Goal: Task Accomplishment & Management: Manage account settings

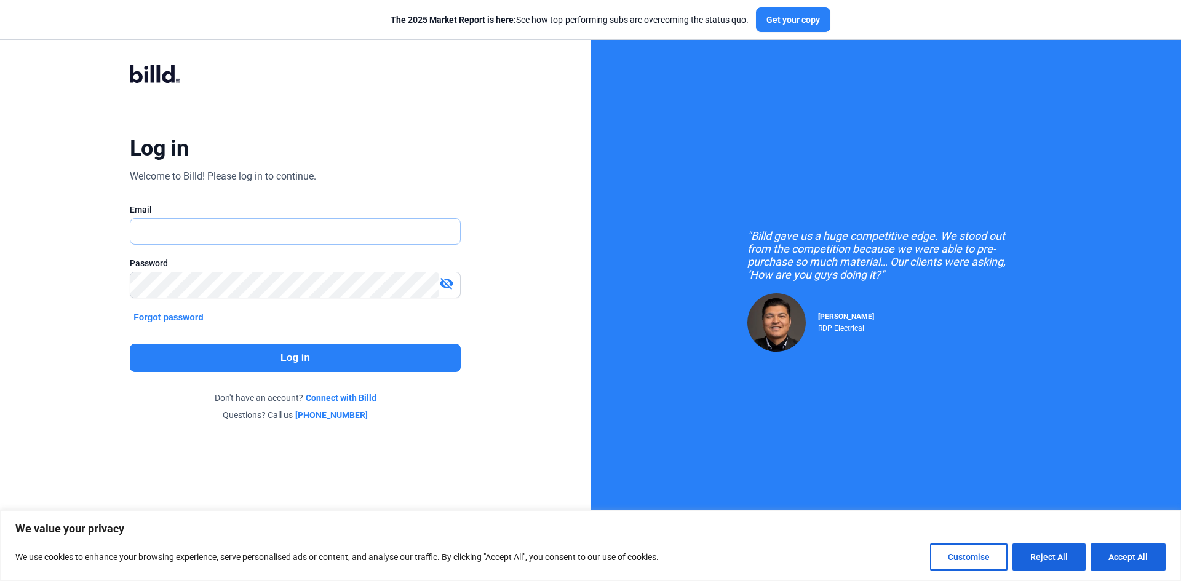
type input "[EMAIL_ADDRESS][DOMAIN_NAME]"
click at [330, 360] on button "Log in" at bounding box center [295, 358] width 331 height 28
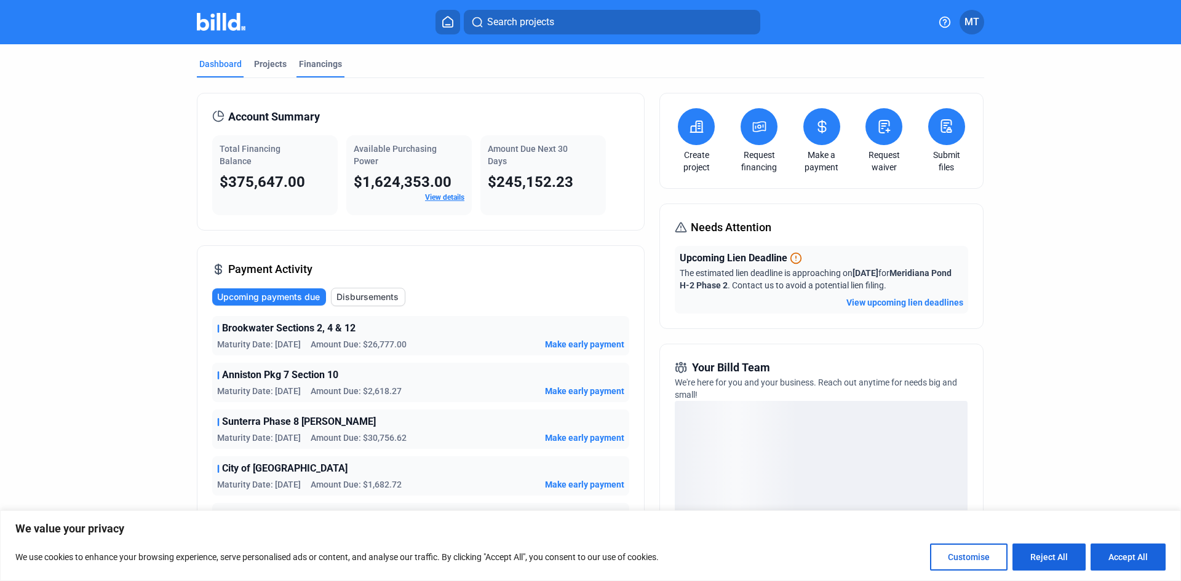
click at [307, 61] on div "Financings" at bounding box center [320, 64] width 43 height 12
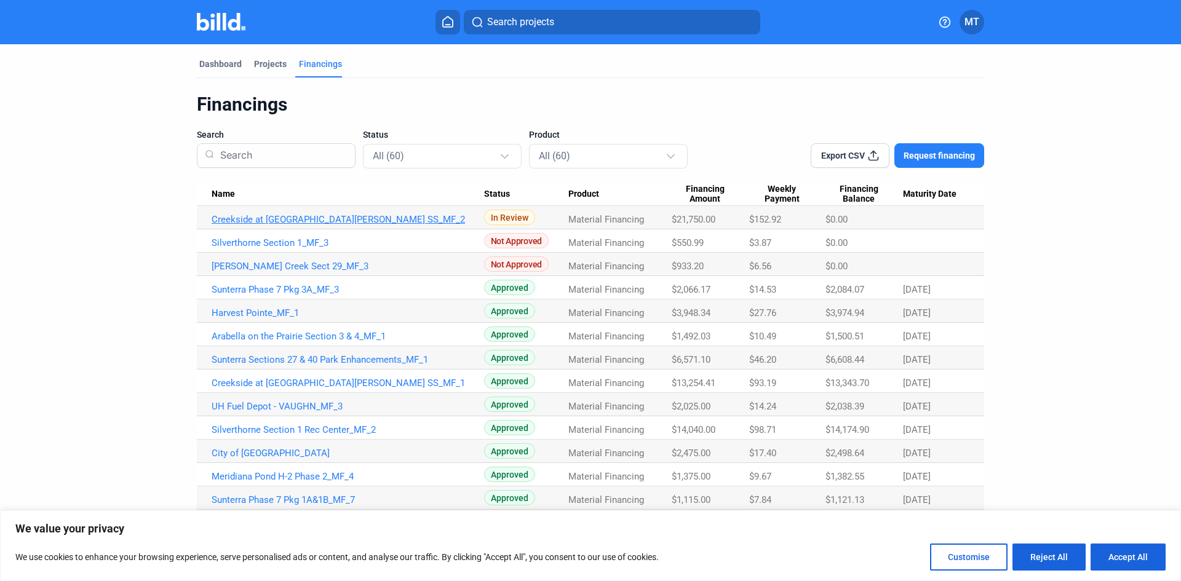
click at [269, 220] on link "Creekside at Highland Glen SS_MF_2" at bounding box center [348, 219] width 272 height 11
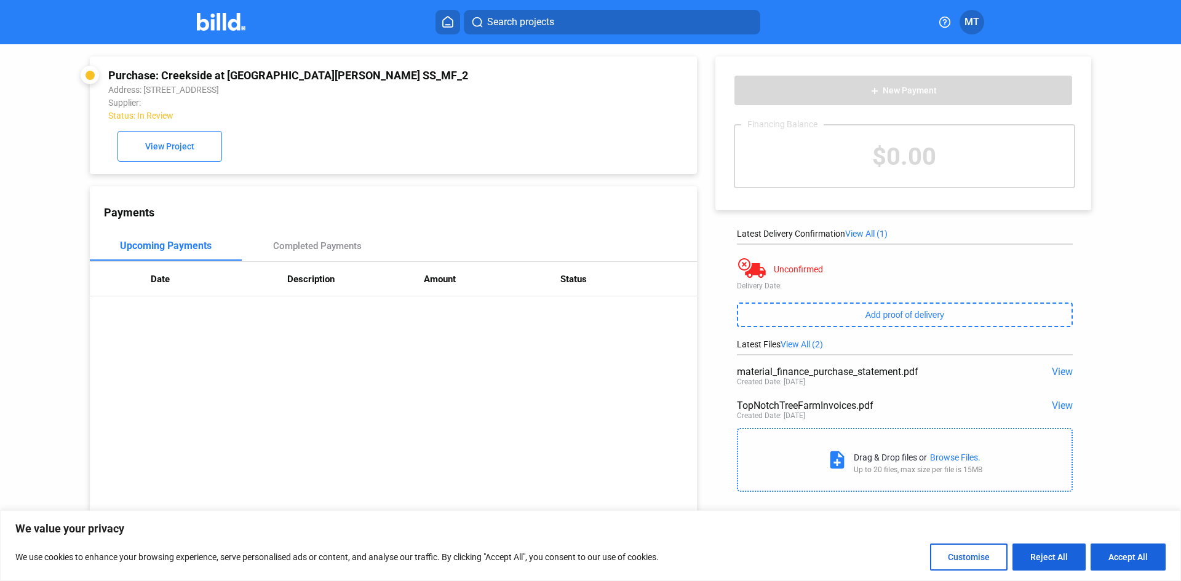
click at [227, 22] on img at bounding box center [221, 22] width 49 height 18
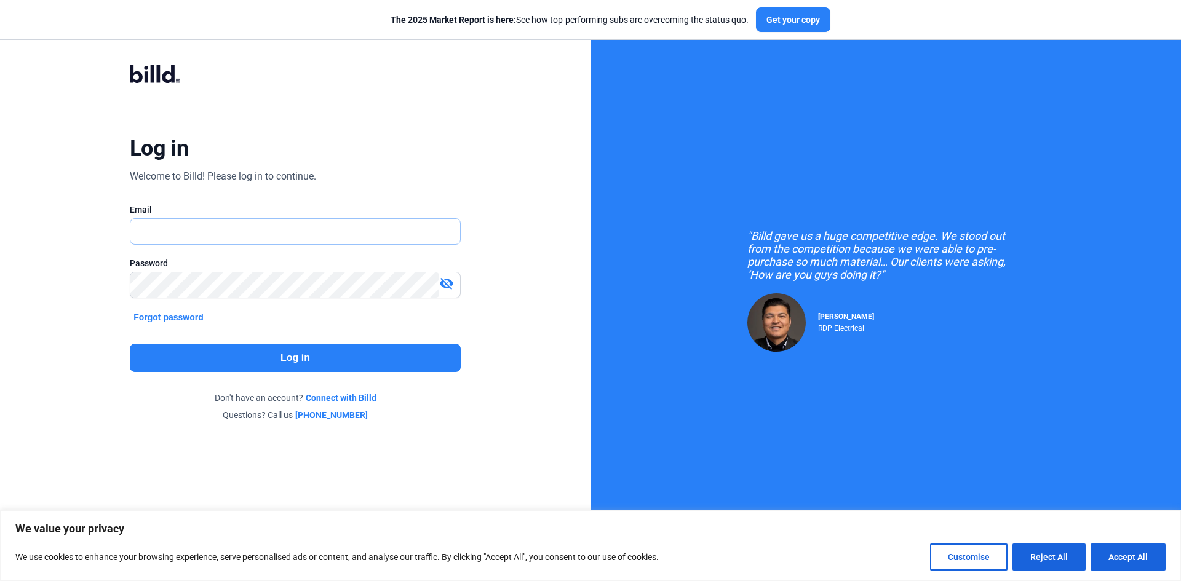
type input "[EMAIL_ADDRESS][DOMAIN_NAME]"
click at [325, 364] on button "Log in" at bounding box center [295, 358] width 331 height 28
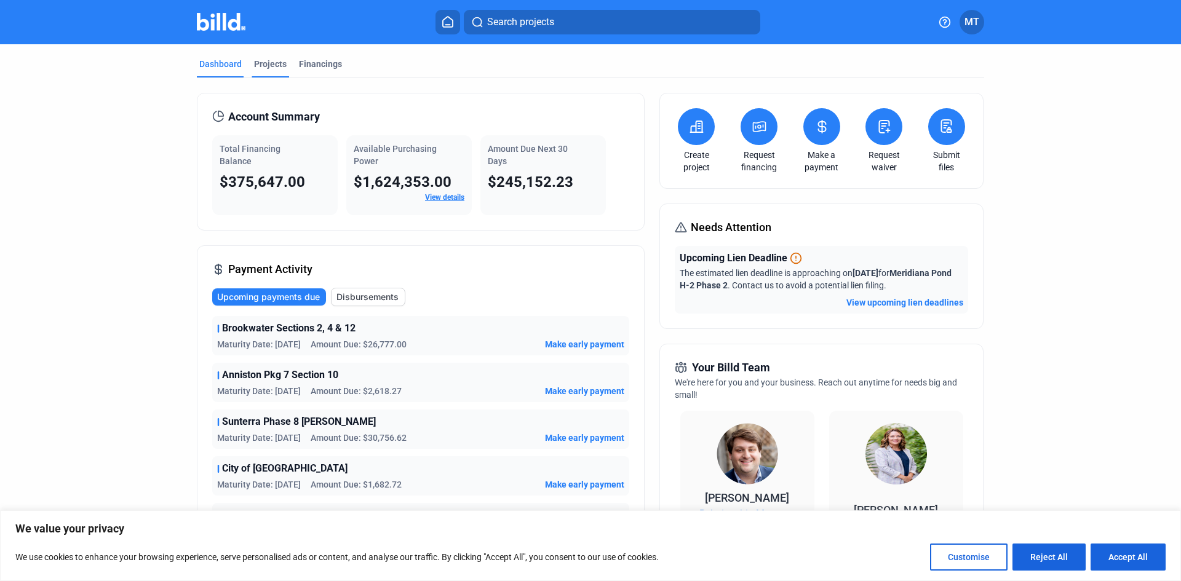
click at [262, 63] on div "Projects" at bounding box center [270, 64] width 33 height 12
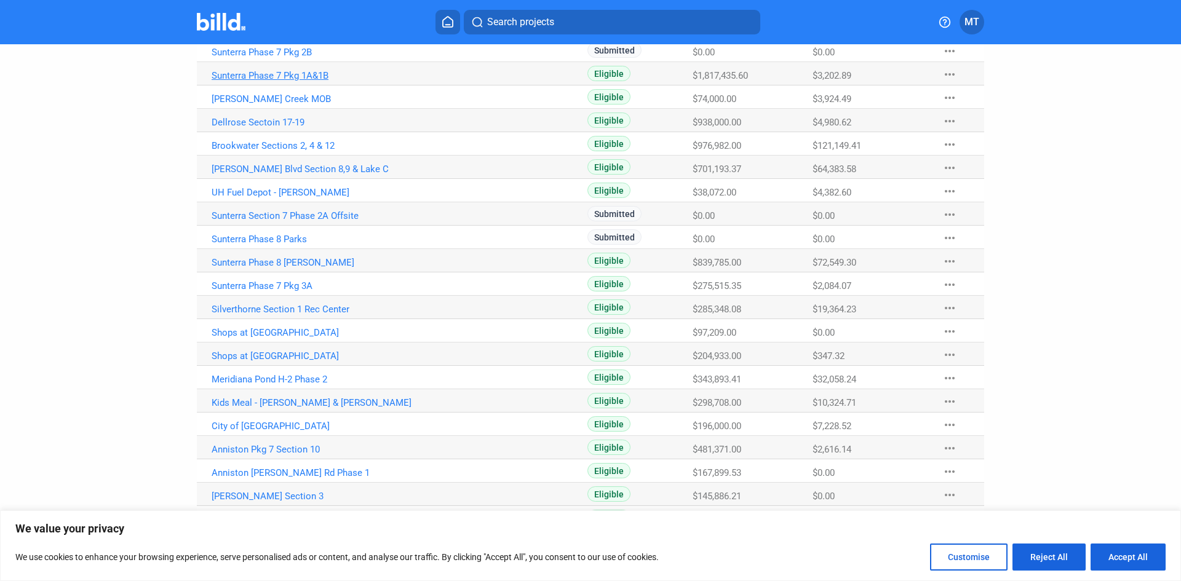
scroll to position [380, 0]
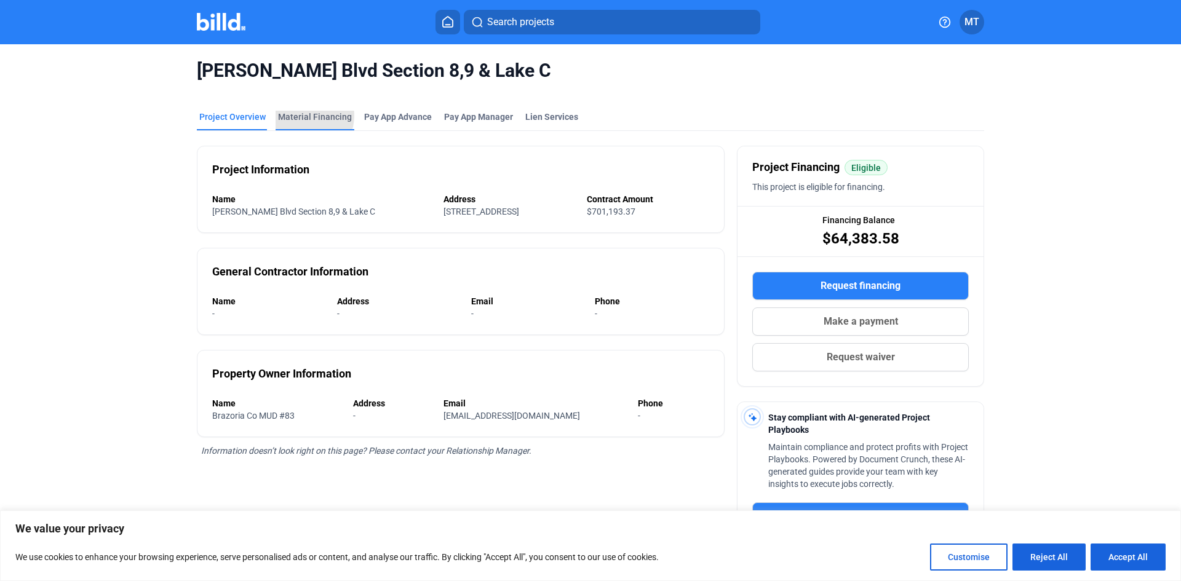
click at [297, 116] on div "Material Financing" at bounding box center [315, 117] width 74 height 12
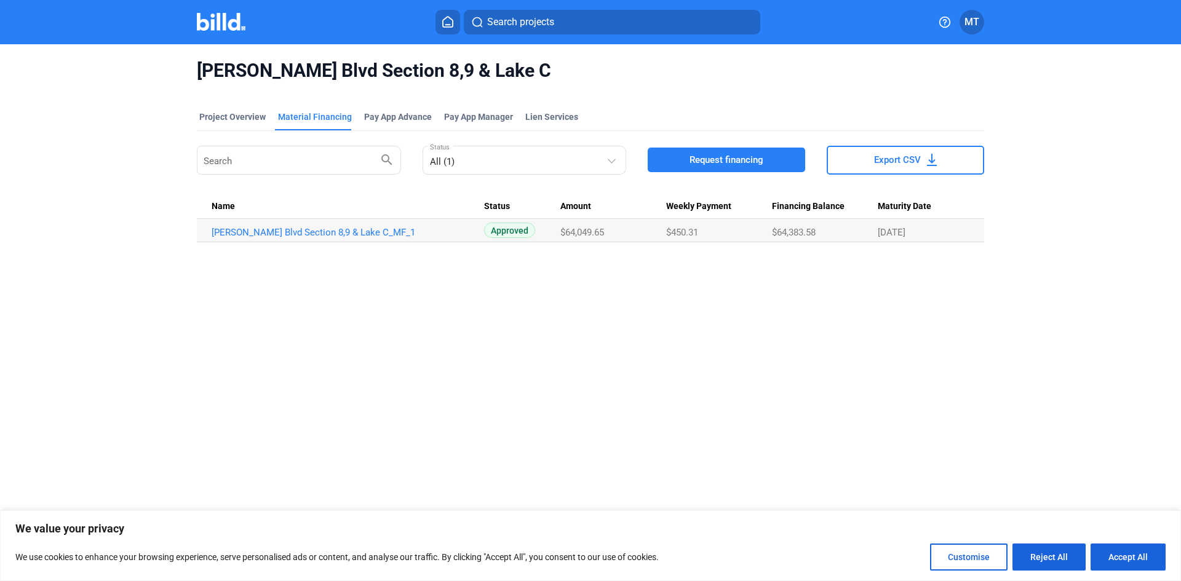
click at [241, 18] on img at bounding box center [221, 22] width 49 height 18
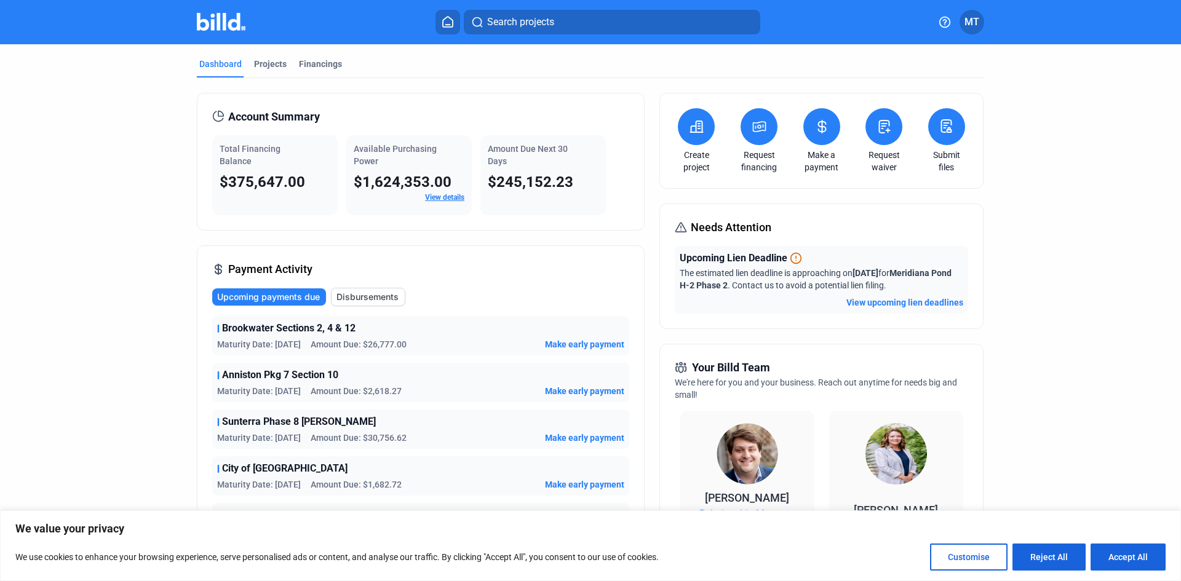
click at [814, 130] on icon at bounding box center [821, 126] width 15 height 15
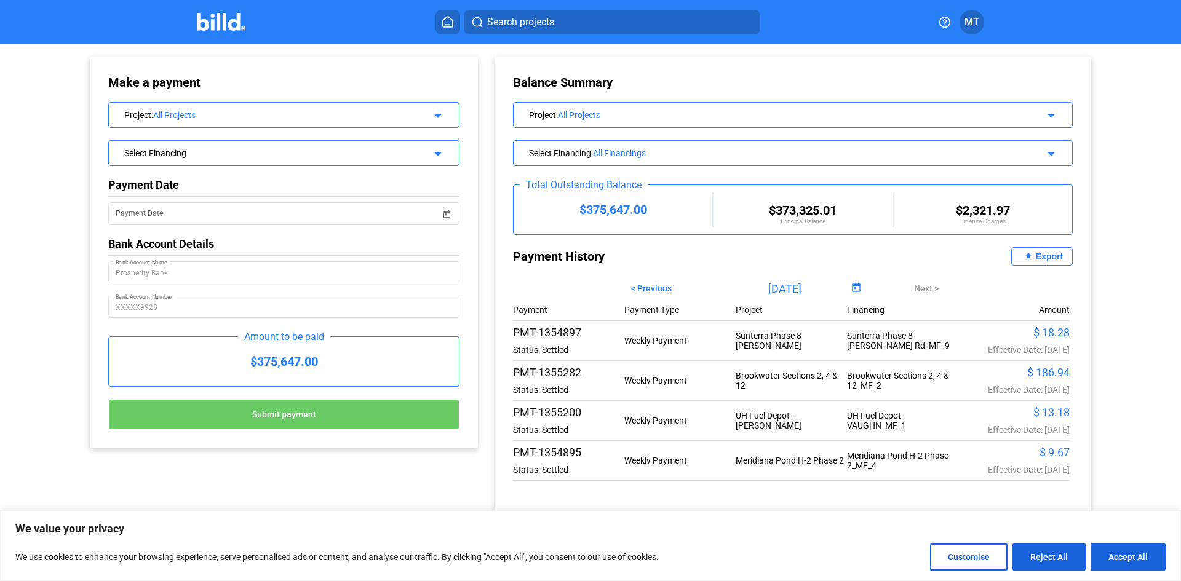
click at [444, 123] on div "Project : All Projects arrow_drop_down" at bounding box center [284, 114] width 350 height 22
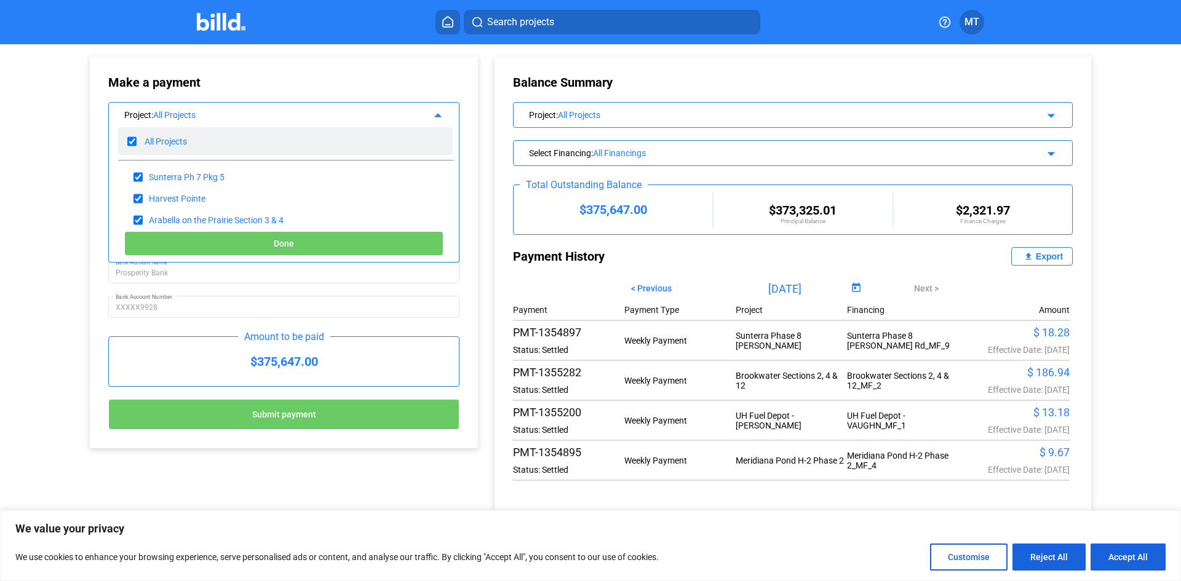
click at [130, 142] on input "checkbox" at bounding box center [131, 141] width 9 height 18
checkbox input "false"
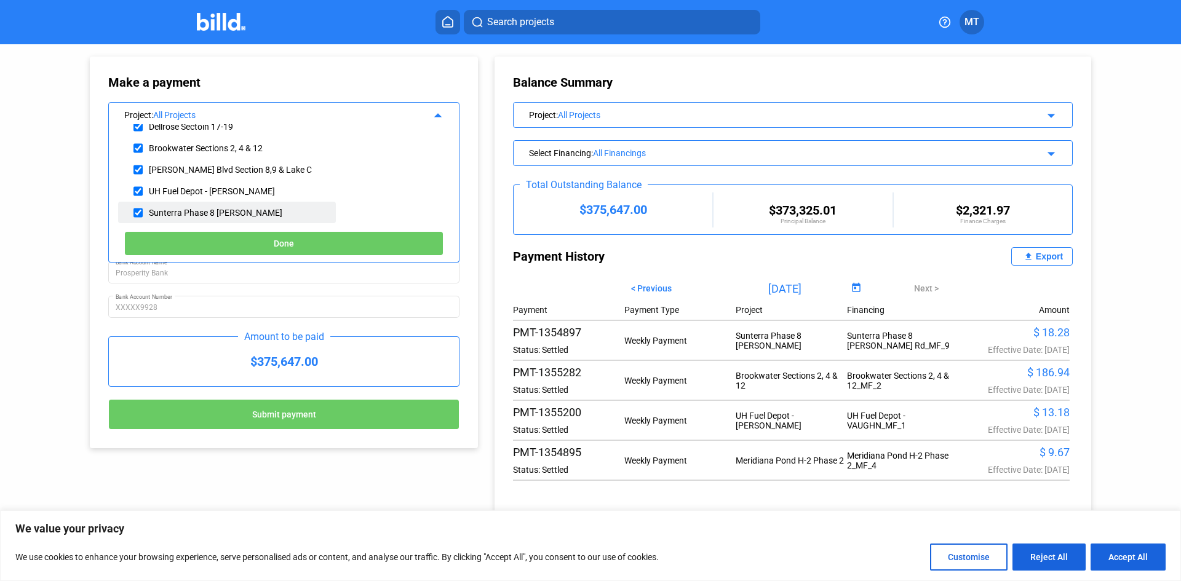
scroll to position [307, 0]
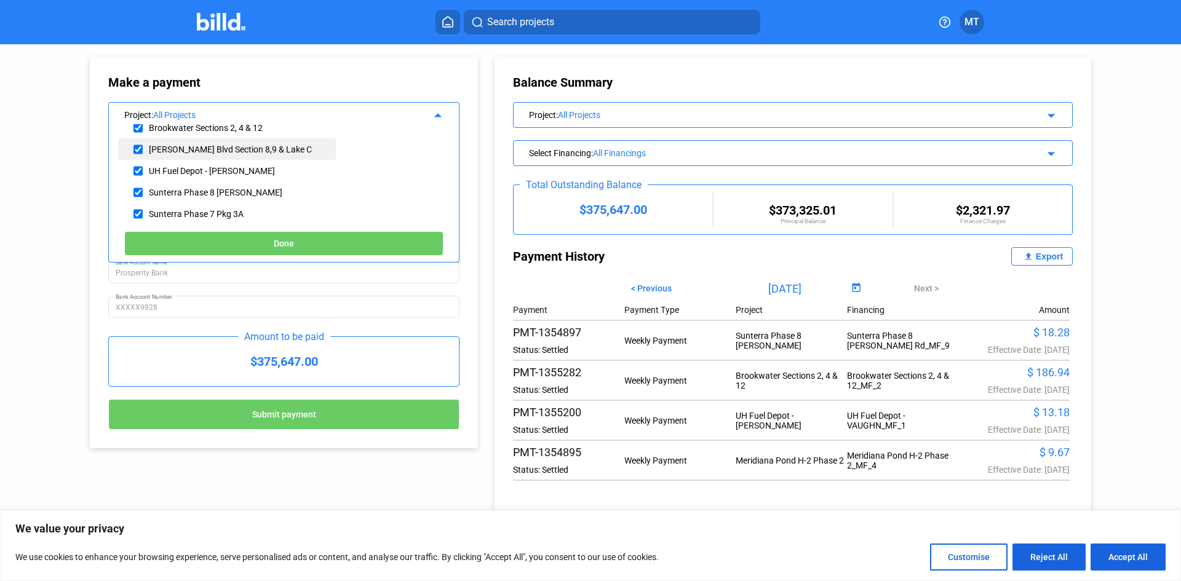
click at [137, 146] on input "checkbox" at bounding box center [137, 149] width 9 height 18
checkbox input "true"
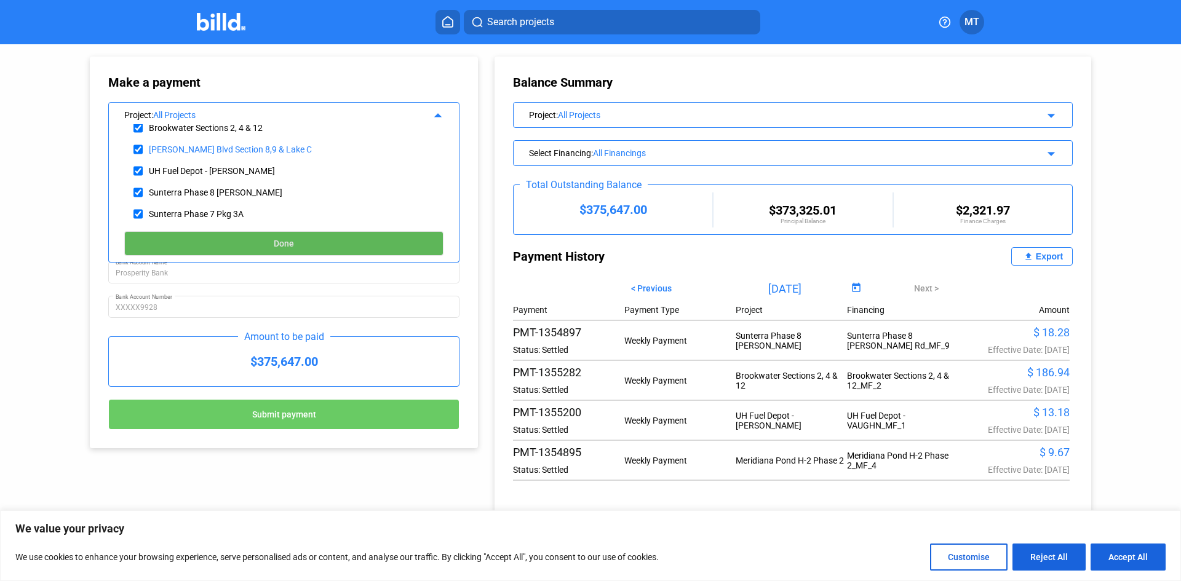
click at [219, 244] on button "Done" at bounding box center [283, 243] width 319 height 25
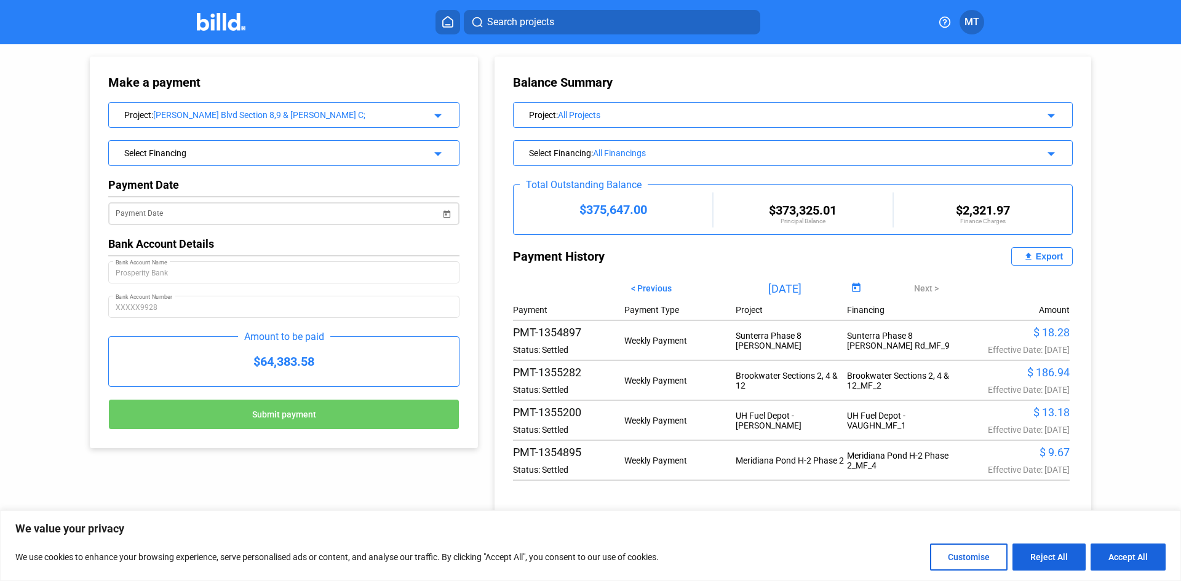
click at [448, 212] on span "Open calendar" at bounding box center [447, 207] width 30 height 30
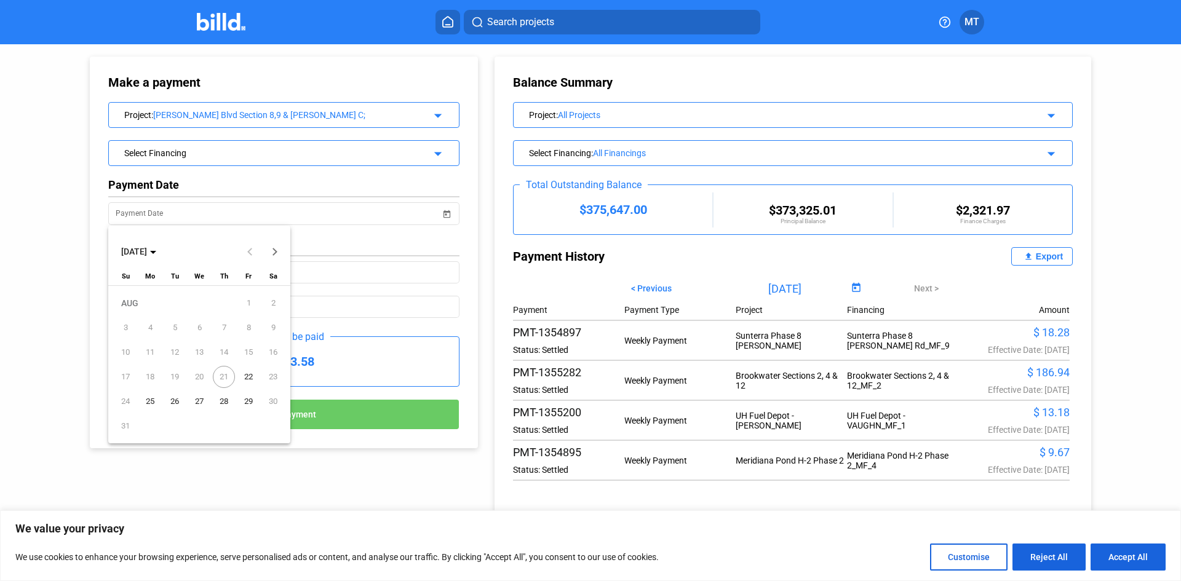
click at [248, 376] on span "22" at bounding box center [248, 377] width 22 height 22
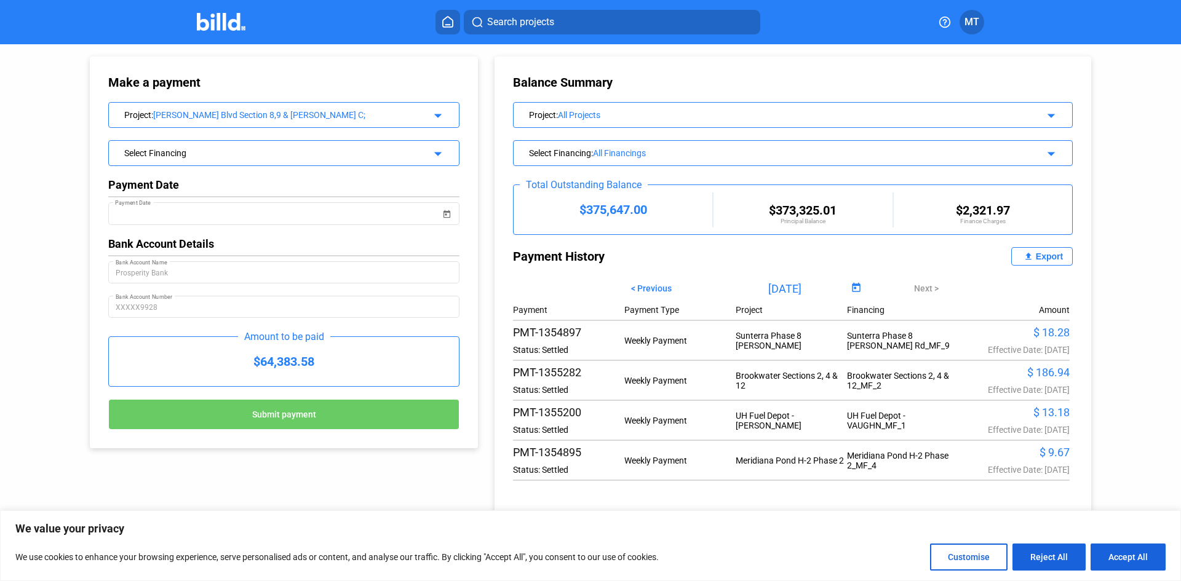
click at [441, 113] on mat-icon "arrow_drop_down" at bounding box center [436, 113] width 15 height 15
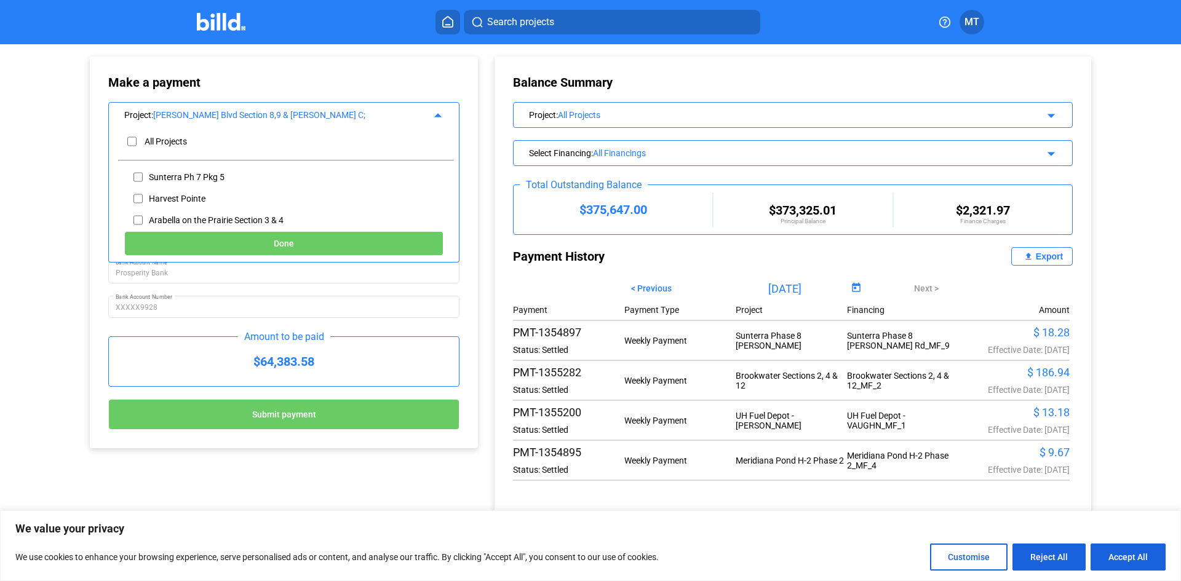
click at [238, 20] on img at bounding box center [221, 22] width 49 height 18
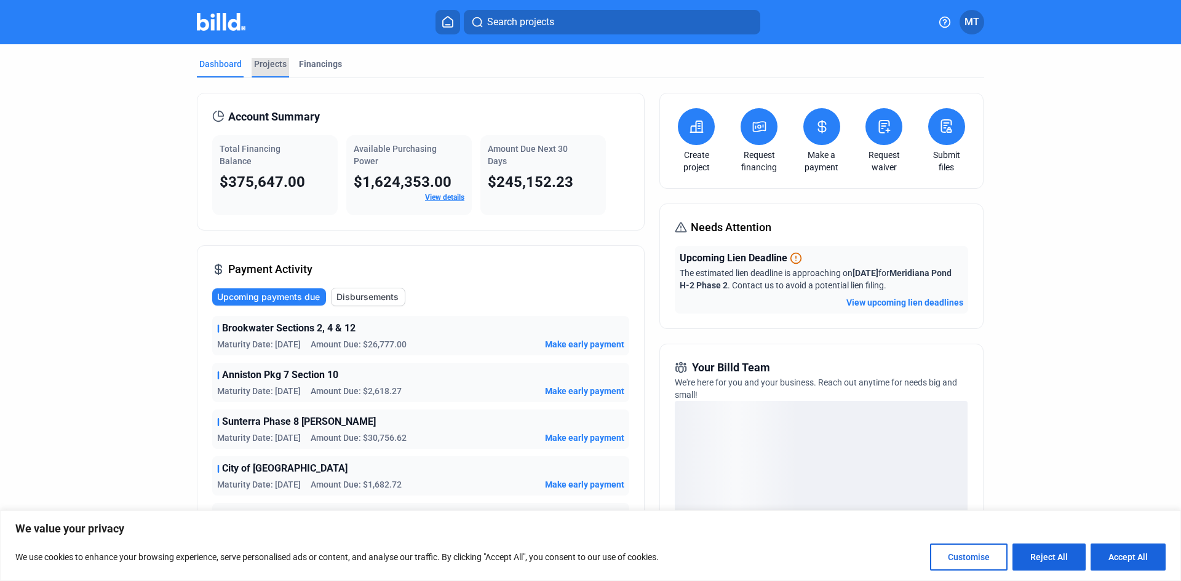
click at [280, 61] on div "Projects" at bounding box center [270, 64] width 33 height 12
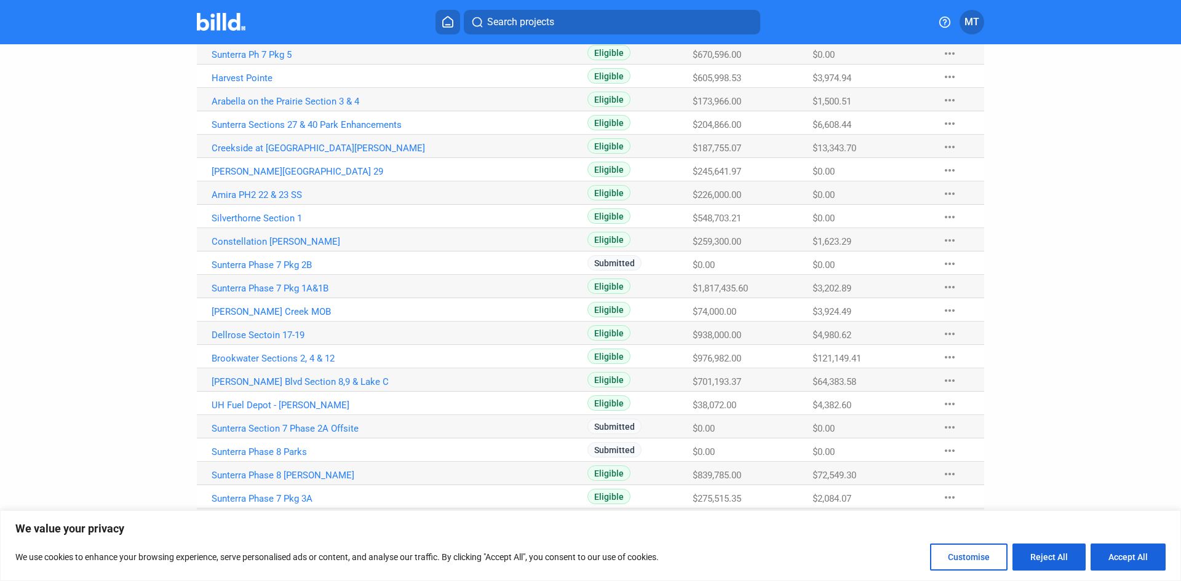
scroll to position [184, 0]
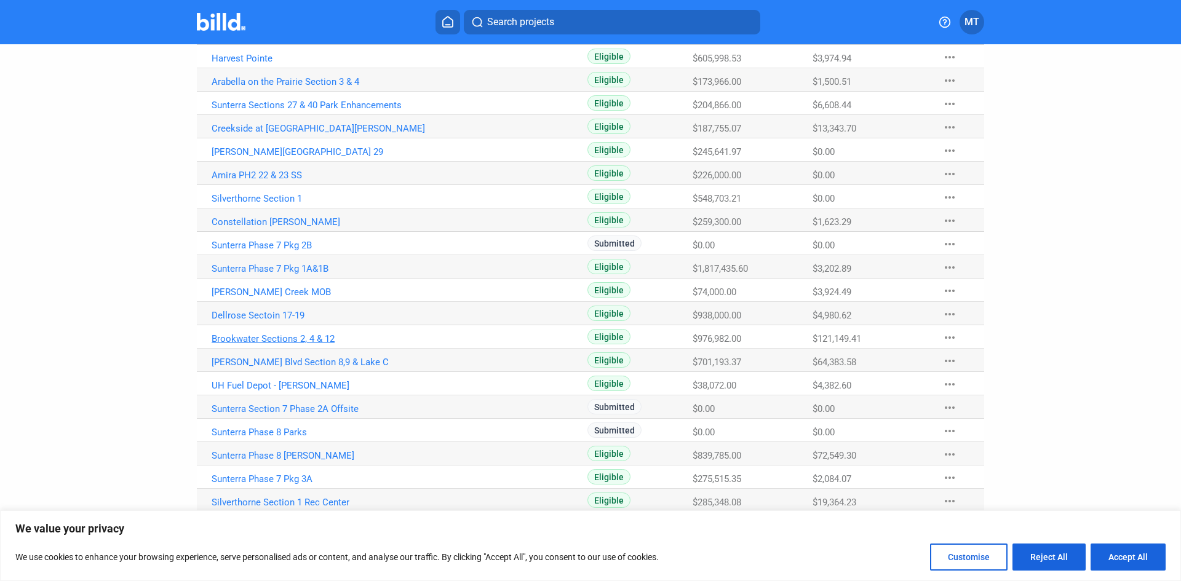
click at [310, 41] on link "Brookwater Sections 2, 4 & 12" at bounding box center [348, 35] width 272 height 11
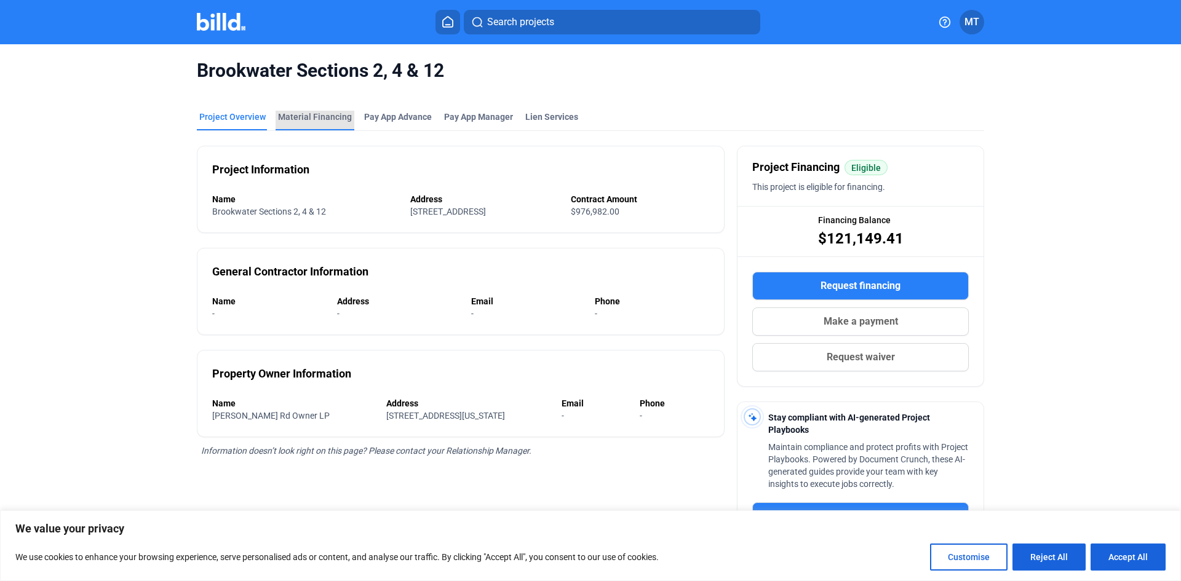
click at [325, 112] on div "Material Financing" at bounding box center [315, 117] width 74 height 12
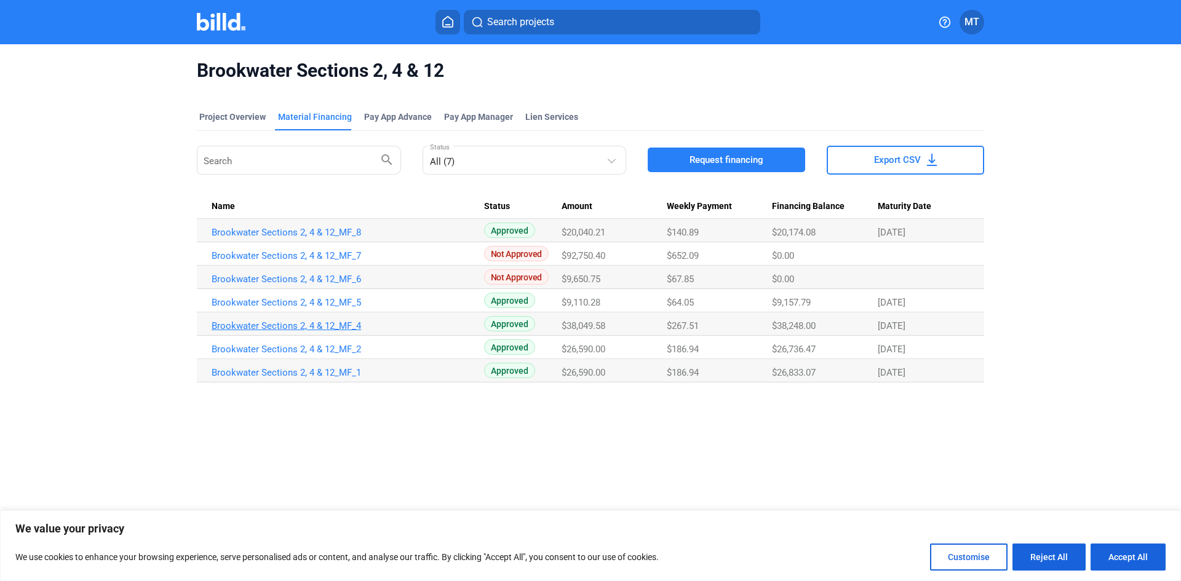
click at [305, 238] on link "Brookwater Sections 2, 4 & 12_MF_4" at bounding box center [348, 232] width 272 height 11
click at [231, 28] on img at bounding box center [221, 22] width 49 height 18
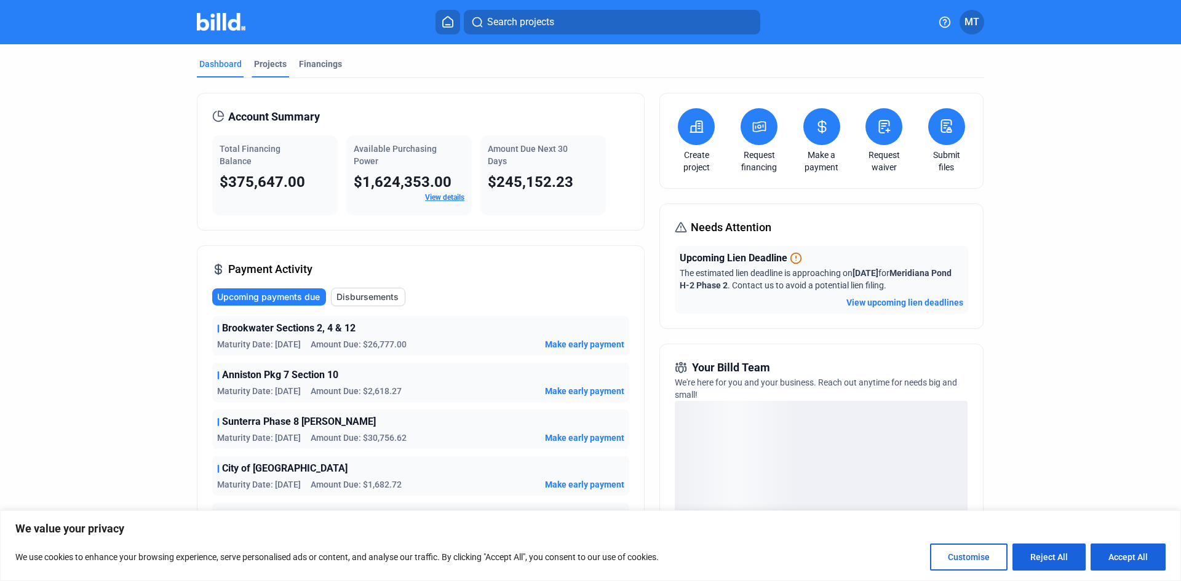
click at [282, 61] on div "Projects" at bounding box center [270, 68] width 38 height 20
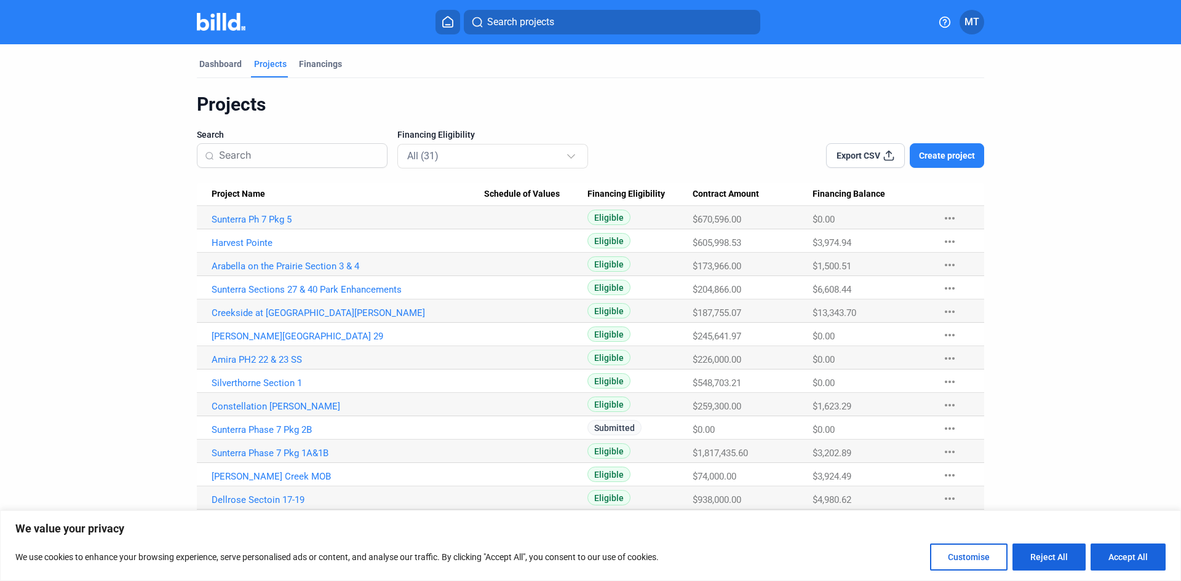
click at [226, 26] on img at bounding box center [221, 22] width 49 height 18
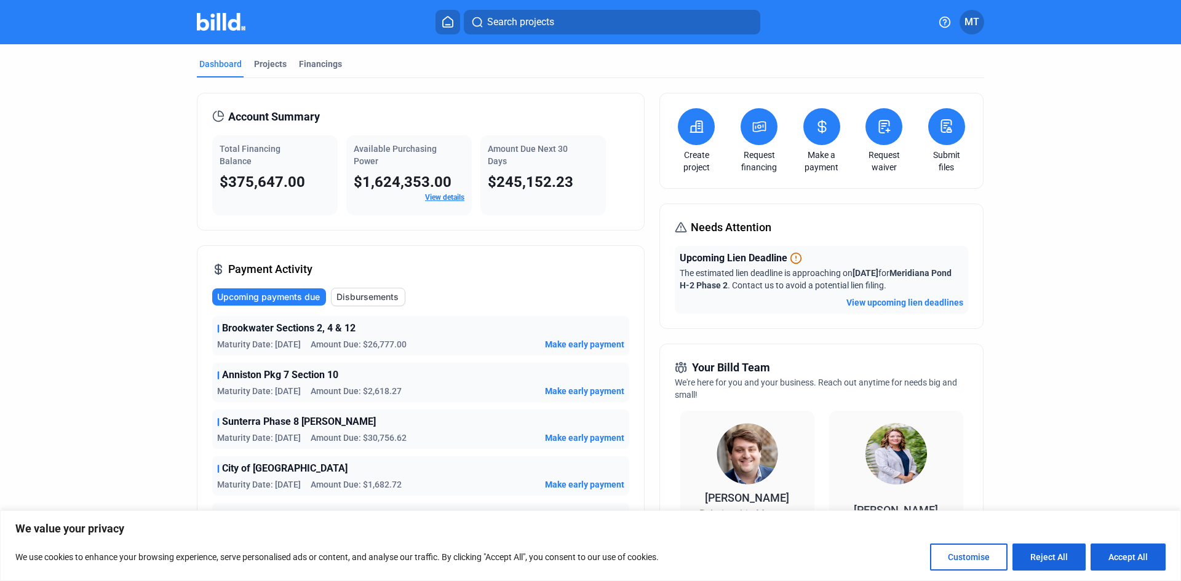
click at [829, 130] on button at bounding box center [821, 126] width 37 height 37
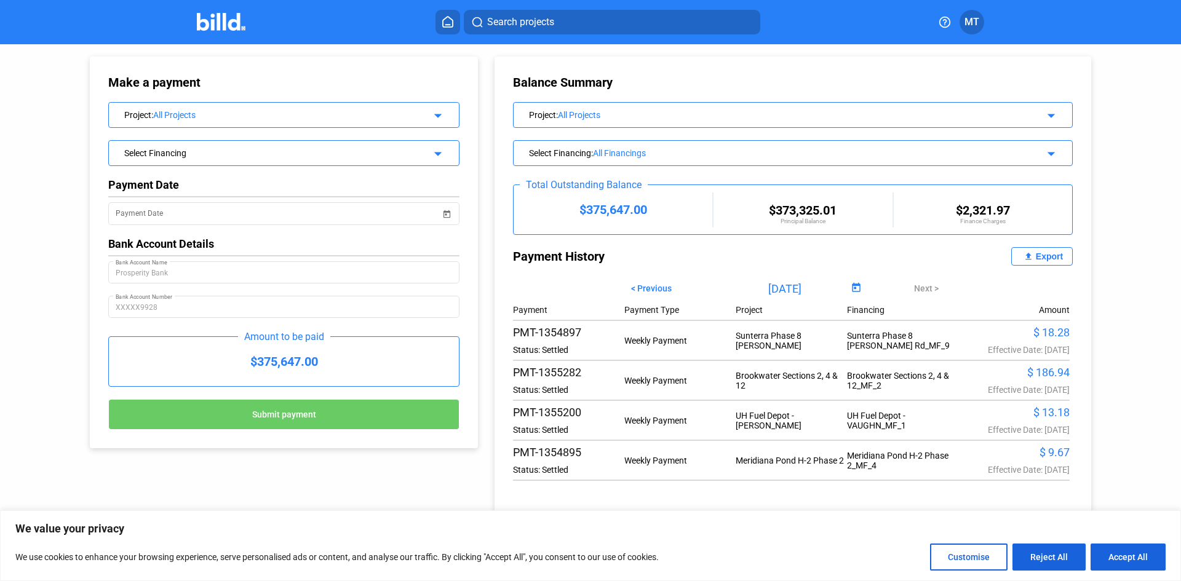
click at [443, 120] on mat-icon "arrow_drop_down" at bounding box center [436, 113] width 15 height 15
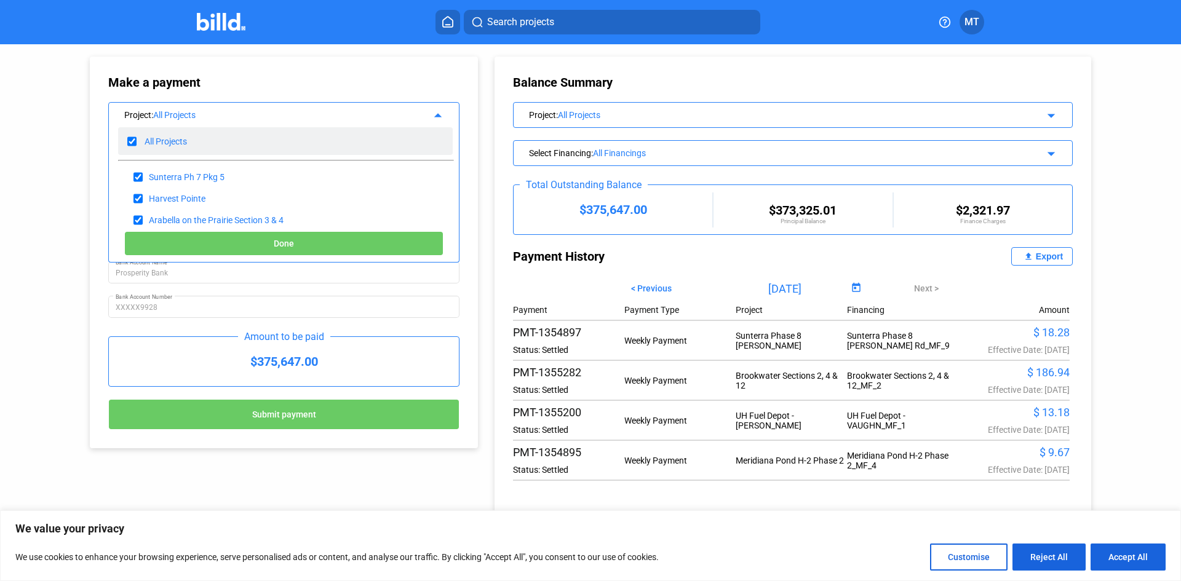
click at [127, 139] on input "checkbox" at bounding box center [131, 141] width 9 height 18
checkbox input "false"
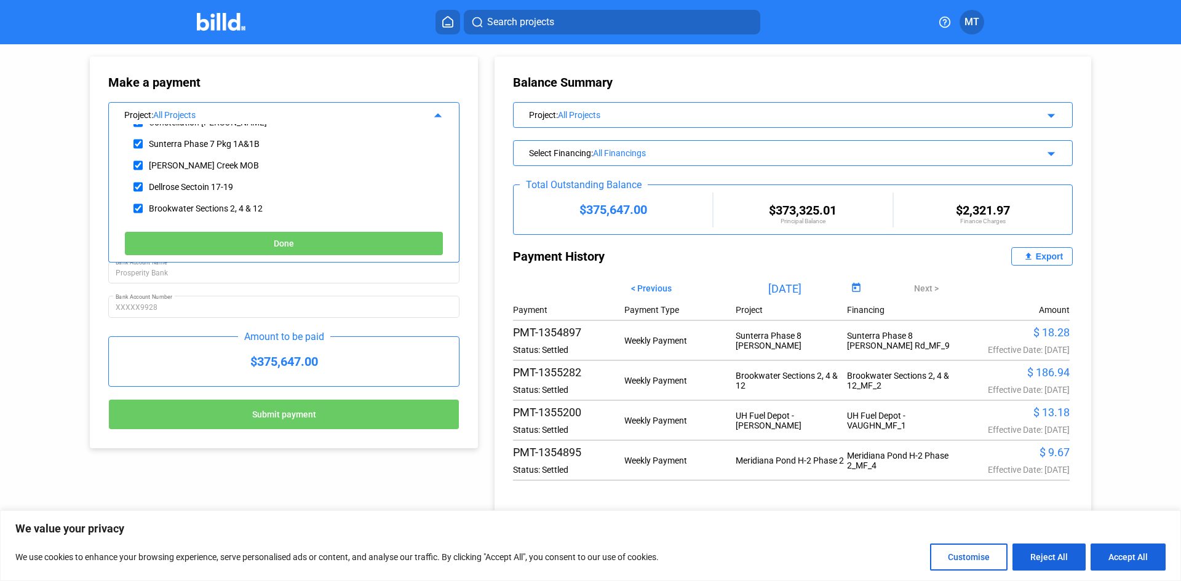
scroll to position [246, 0]
click at [135, 189] on input "checkbox" at bounding box center [137, 189] width 9 height 18
checkbox input "true"
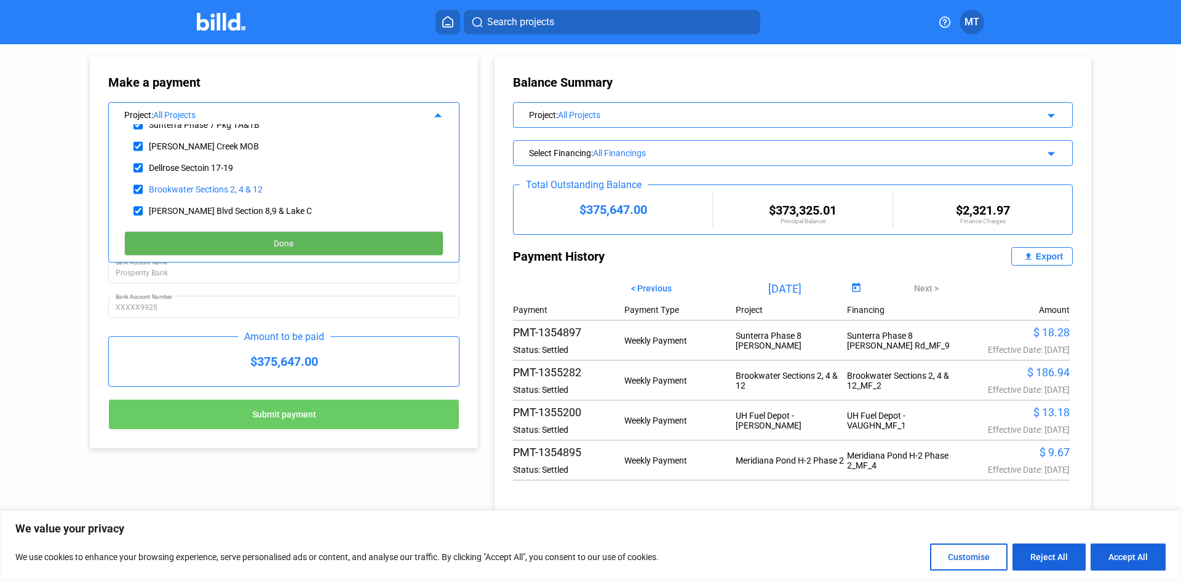
click at [179, 235] on button "Done" at bounding box center [283, 243] width 319 height 25
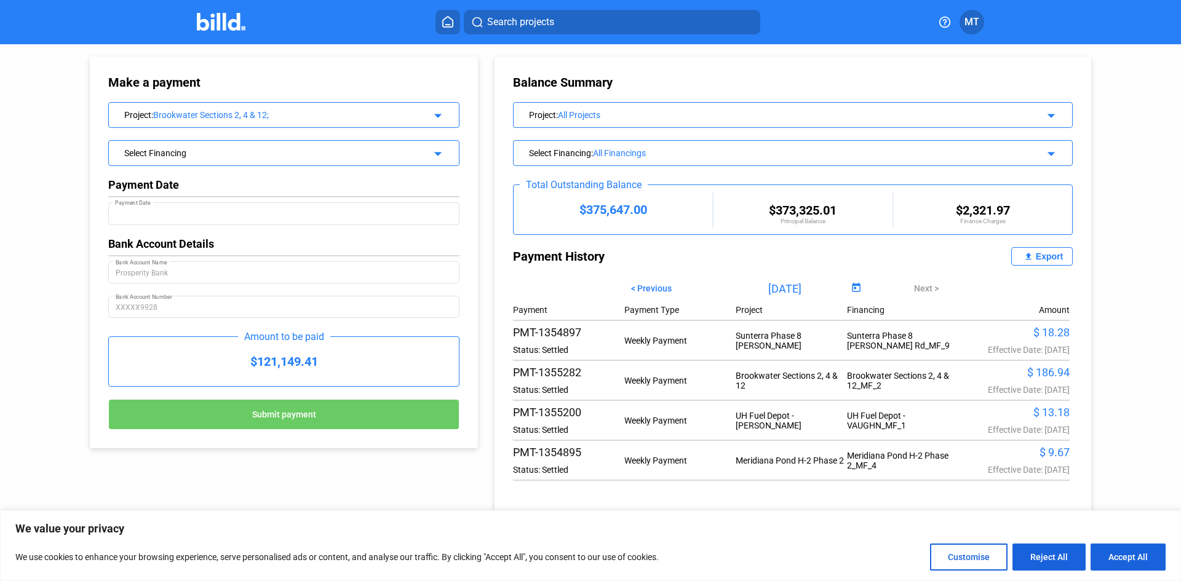
click at [431, 149] on mat-icon "arrow_drop_down" at bounding box center [436, 151] width 15 height 15
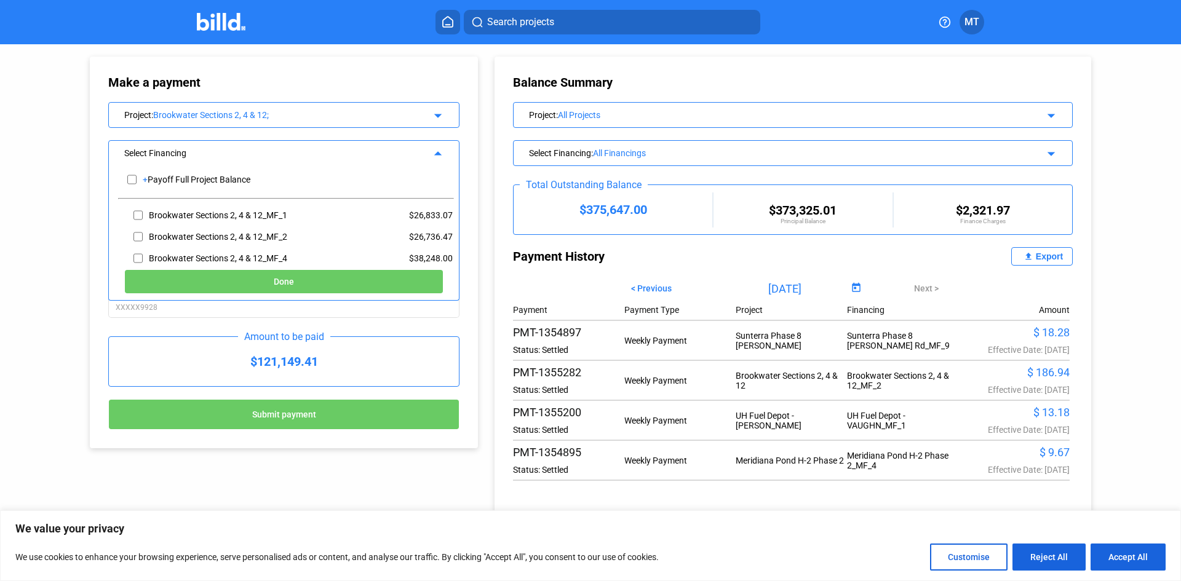
scroll to position [52, 0]
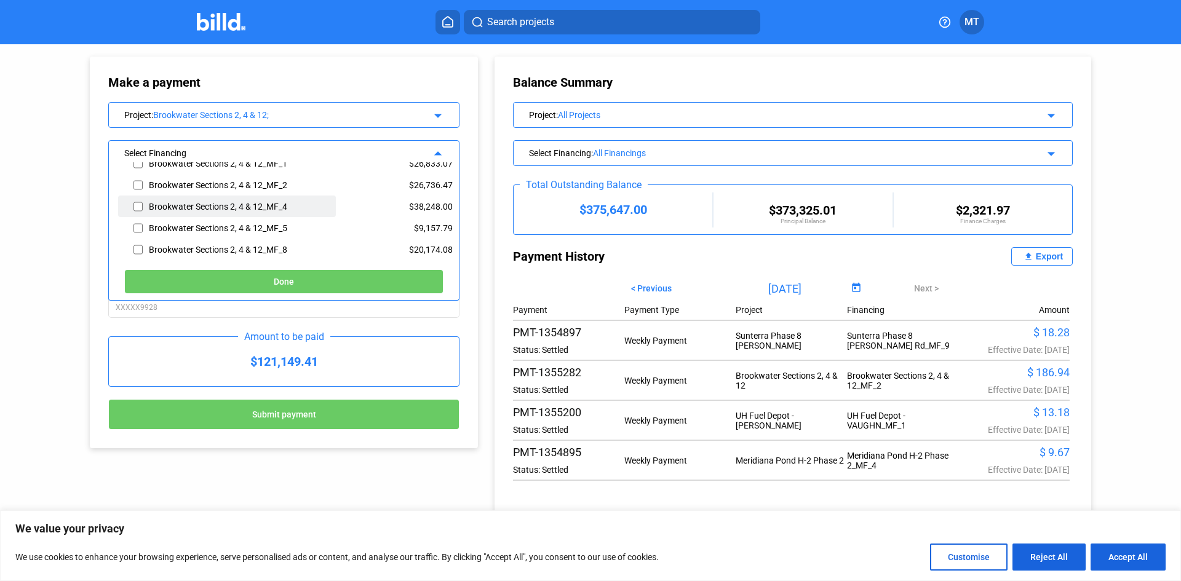
click at [142, 204] on input "checkbox" at bounding box center [137, 206] width 9 height 18
checkbox input "true"
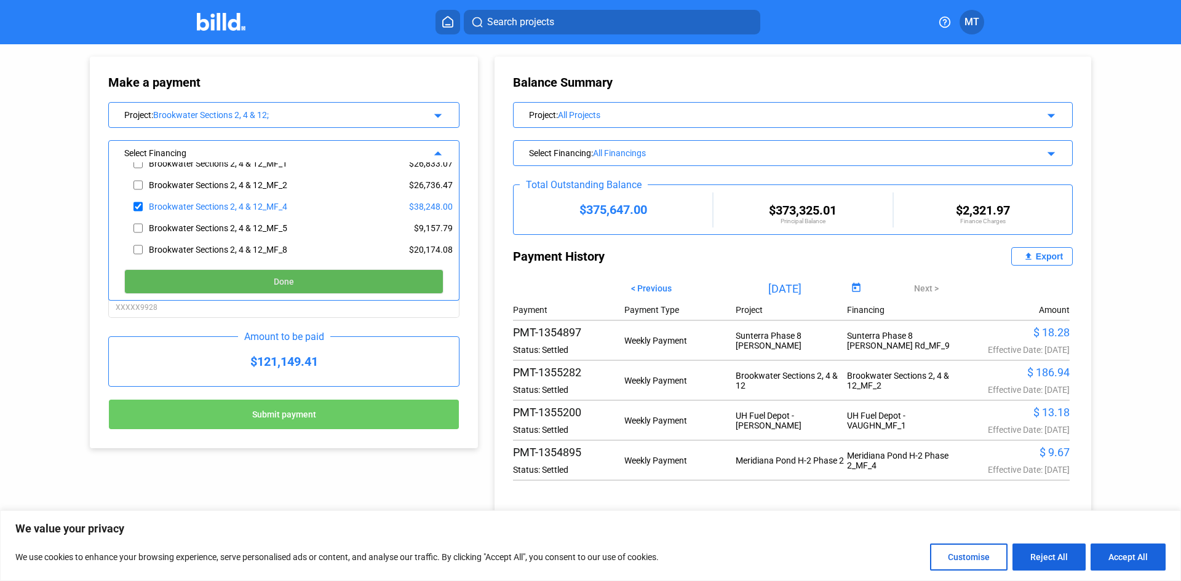
click at [204, 277] on button "Done" at bounding box center [283, 281] width 319 height 25
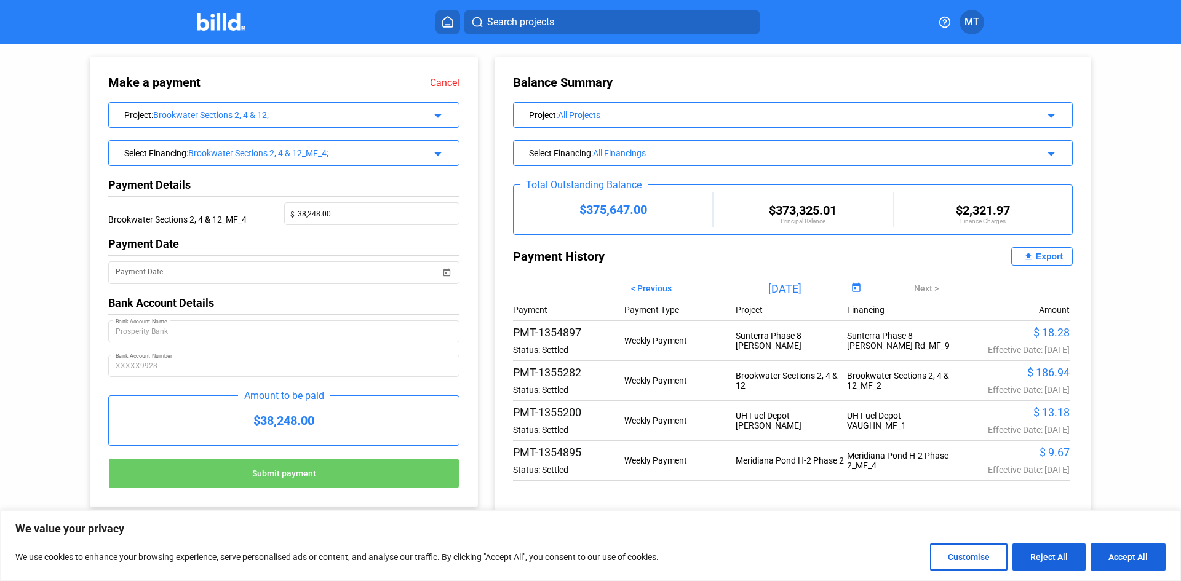
click at [216, 19] on img at bounding box center [221, 22] width 49 height 18
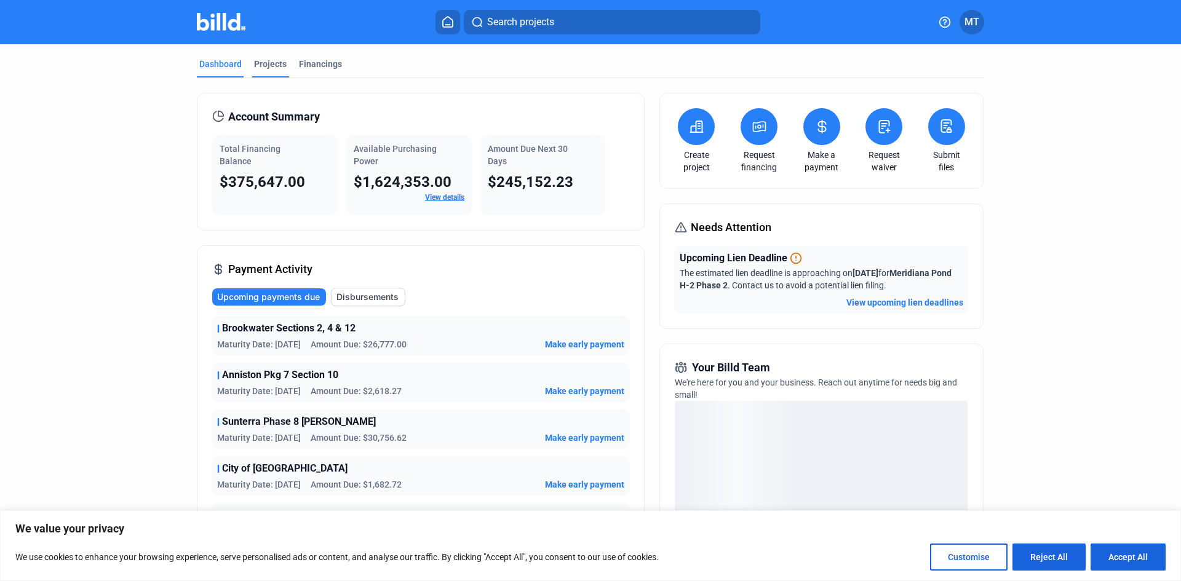
click at [258, 60] on div "Projects" at bounding box center [270, 64] width 33 height 12
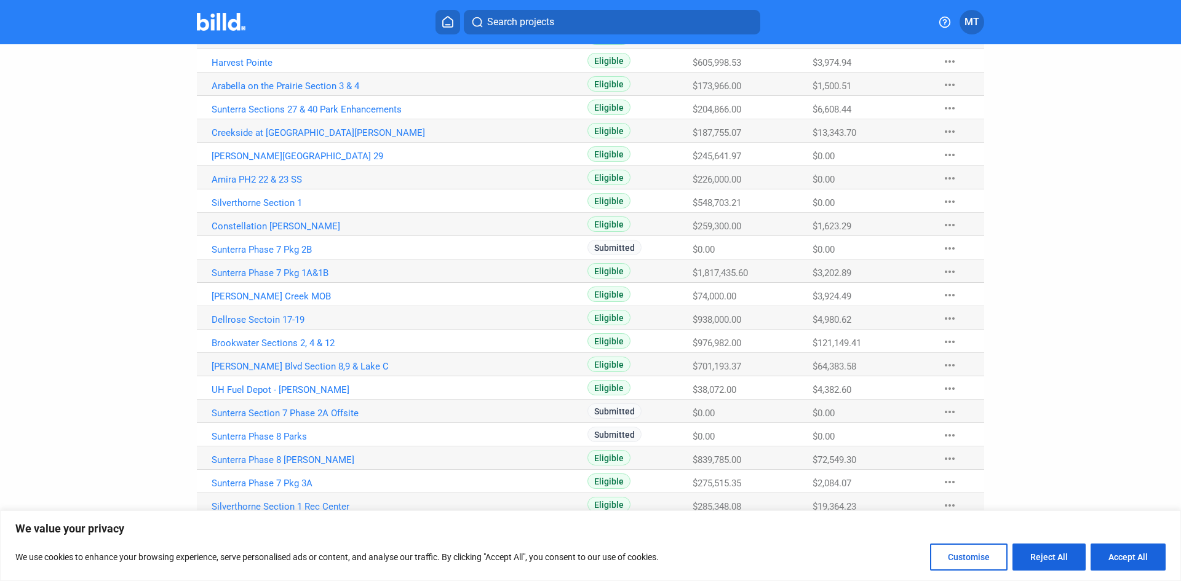
scroll to position [184, 0]
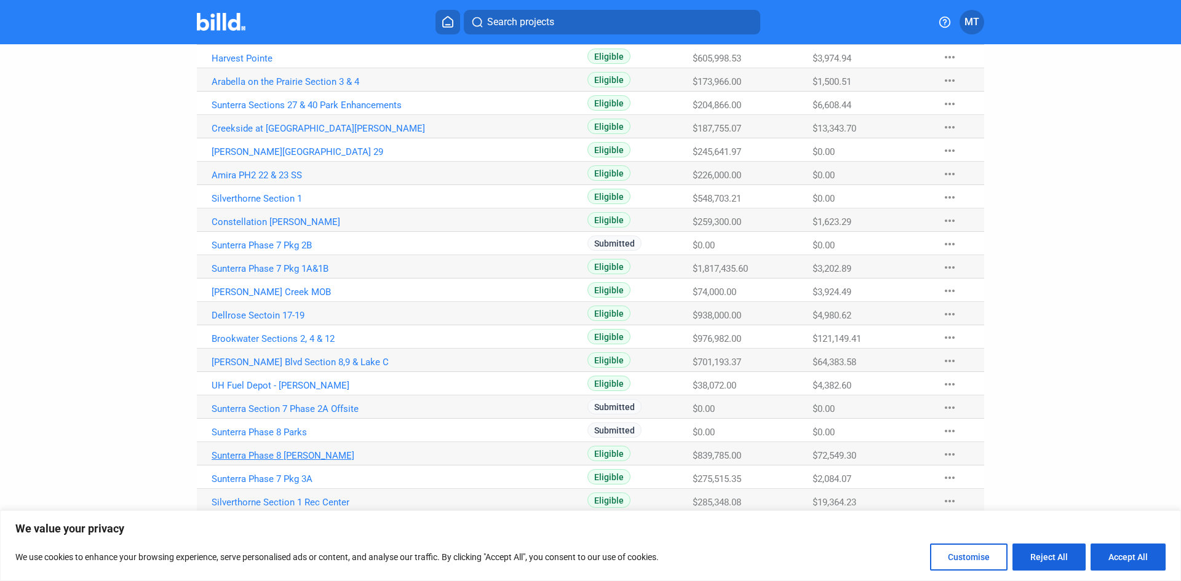
click at [299, 41] on link "Sunterra Phase 8 [PERSON_NAME]" at bounding box center [348, 35] width 272 height 11
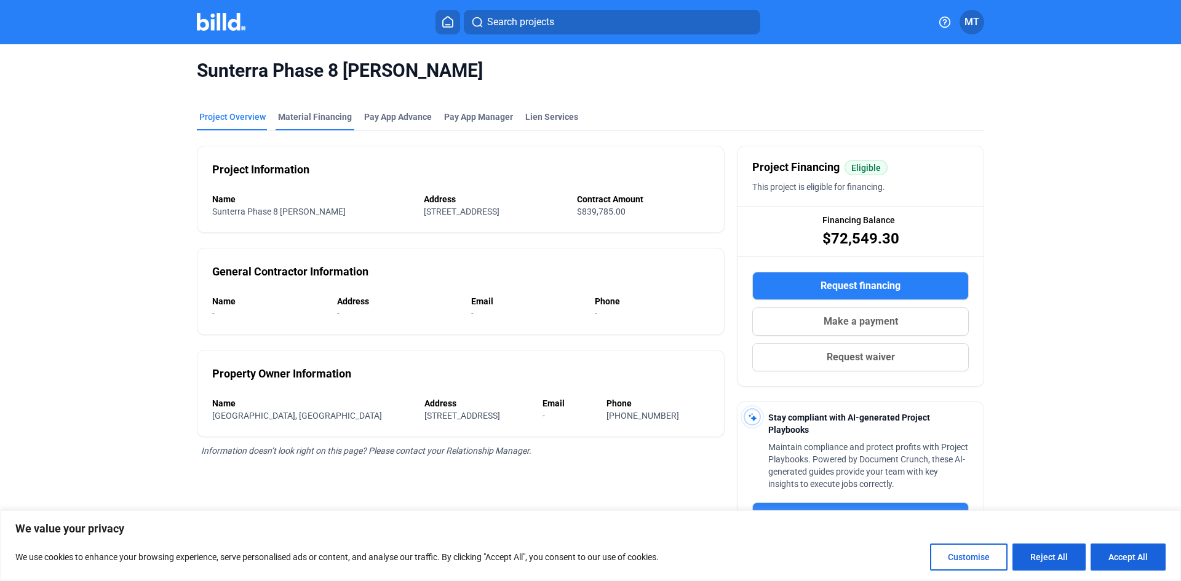
click at [309, 116] on div "Material Financing" at bounding box center [315, 117] width 74 height 12
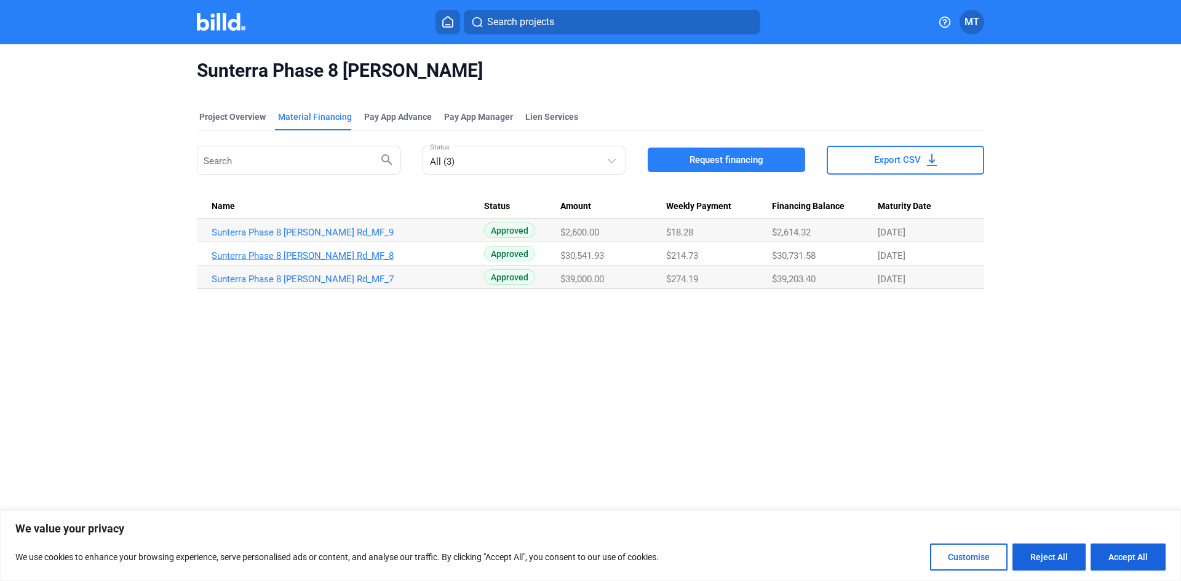
click at [286, 238] on link "Sunterra Phase 8 [PERSON_NAME] Rd_MF_8" at bounding box center [348, 232] width 272 height 11
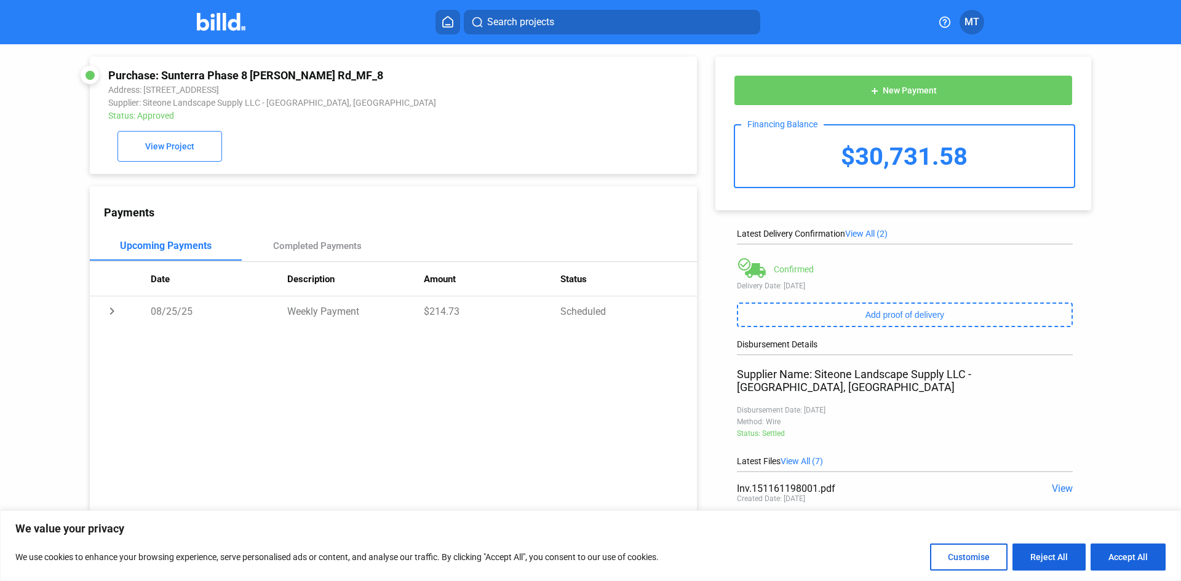
click at [218, 31] on div at bounding box center [234, 22] width 74 height 20
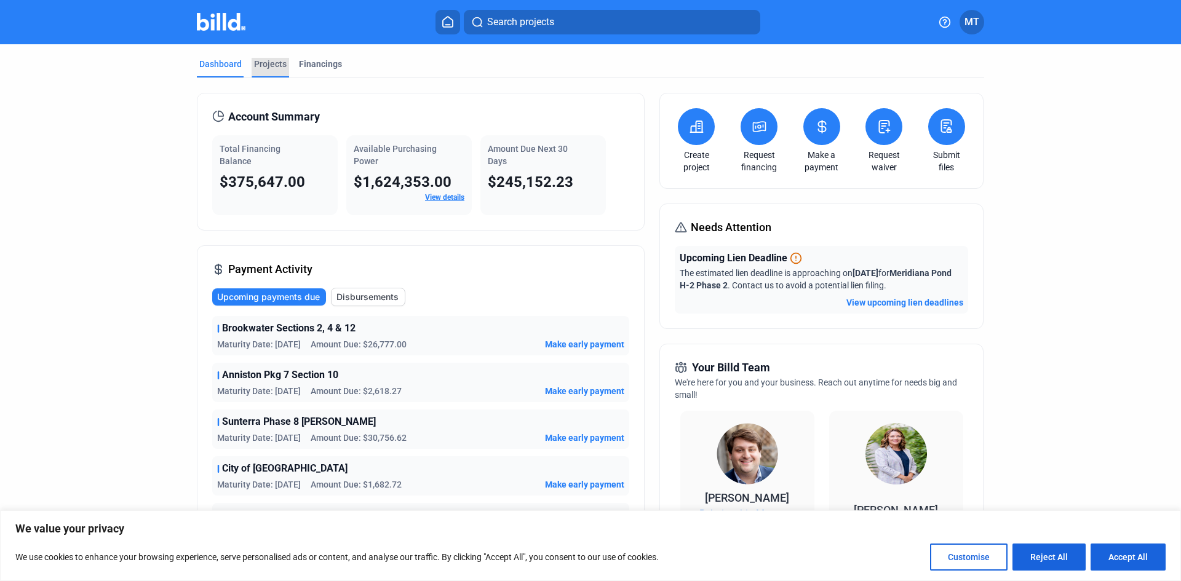
click at [259, 60] on div "Projects" at bounding box center [270, 64] width 33 height 12
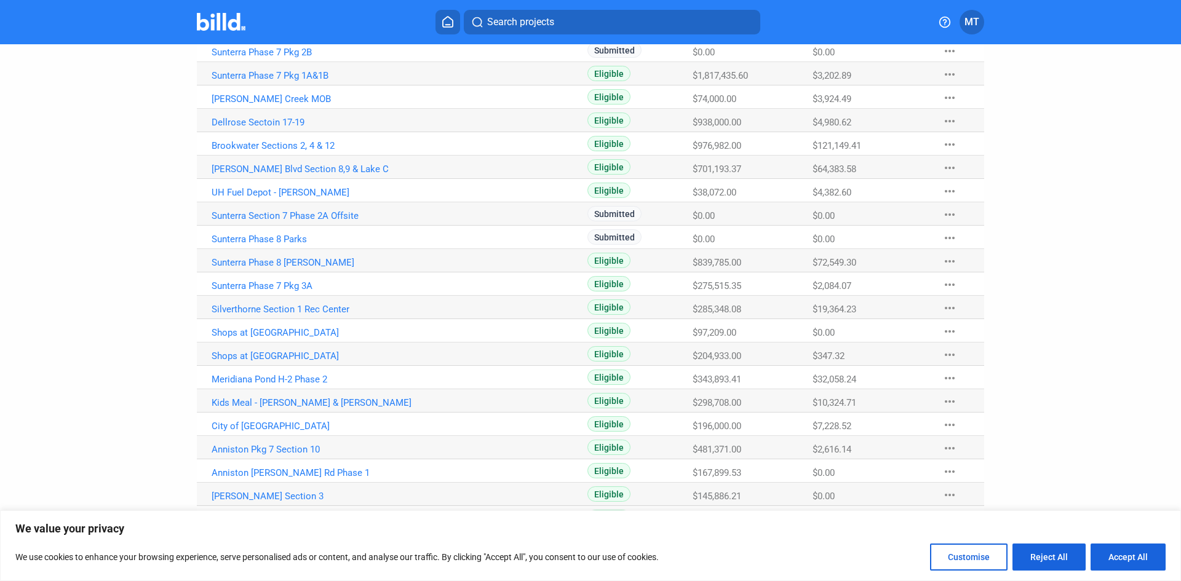
scroll to position [380, 0]
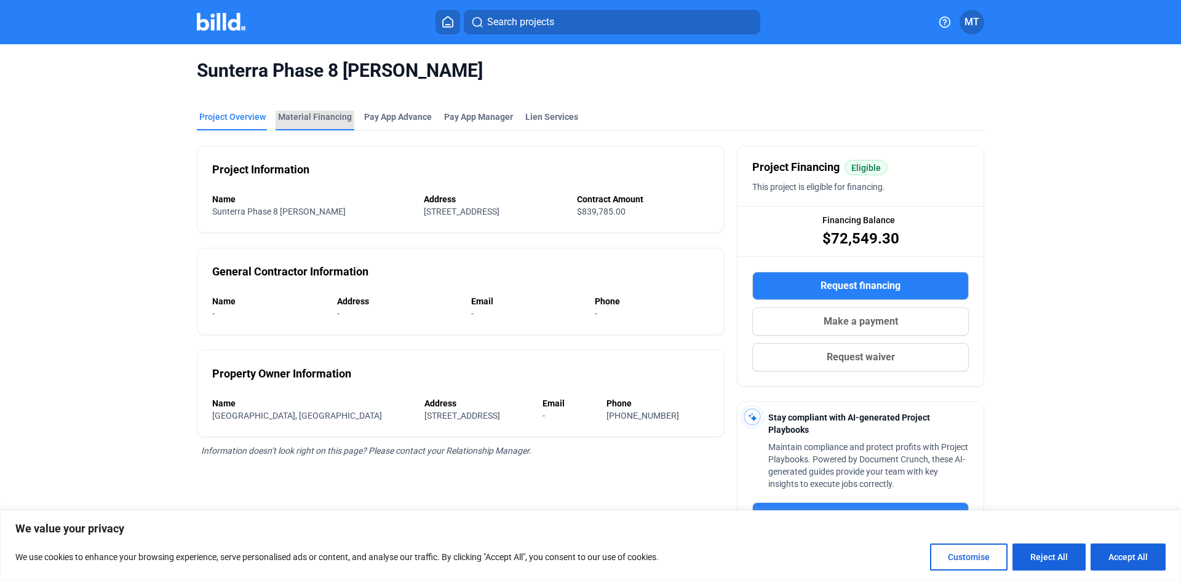
click at [314, 111] on div "Material Financing" at bounding box center [315, 117] width 74 height 12
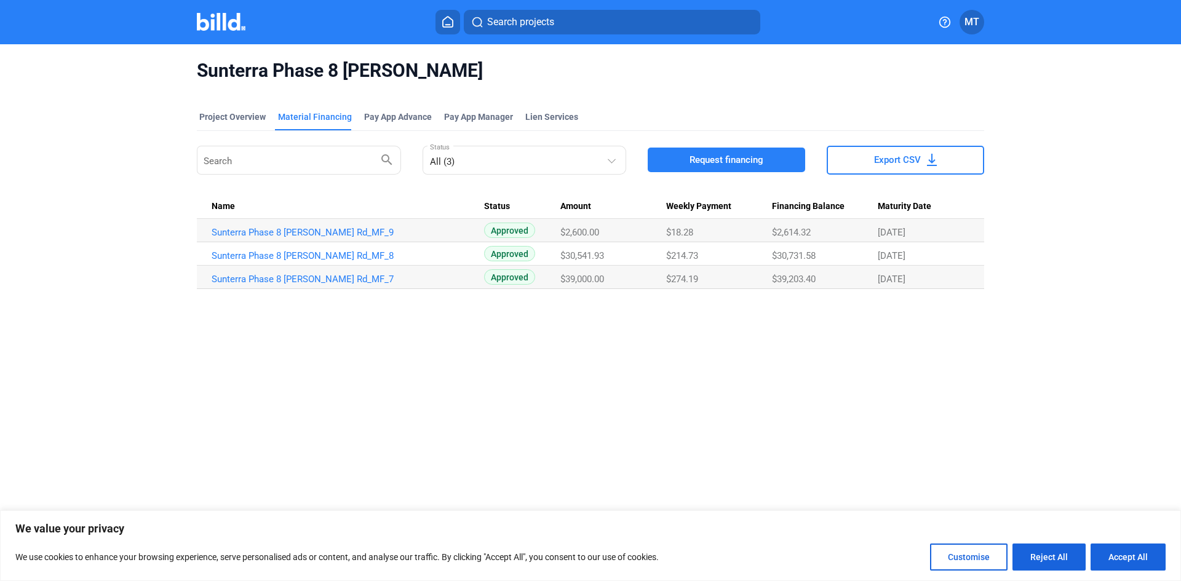
click at [210, 14] on img at bounding box center [221, 22] width 49 height 18
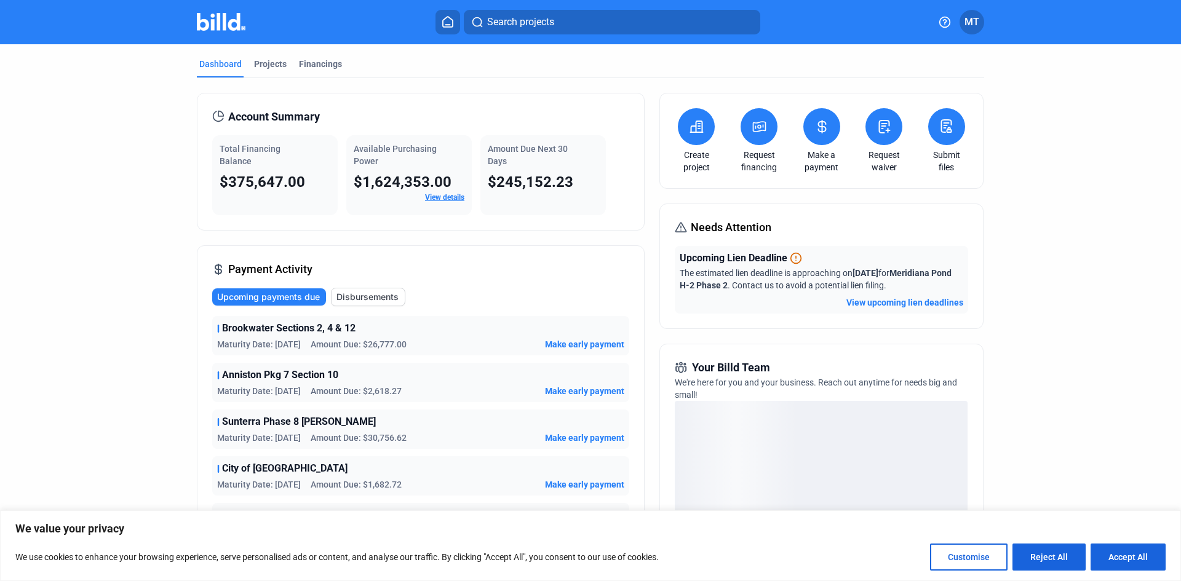
click at [821, 130] on icon at bounding box center [821, 127] width 7 height 12
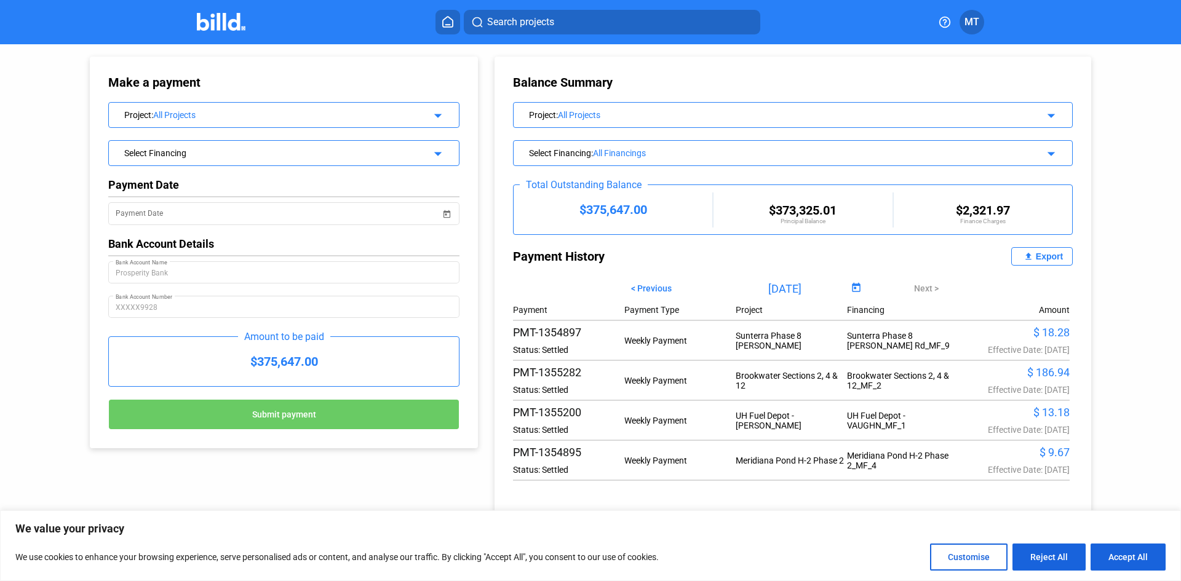
click at [449, 114] on div "Project : All Projects arrow_drop_down" at bounding box center [284, 114] width 350 height 22
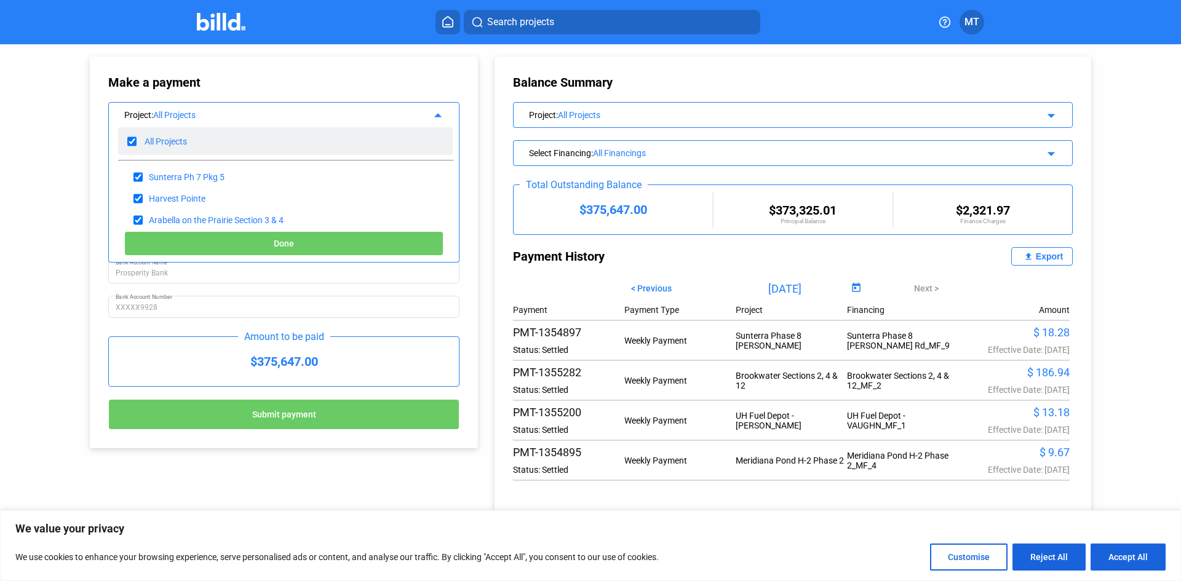
click at [133, 141] on input "checkbox" at bounding box center [131, 141] width 9 height 18
checkbox input "false"
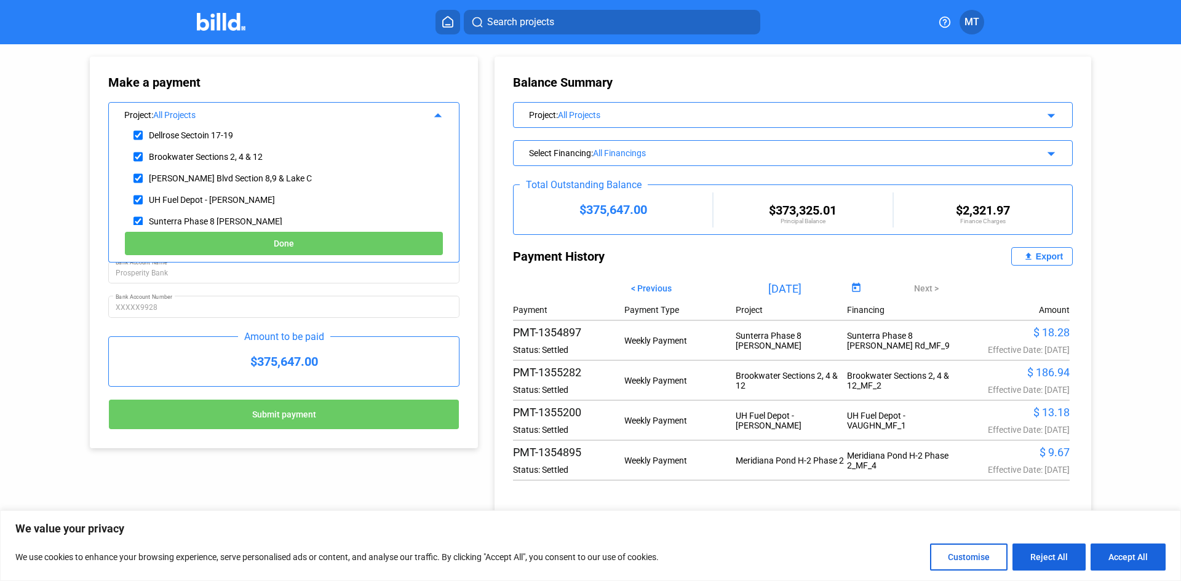
scroll to position [307, 0]
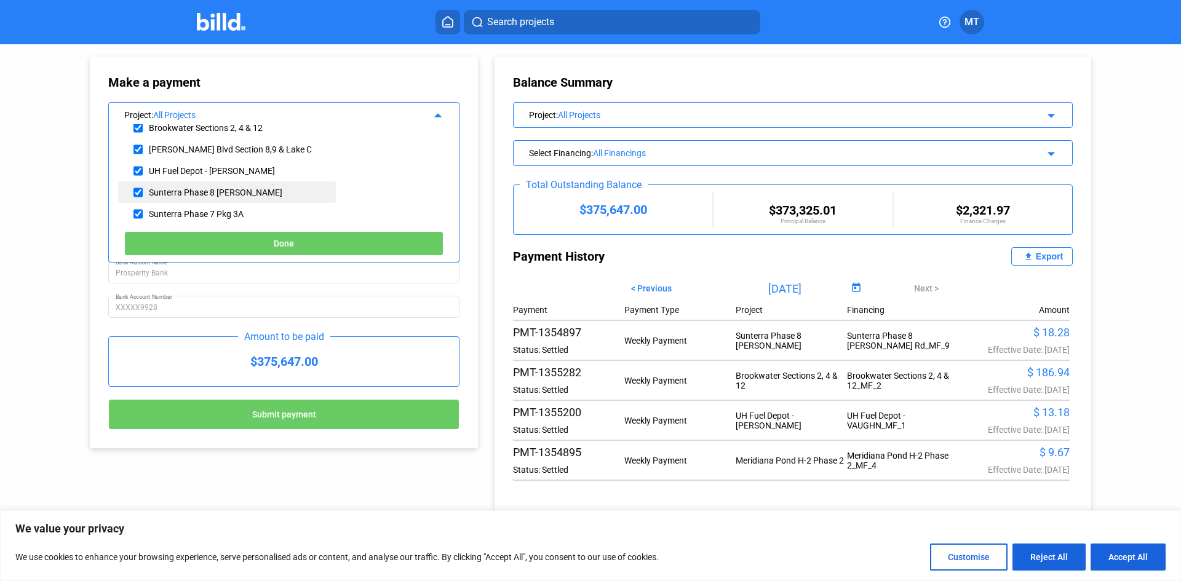
click at [142, 188] on input "checkbox" at bounding box center [137, 192] width 9 height 18
checkbox input "true"
click at [226, 240] on button "Done" at bounding box center [283, 243] width 319 height 25
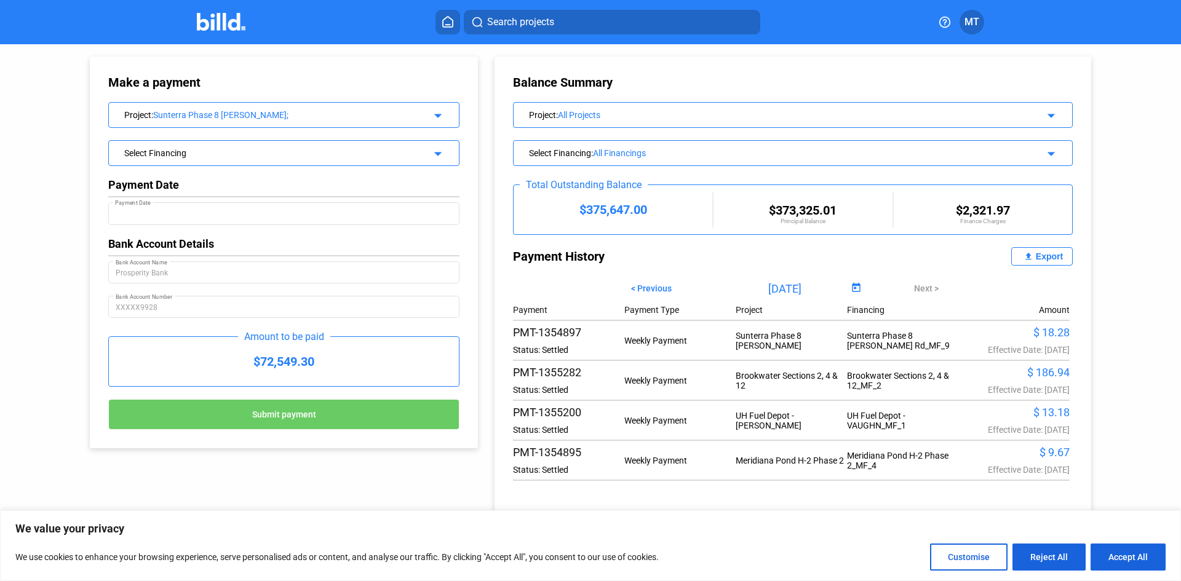
click at [397, 157] on div "Select Financing" at bounding box center [267, 152] width 287 height 12
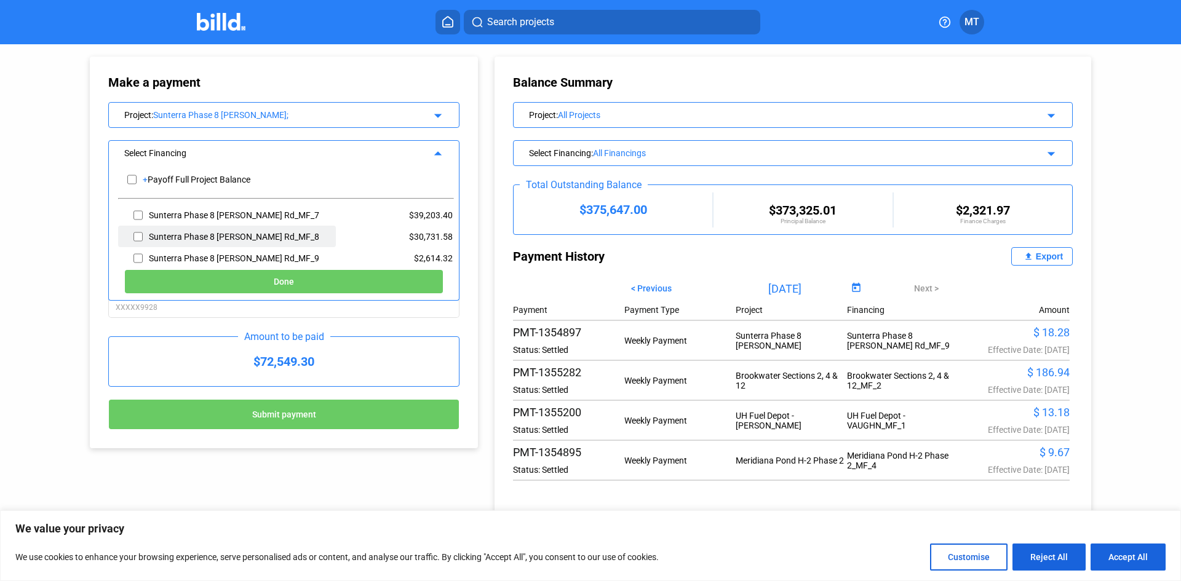
click at [141, 232] on input "checkbox" at bounding box center [137, 236] width 9 height 18
checkbox input "true"
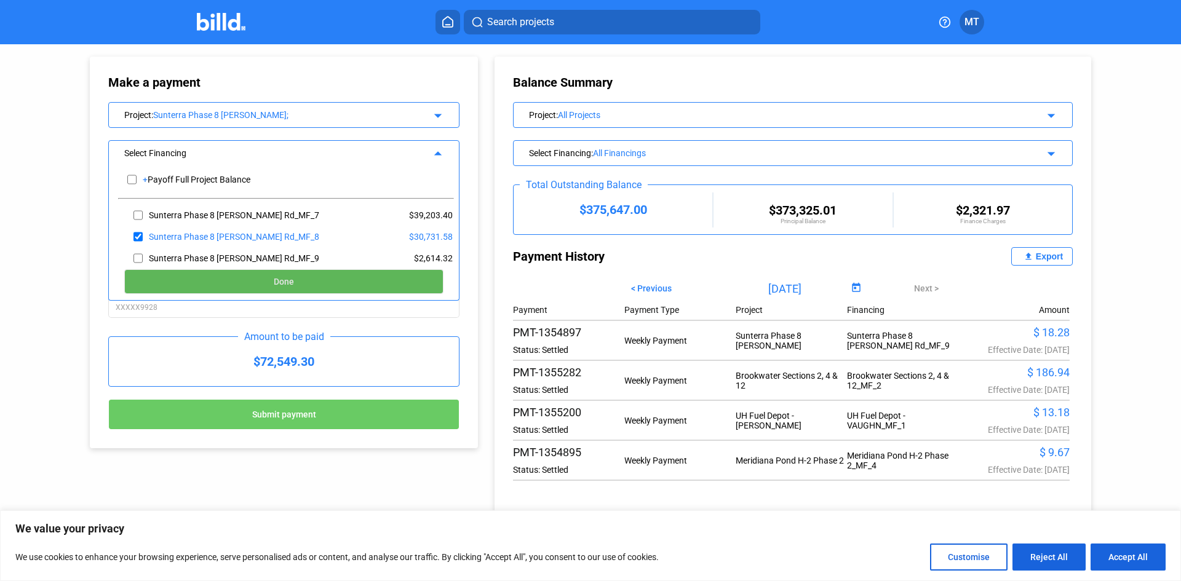
click at [275, 283] on span "Done" at bounding box center [284, 282] width 20 height 10
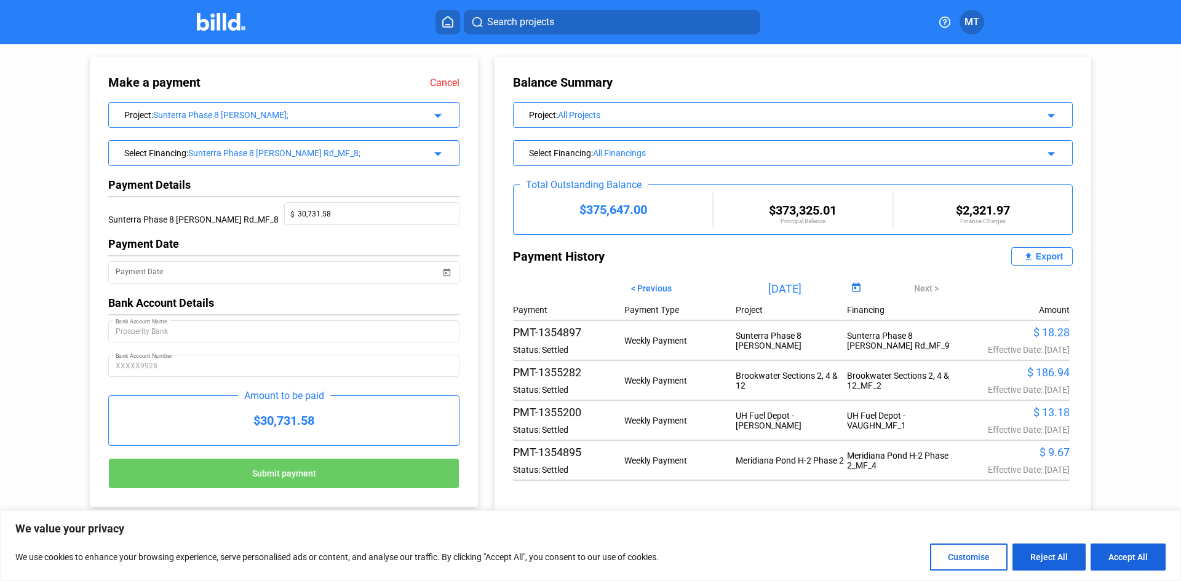
click at [215, 23] on img at bounding box center [221, 22] width 49 height 18
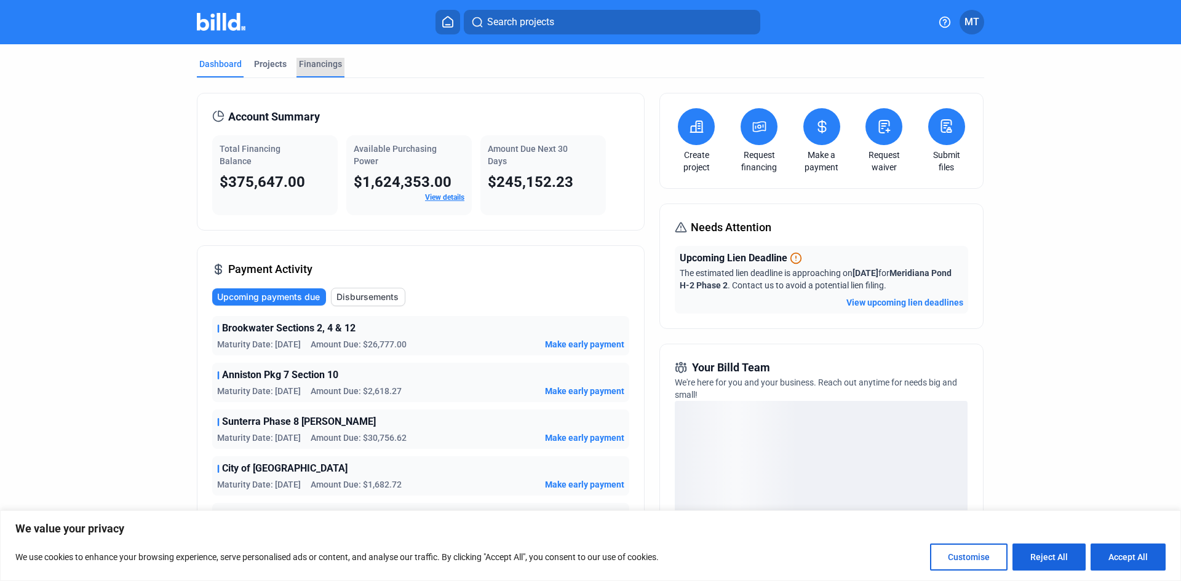
click at [319, 64] on div "Financings" at bounding box center [320, 64] width 43 height 12
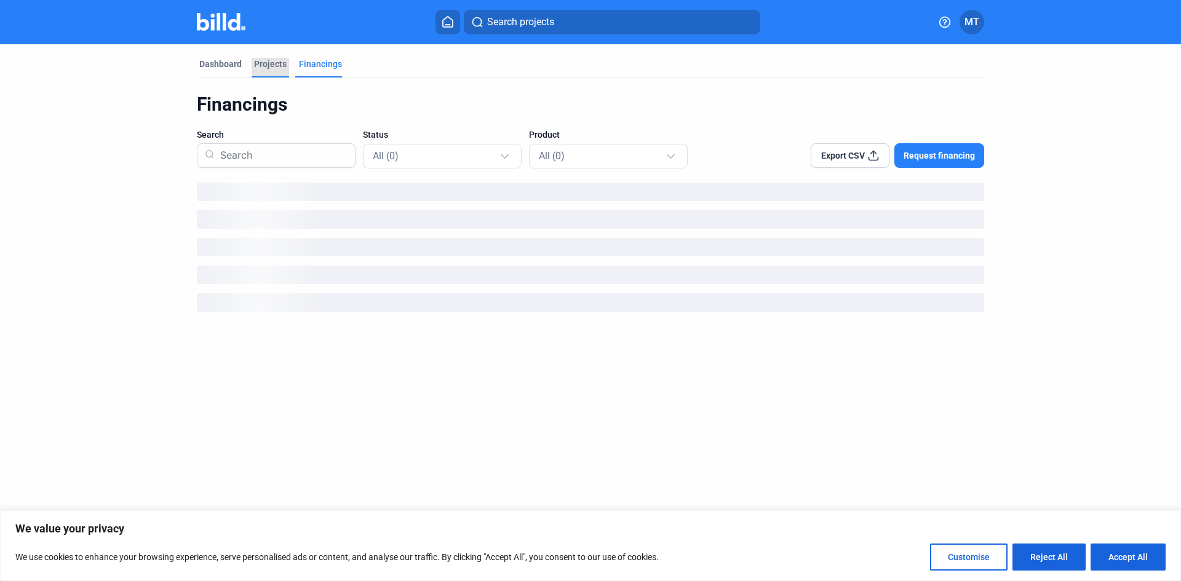
click at [279, 62] on div "Projects" at bounding box center [270, 64] width 33 height 12
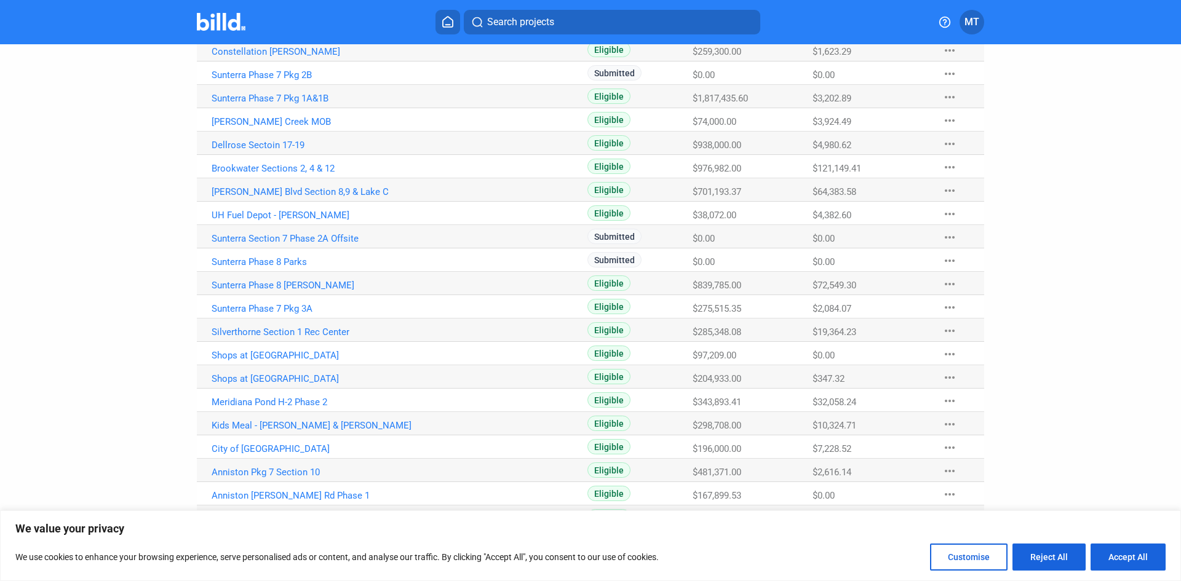
scroll to position [369, 0]
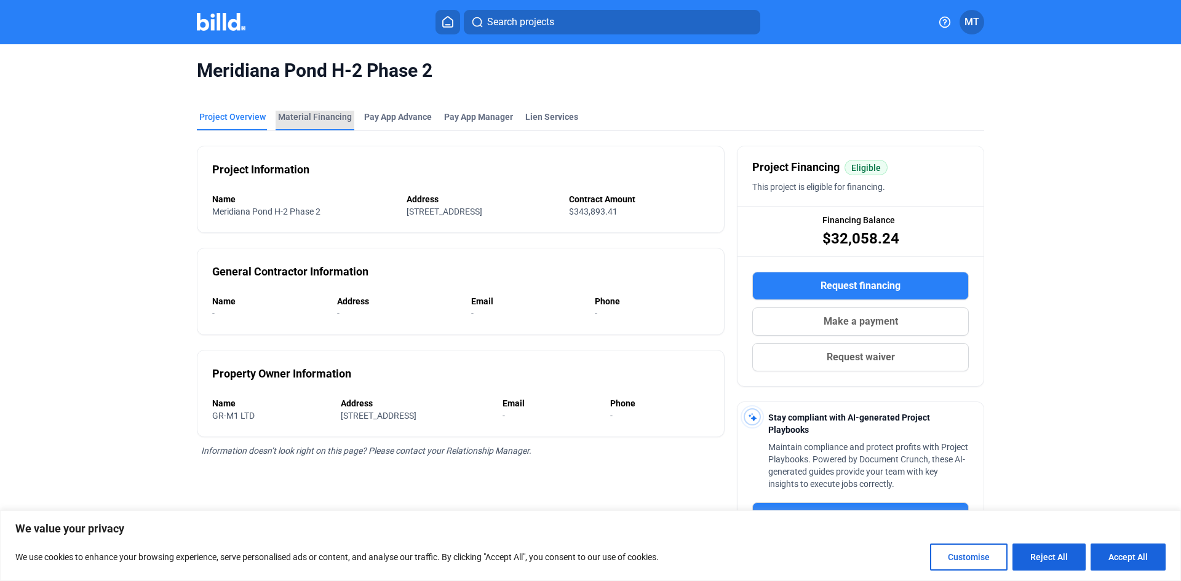
click at [335, 112] on div "Material Financing" at bounding box center [315, 117] width 74 height 12
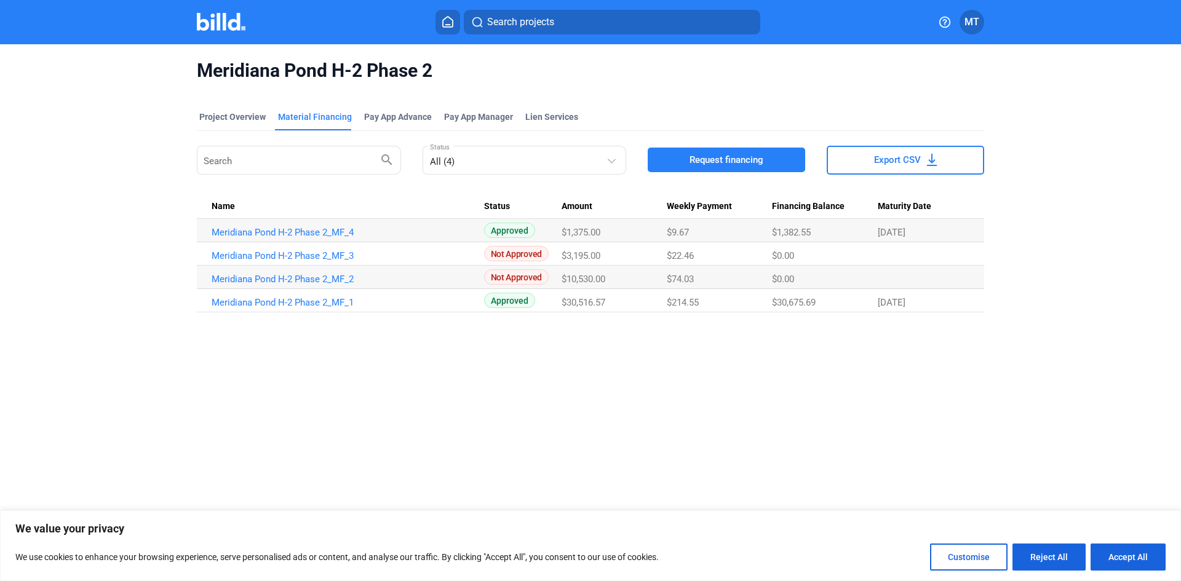
click at [227, 24] on img at bounding box center [221, 22] width 49 height 18
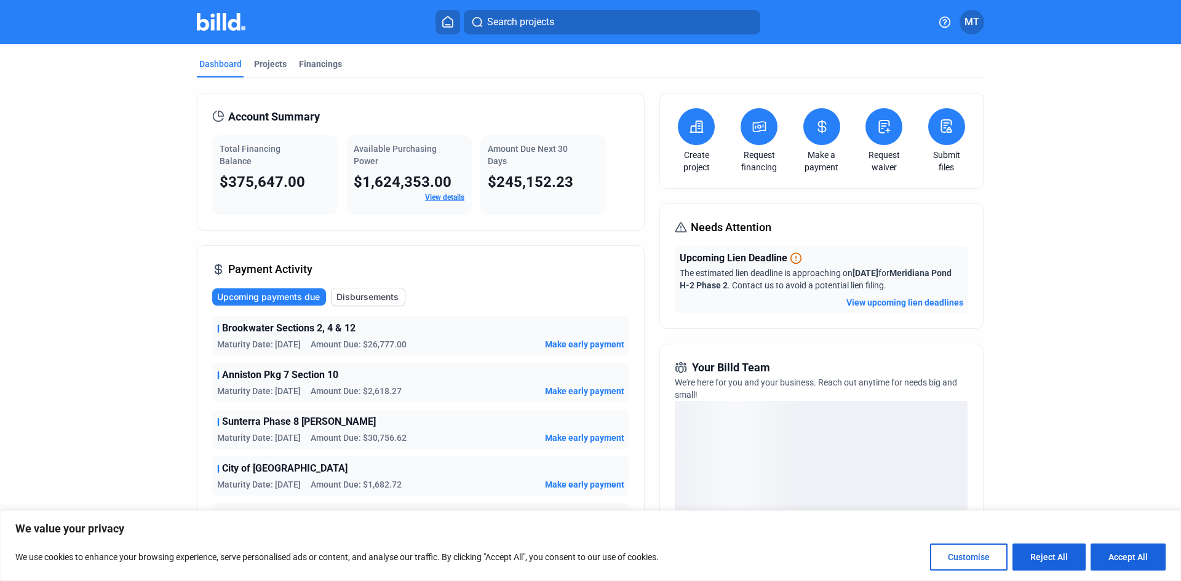
click at [819, 124] on icon at bounding box center [821, 127] width 7 height 12
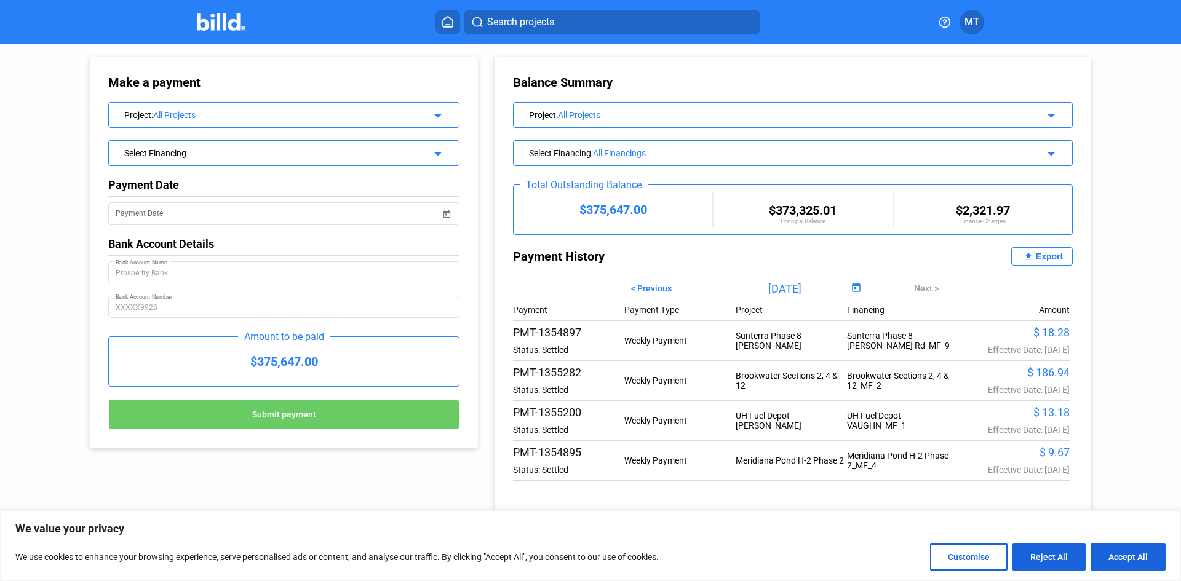
click at [441, 116] on mat-icon "arrow_drop_down" at bounding box center [436, 113] width 15 height 15
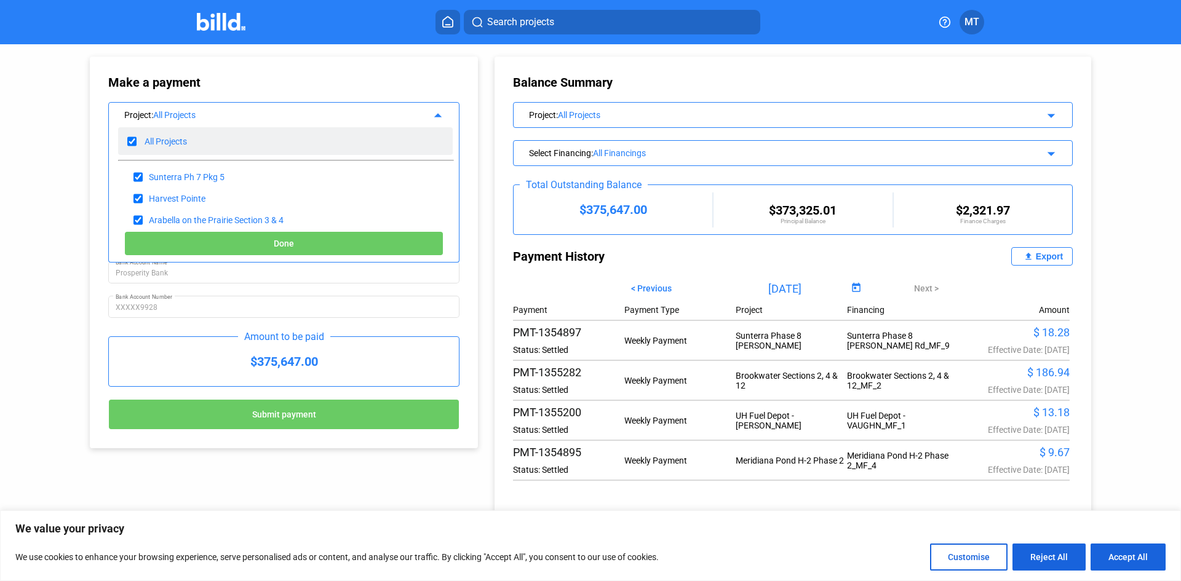
click at [127, 140] on input "checkbox" at bounding box center [131, 141] width 9 height 18
checkbox input "false"
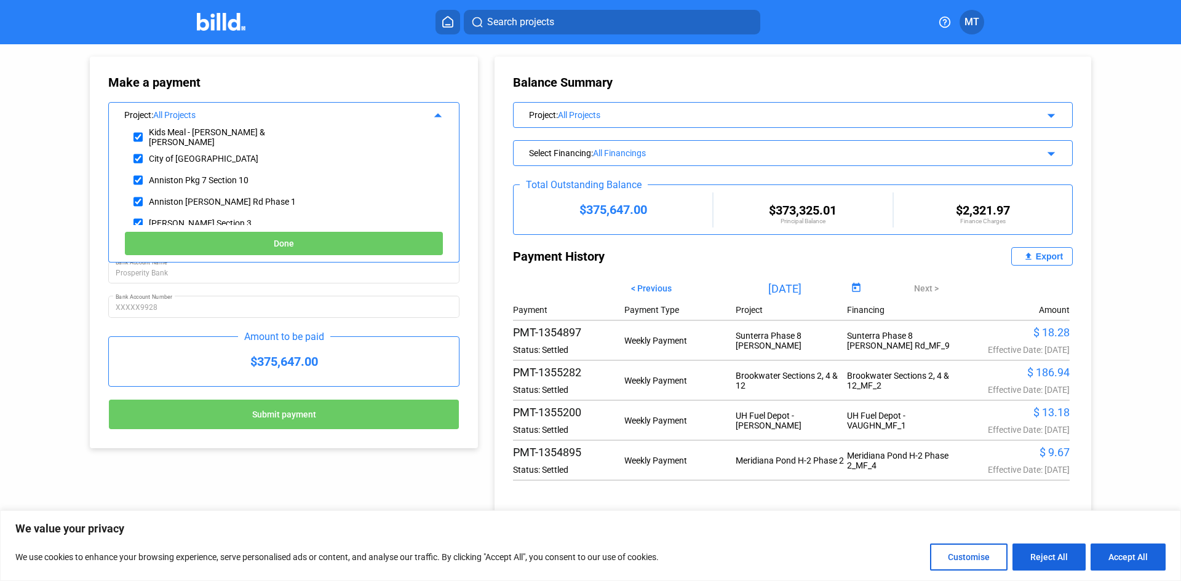
scroll to position [430, 0]
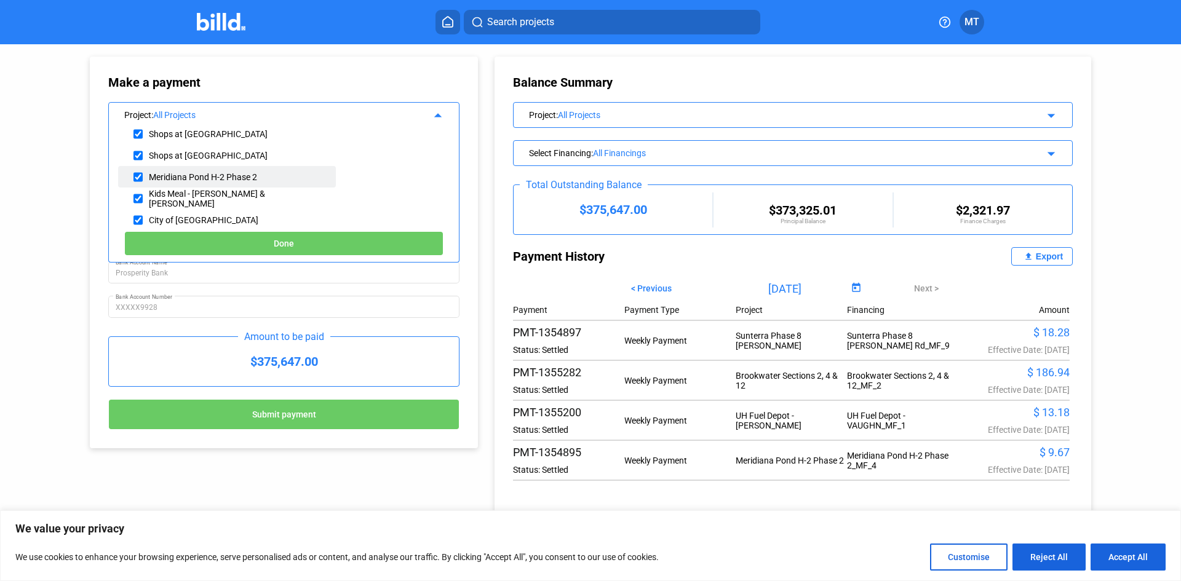
click at [138, 177] on input "checkbox" at bounding box center [137, 177] width 9 height 18
checkbox input "true"
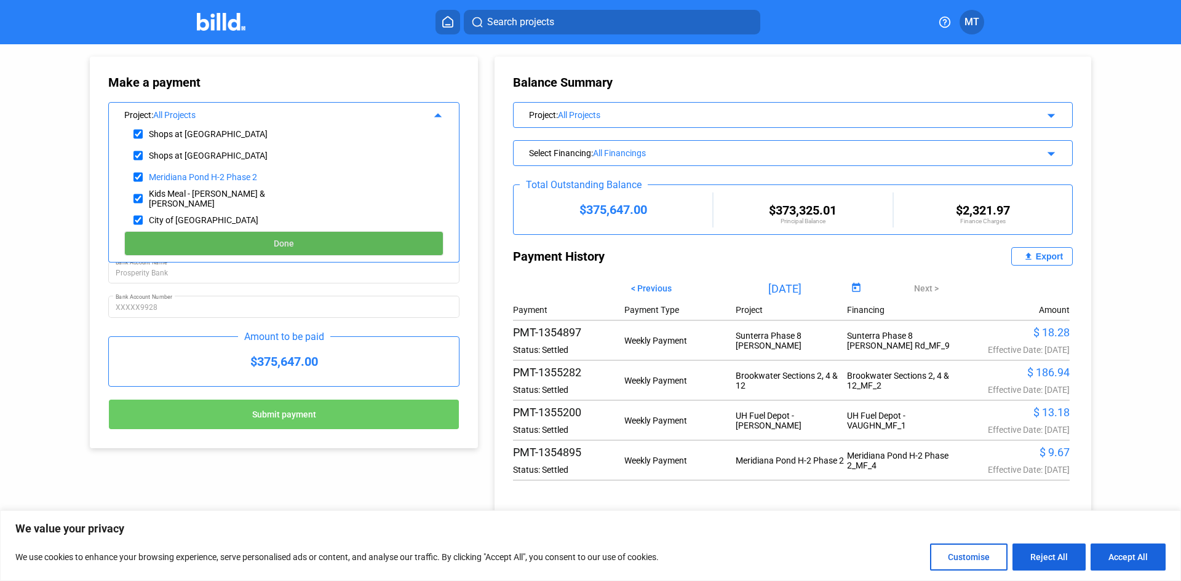
click at [231, 243] on button "Done" at bounding box center [283, 243] width 319 height 25
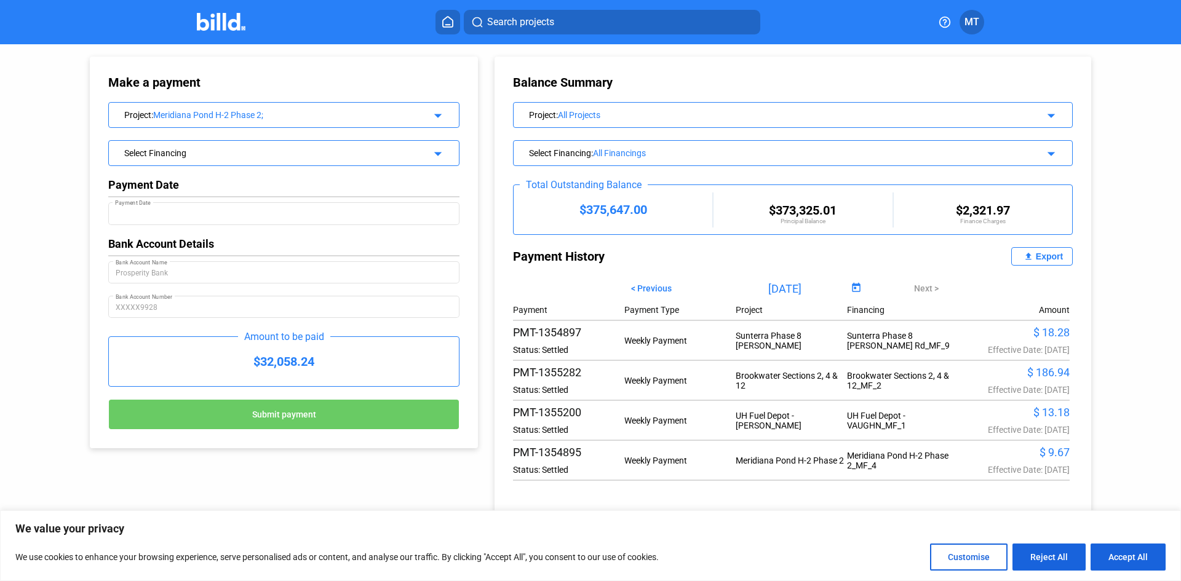
click at [430, 157] on mat-icon "arrow_drop_down" at bounding box center [436, 151] width 15 height 15
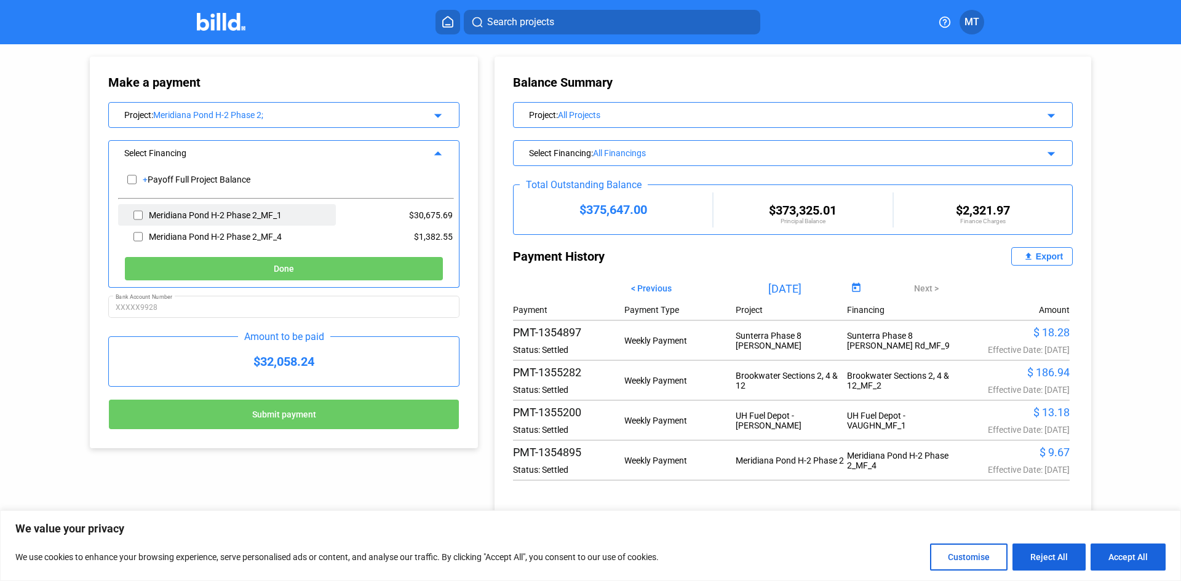
click at [136, 215] on input "checkbox" at bounding box center [137, 215] width 9 height 18
checkbox input "true"
click at [248, 273] on button "Done" at bounding box center [283, 268] width 319 height 25
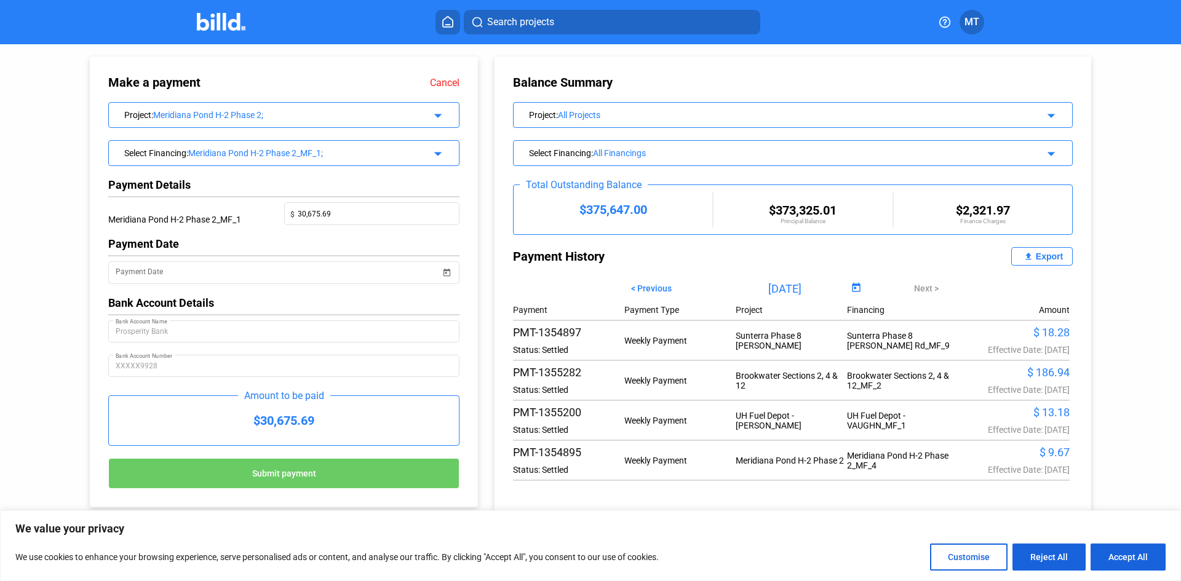
click at [238, 17] on img at bounding box center [221, 22] width 49 height 18
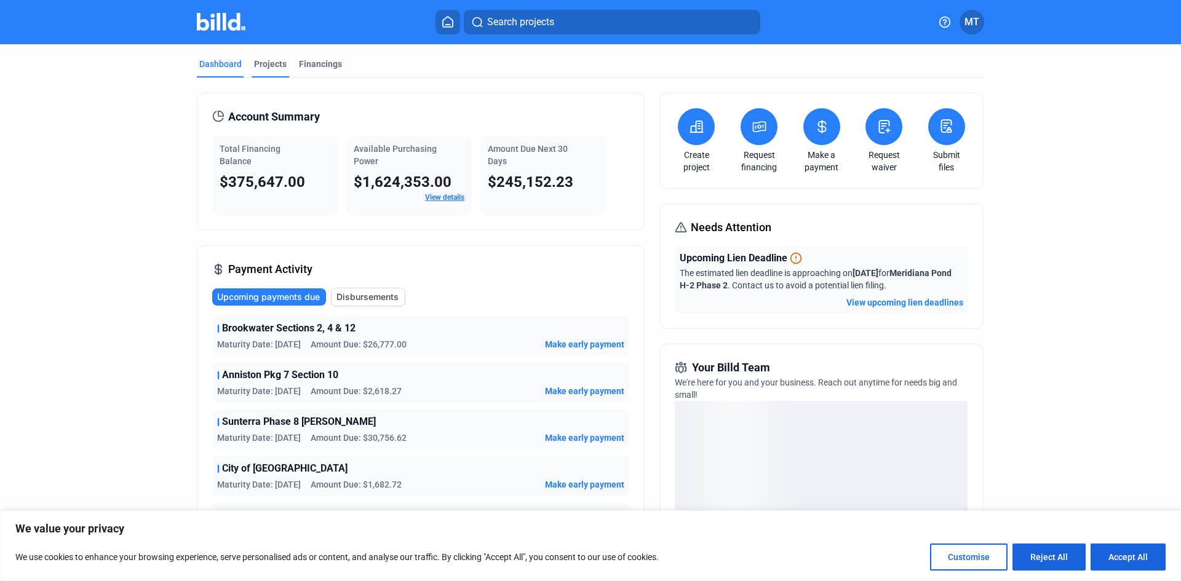
click at [268, 70] on div "Projects" at bounding box center [270, 68] width 38 height 20
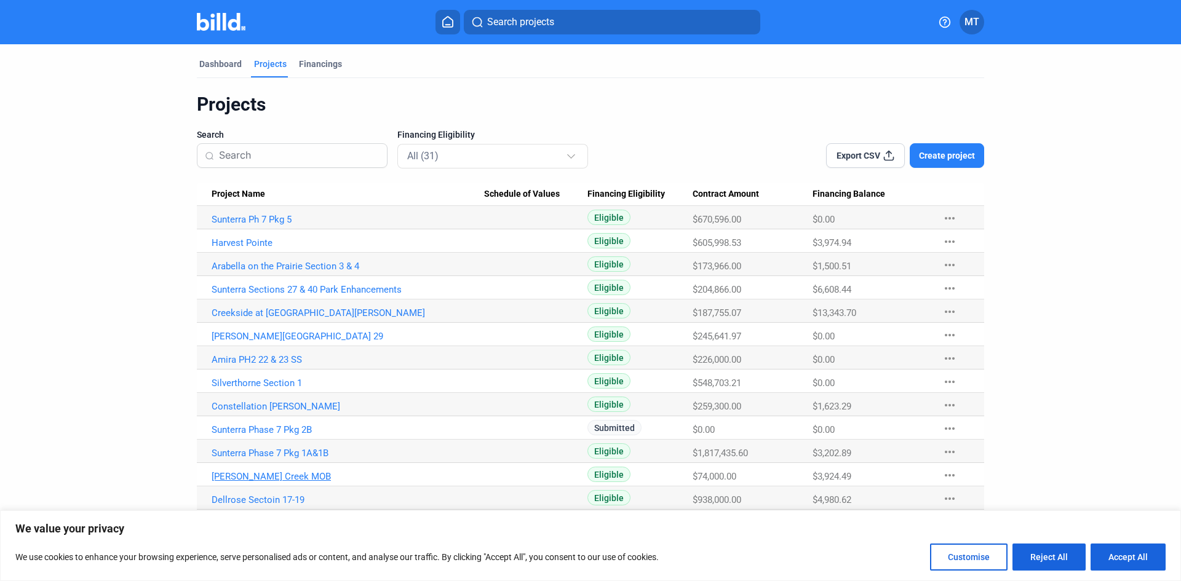
scroll to position [61, 0]
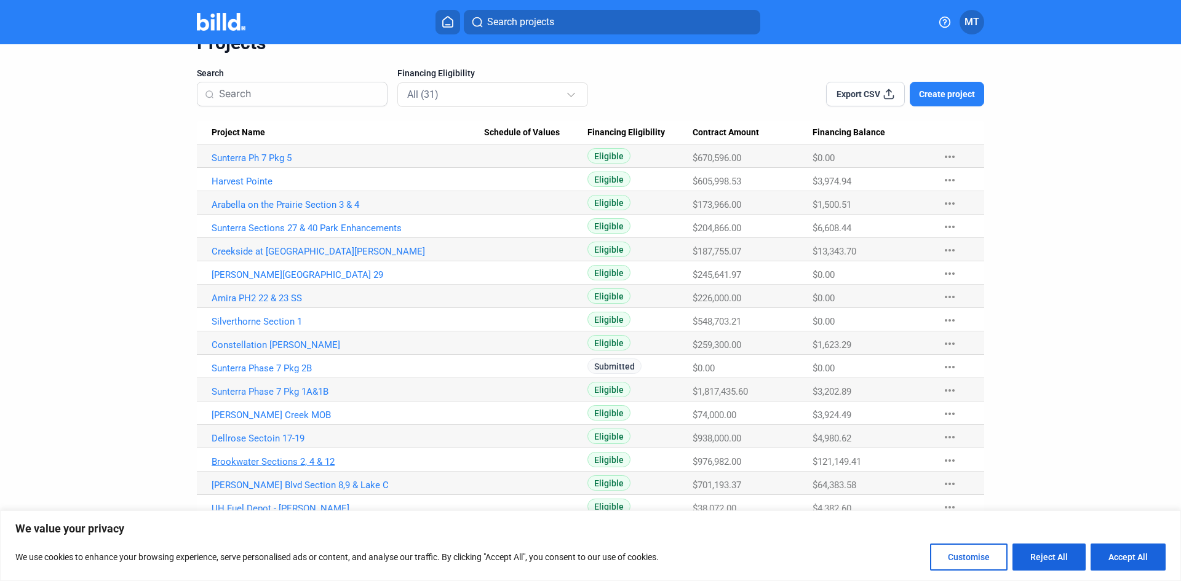
click at [291, 164] on link "Brookwater Sections 2, 4 & 12" at bounding box center [348, 157] width 272 height 11
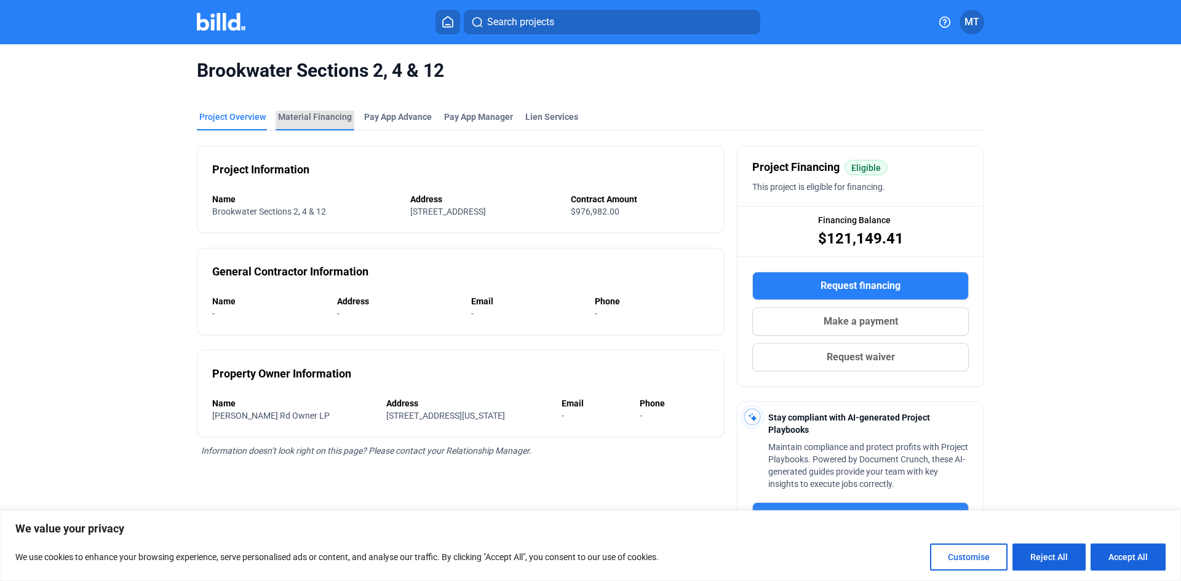
click at [312, 111] on div "Material Financing" at bounding box center [315, 117] width 74 height 12
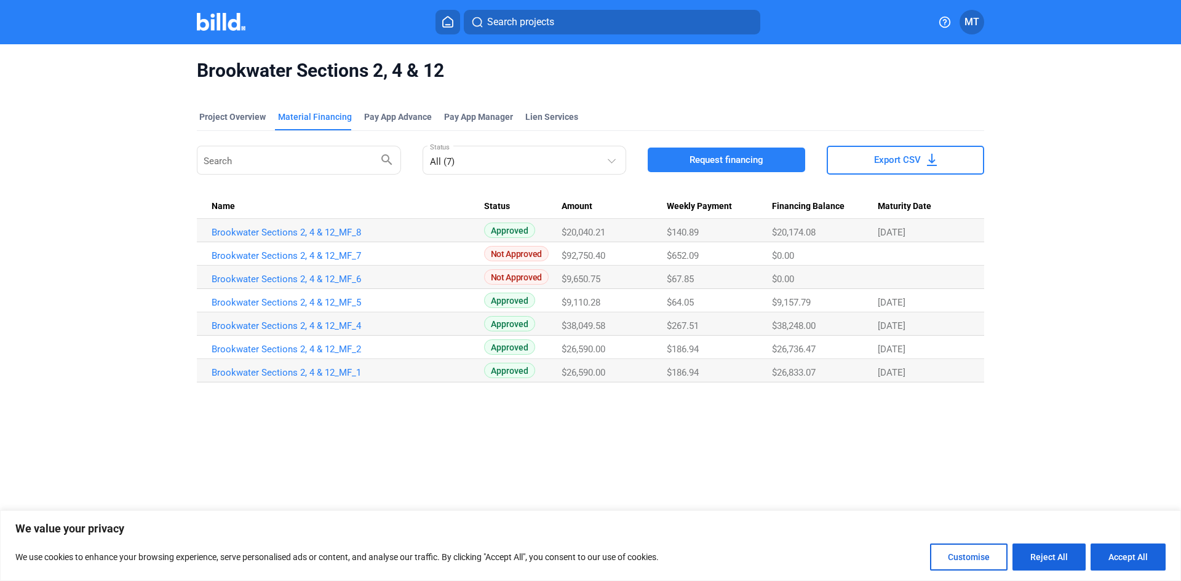
click at [223, 15] on img at bounding box center [221, 22] width 49 height 18
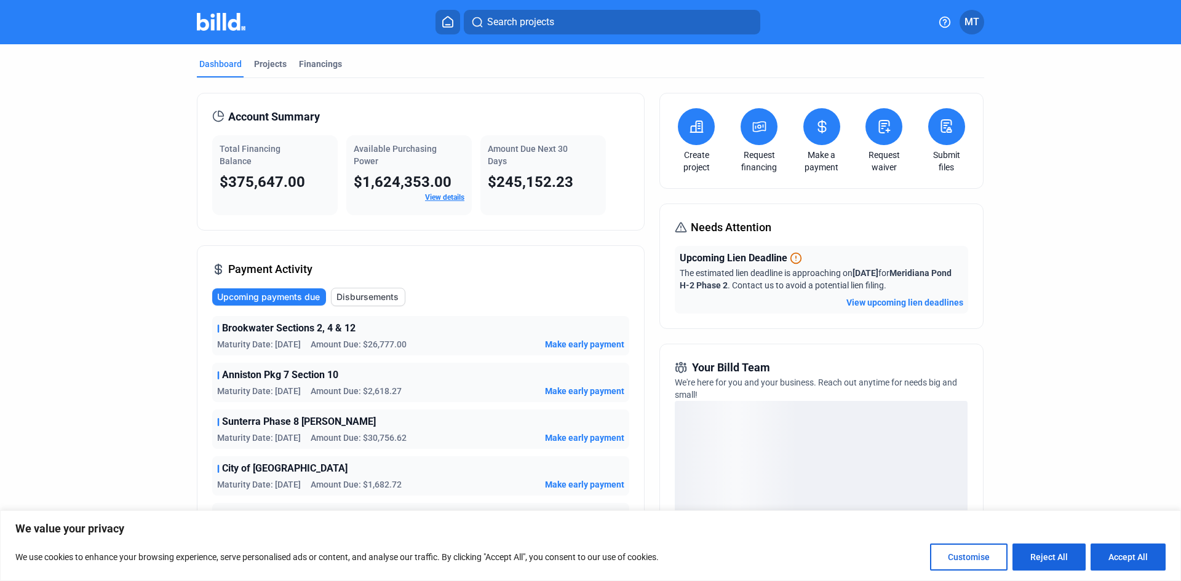
click at [819, 137] on button at bounding box center [821, 126] width 37 height 37
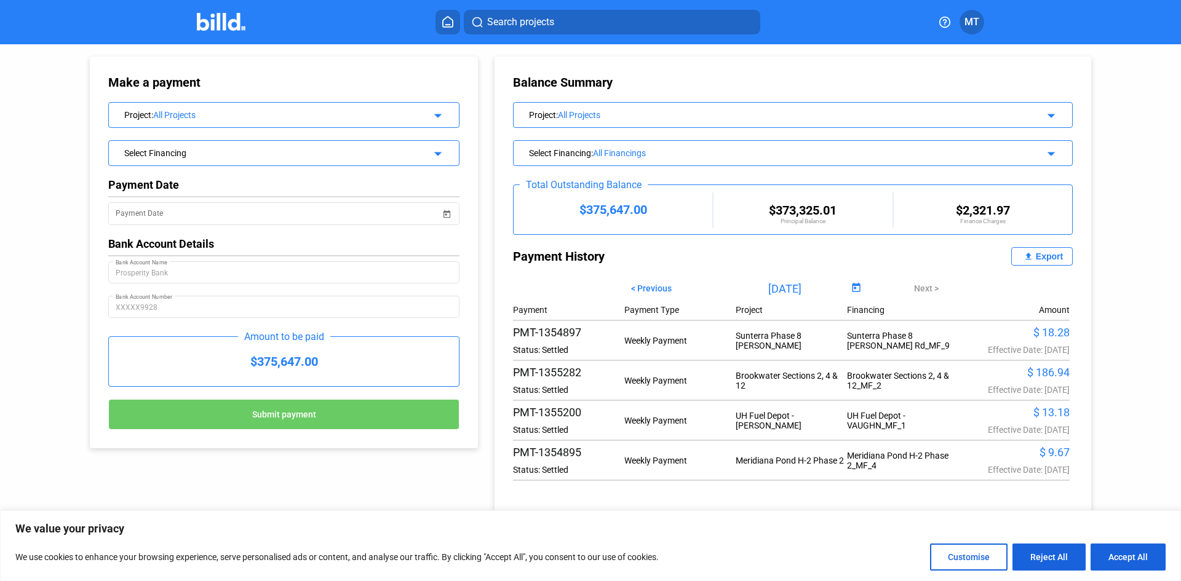
drag, startPoint x: 440, startPoint y: 117, endPoint x: 411, endPoint y: 121, distance: 29.1
click at [440, 117] on mat-icon "arrow_drop_down" at bounding box center [436, 113] width 15 height 15
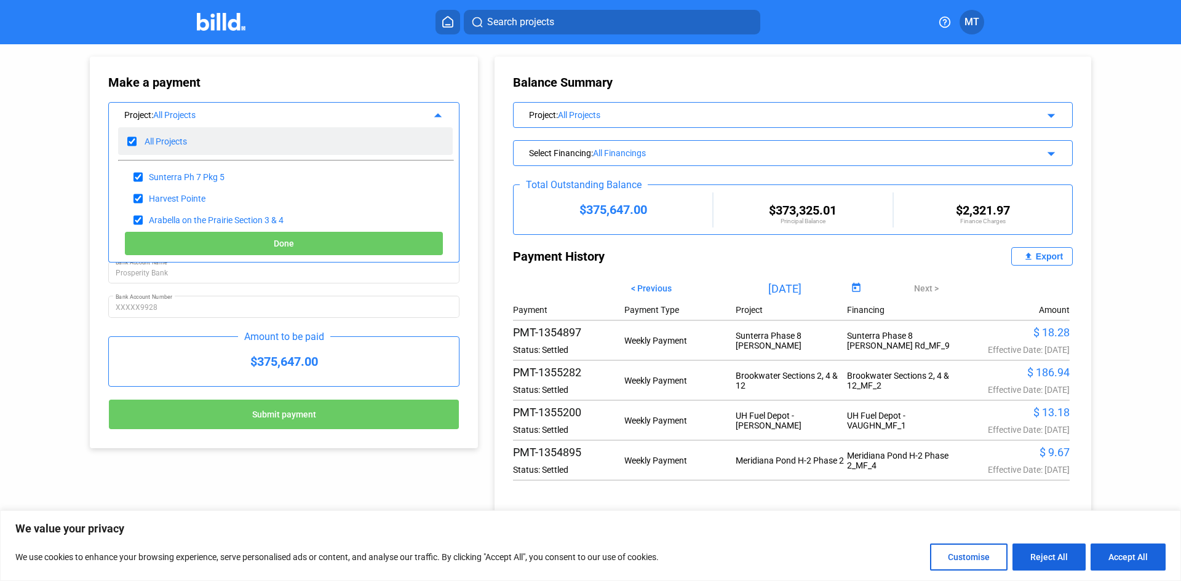
click at [132, 140] on input "checkbox" at bounding box center [131, 141] width 9 height 18
checkbox input "false"
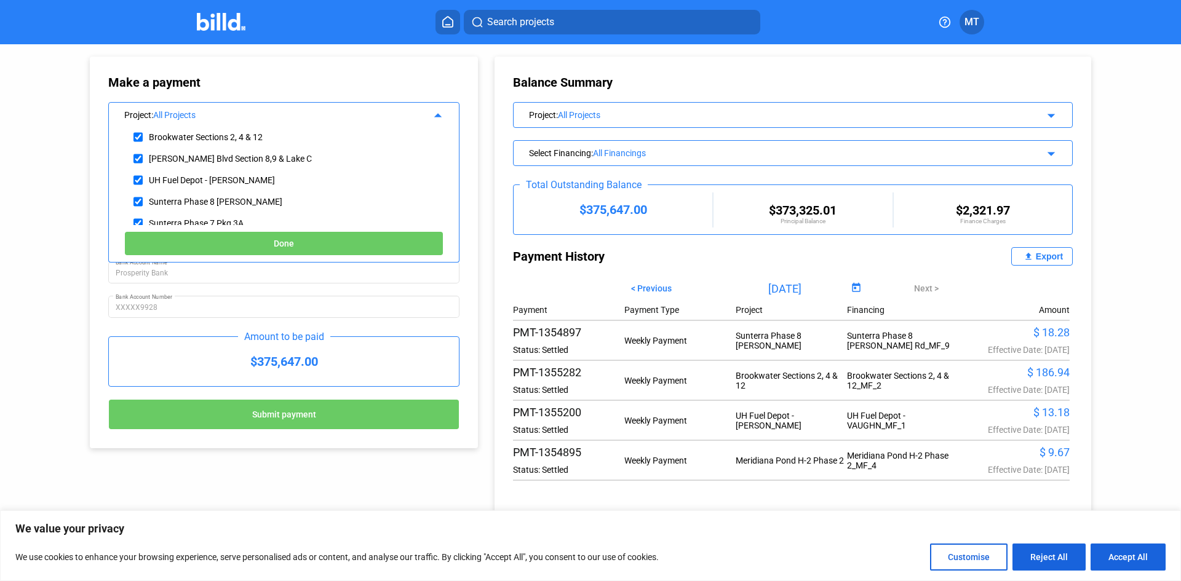
scroll to position [307, 0]
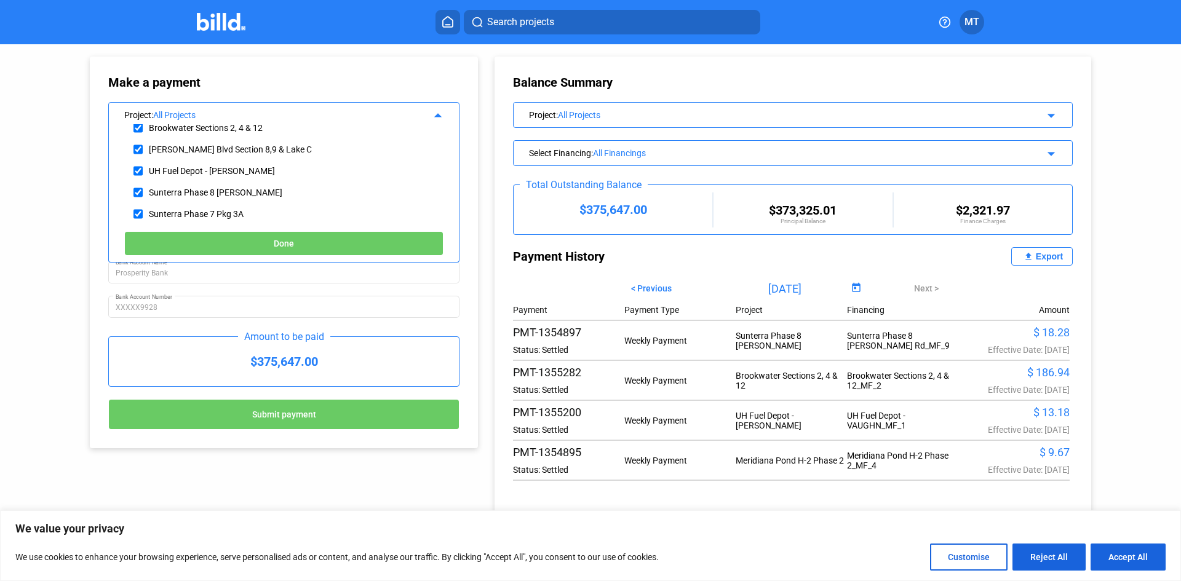
click at [139, 124] on div "Project : All Projects arrow_drop_up" at bounding box center [284, 114] width 350 height 22
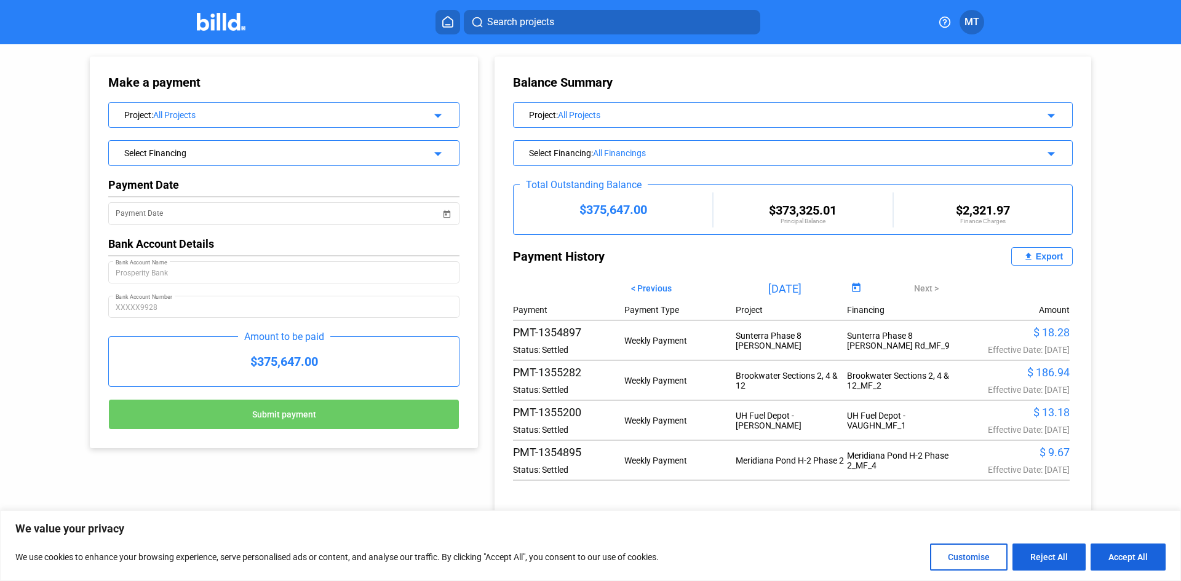
click at [358, 122] on div "Project : All Projects arrow_drop_down" at bounding box center [284, 114] width 350 height 22
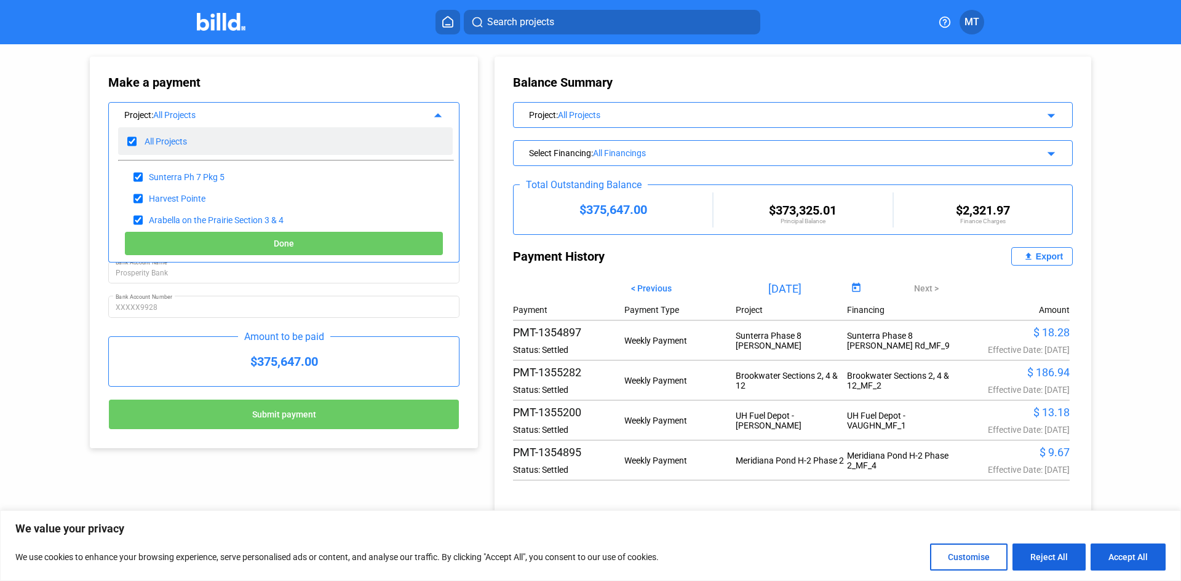
click at [132, 141] on input "checkbox" at bounding box center [131, 141] width 9 height 18
checkbox input "false"
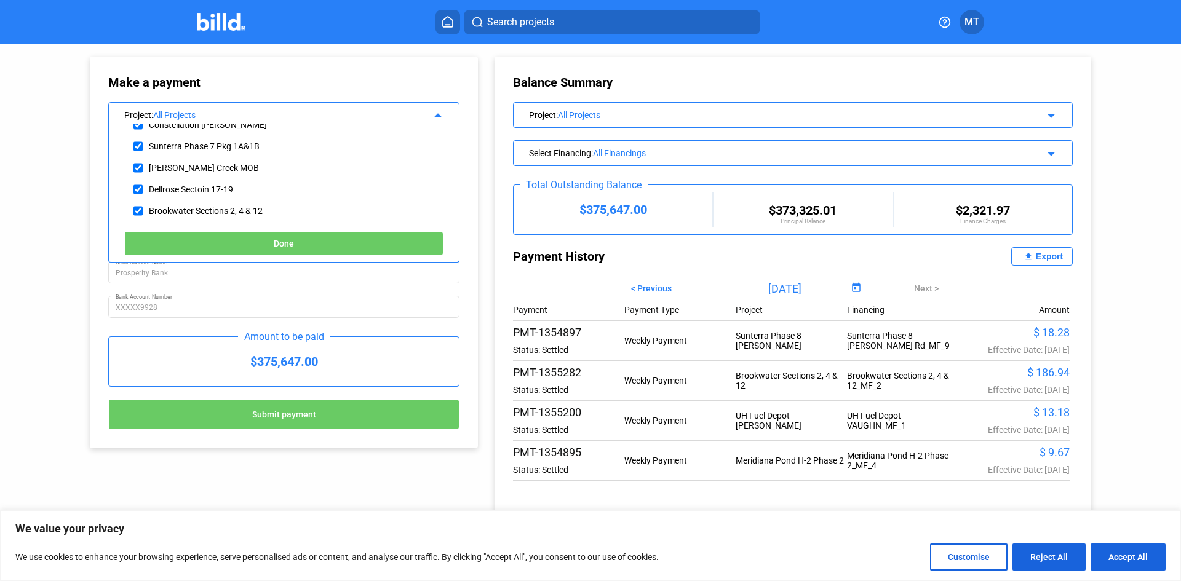
scroll to position [246, 0]
click at [136, 188] on input "checkbox" at bounding box center [137, 189] width 9 height 18
checkbox input "true"
click at [207, 234] on button "Done" at bounding box center [283, 243] width 319 height 25
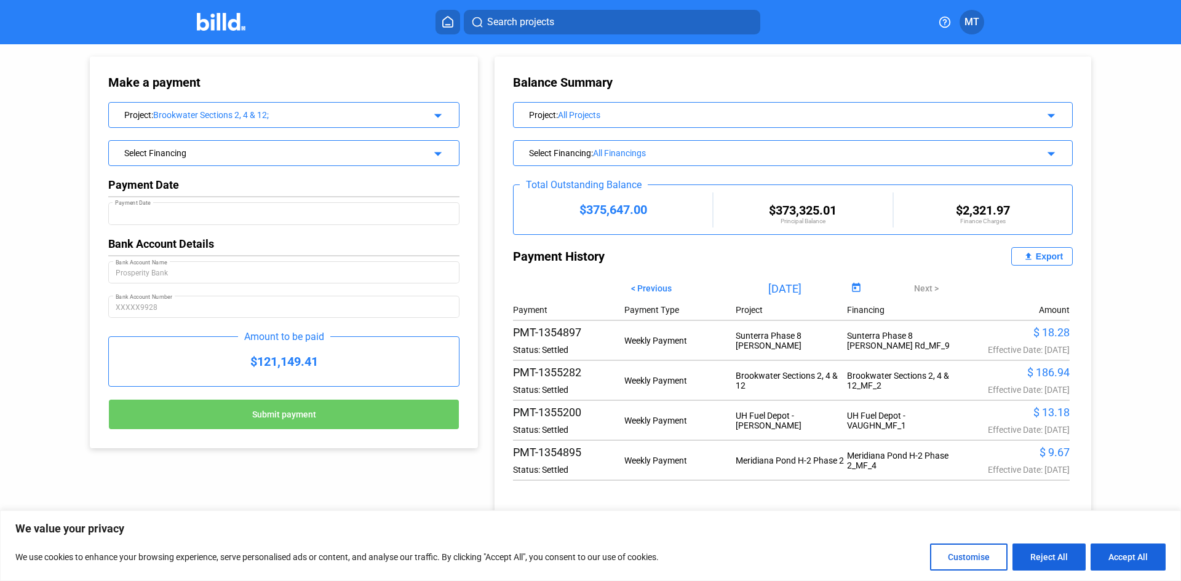
click at [409, 159] on div "Select Financing arrow_drop_down" at bounding box center [284, 152] width 350 height 22
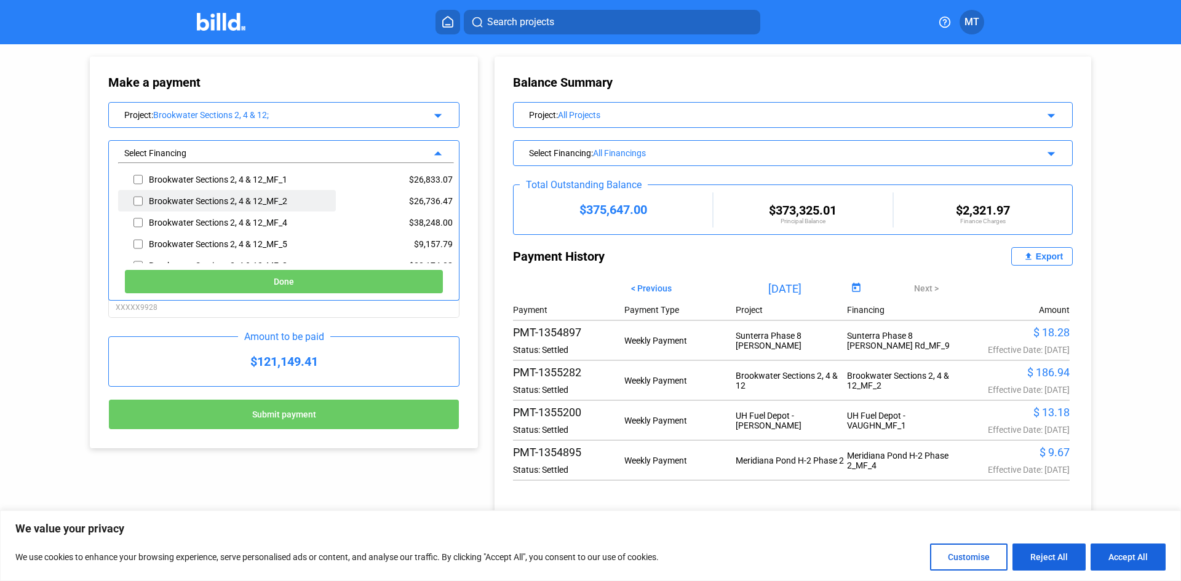
scroll to position [52, 0]
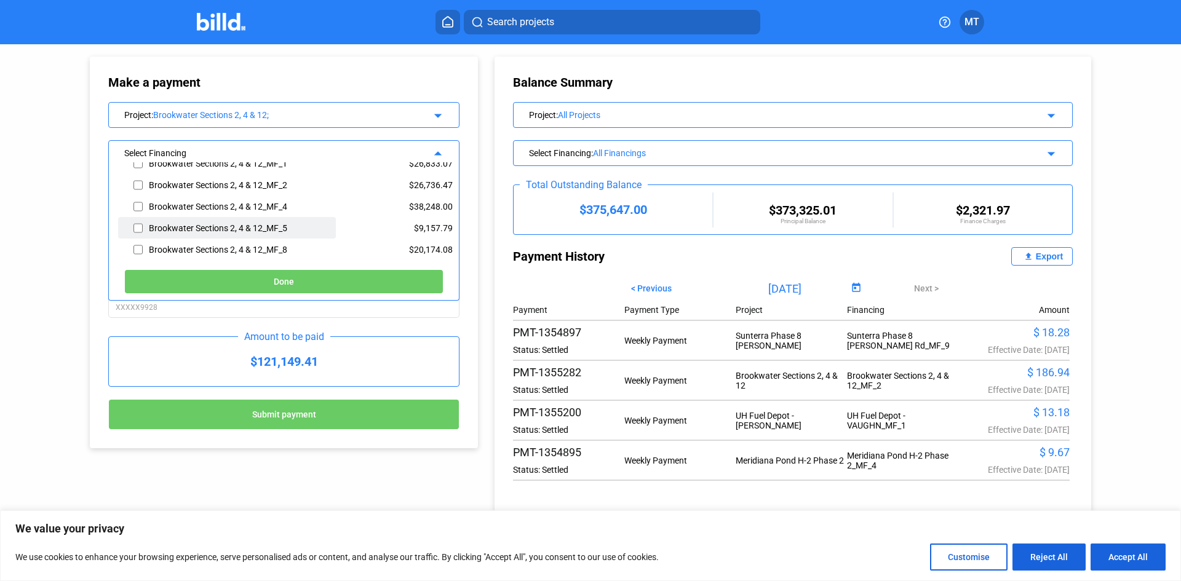
click at [140, 226] on input "checkbox" at bounding box center [137, 228] width 9 height 18
checkbox input "true"
click at [222, 275] on button "Done" at bounding box center [283, 281] width 319 height 25
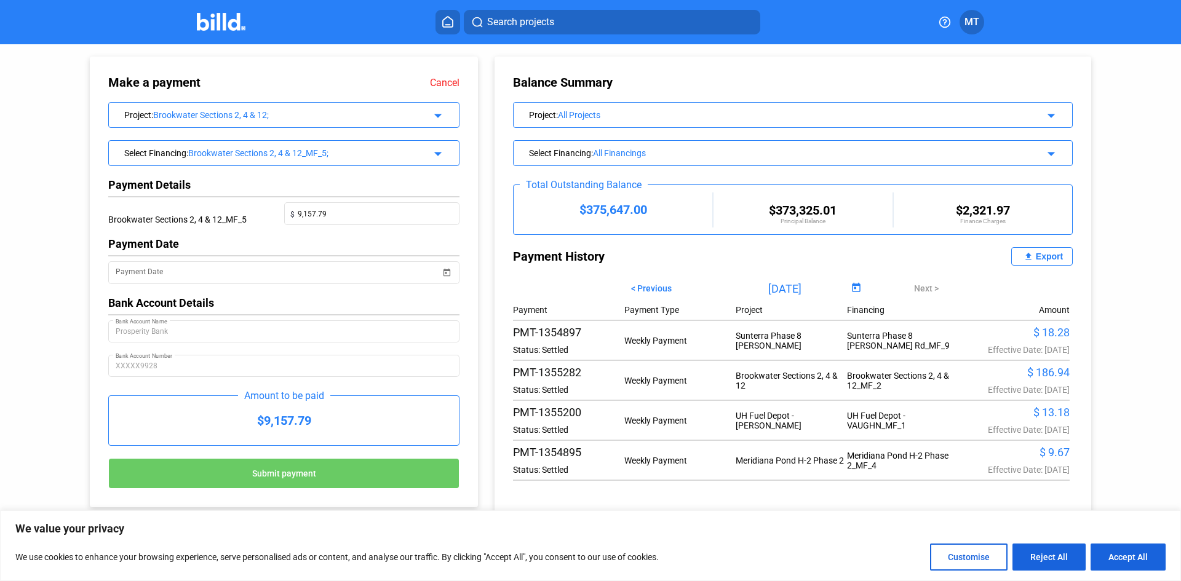
click at [227, 30] on img at bounding box center [221, 22] width 49 height 18
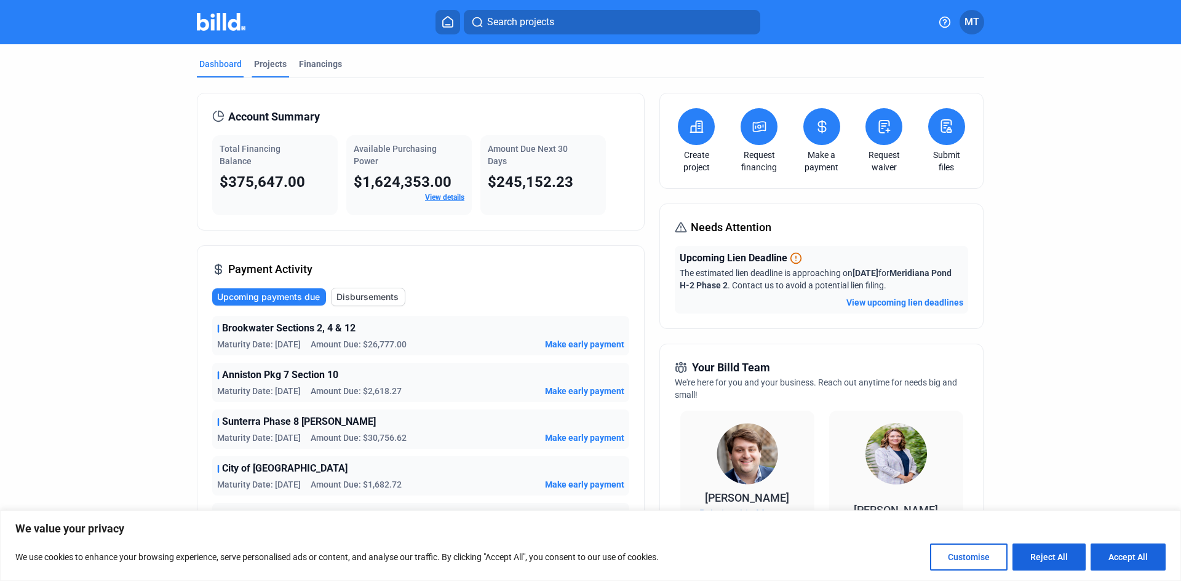
click at [265, 64] on div "Projects" at bounding box center [270, 64] width 33 height 12
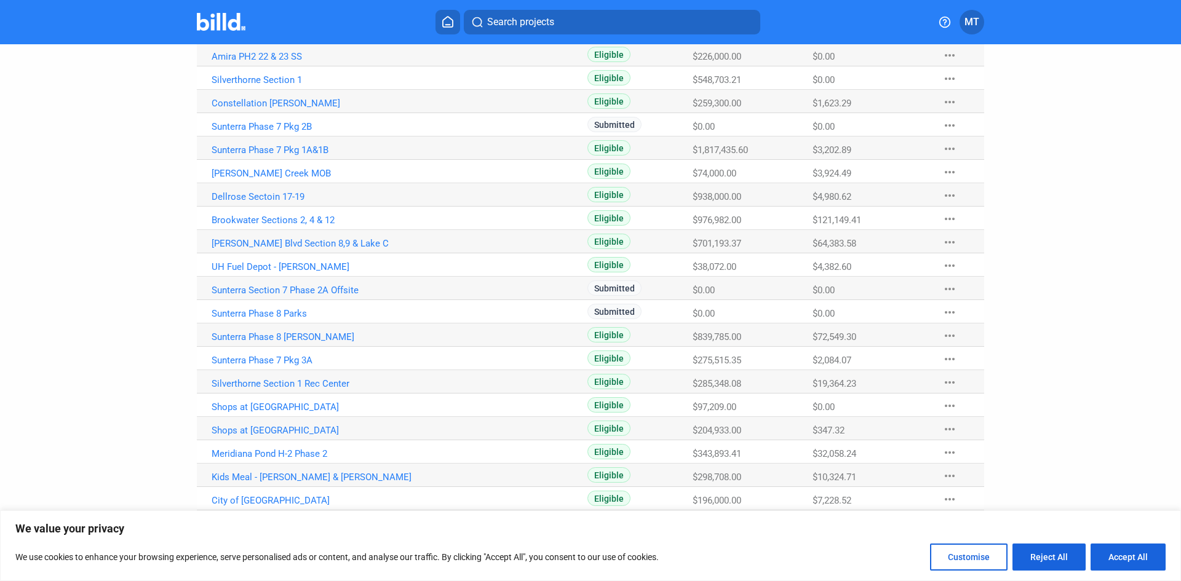
scroll to position [307, 0]
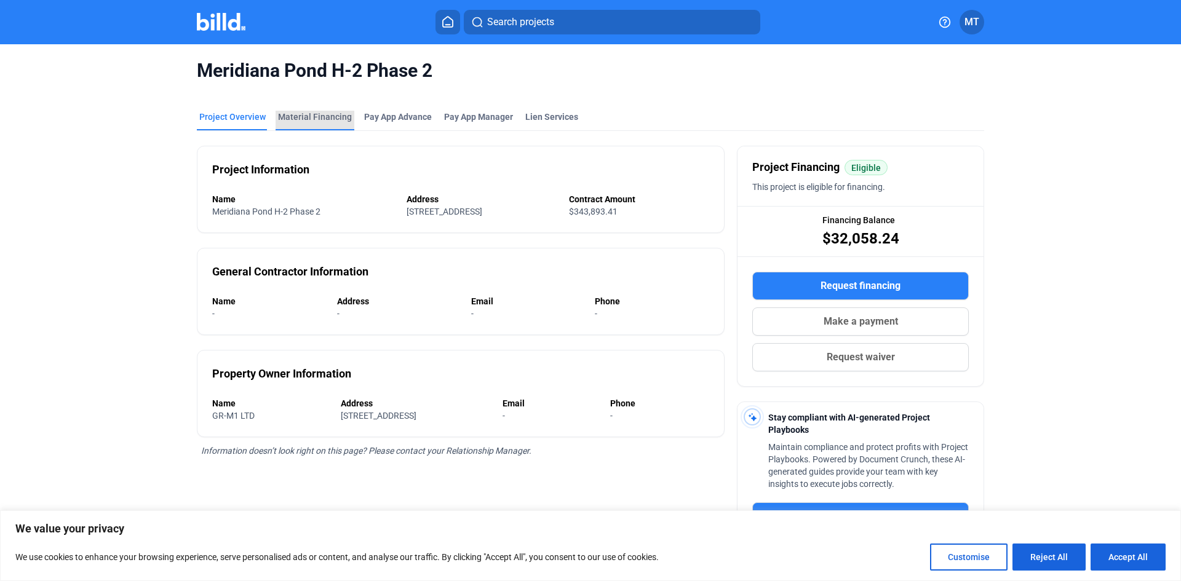
click at [331, 117] on div "Material Financing" at bounding box center [315, 117] width 74 height 12
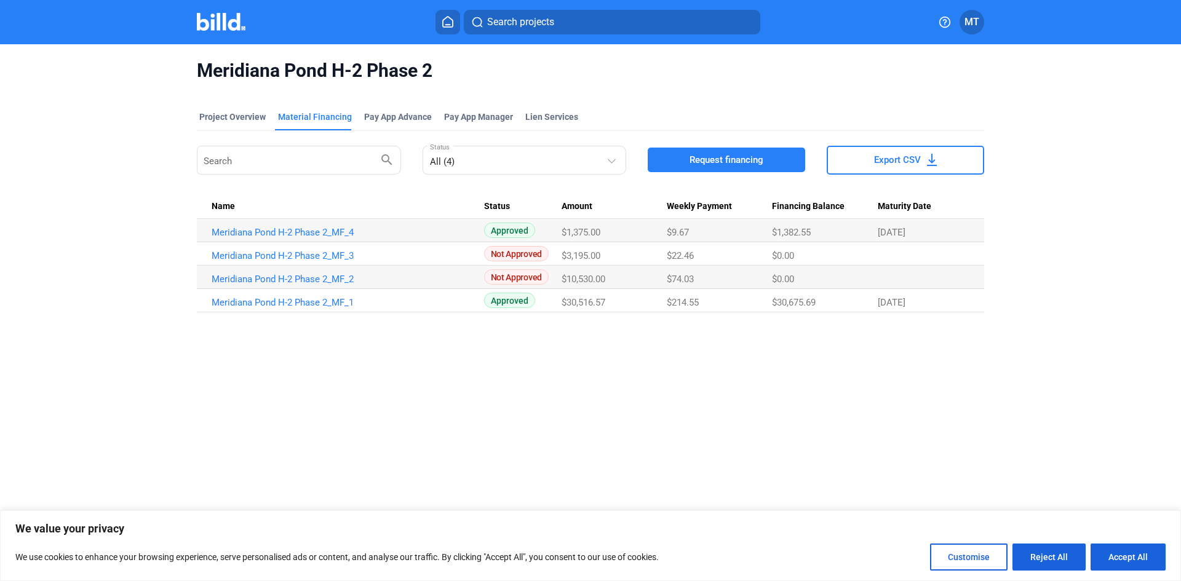
click at [217, 27] on img at bounding box center [221, 22] width 49 height 18
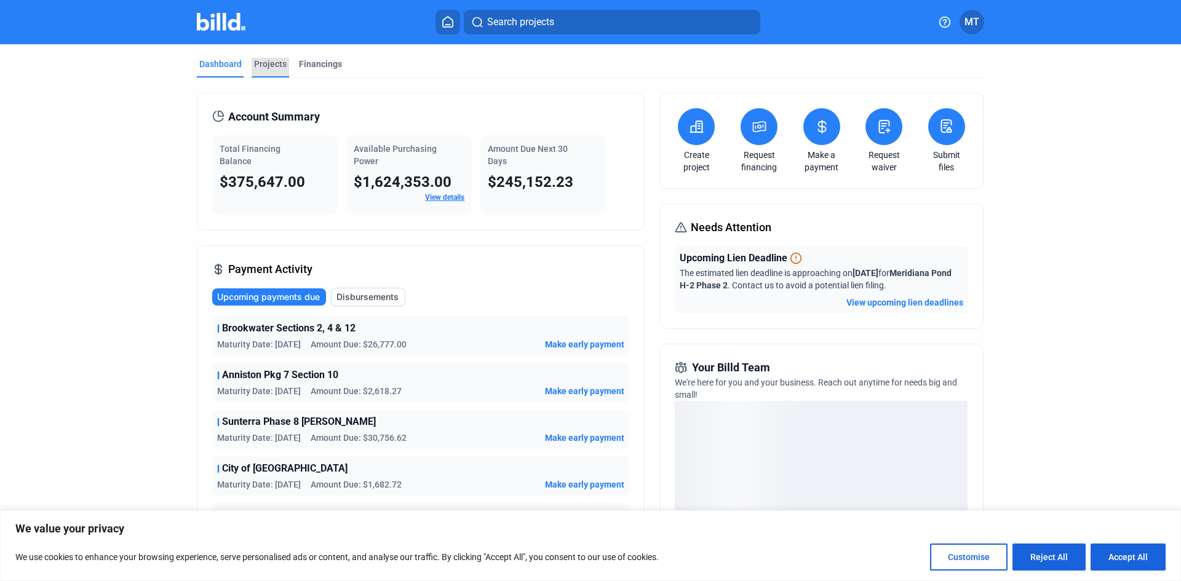
click at [271, 69] on div "Projects" at bounding box center [270, 64] width 33 height 12
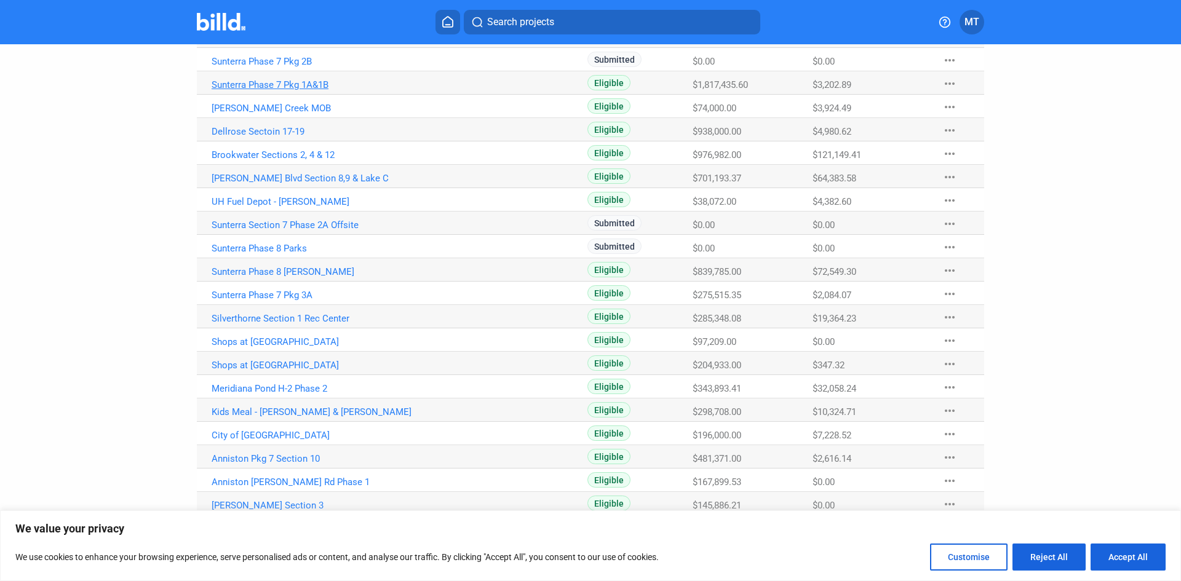
scroll to position [369, 0]
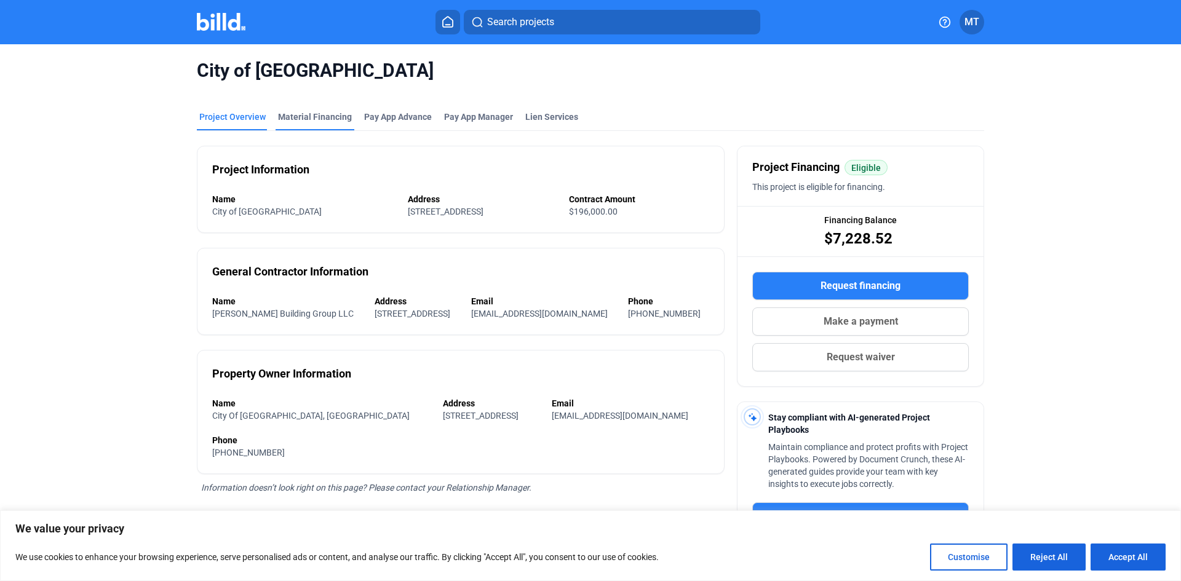
click at [293, 124] on div "Material Financing" at bounding box center [314, 121] width 79 height 20
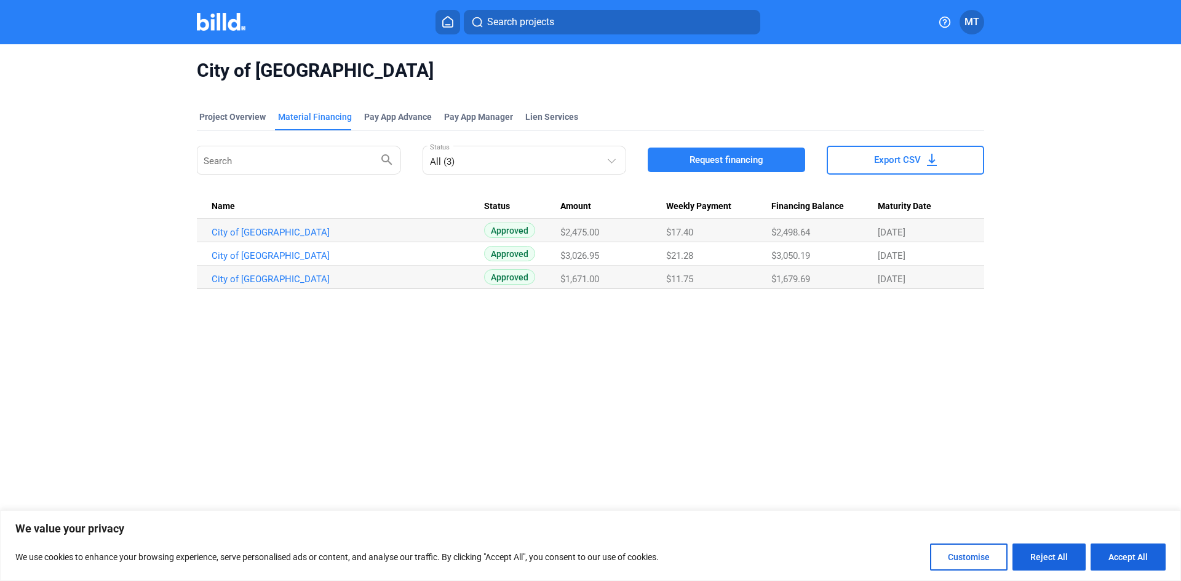
click at [229, 17] on img at bounding box center [221, 22] width 49 height 18
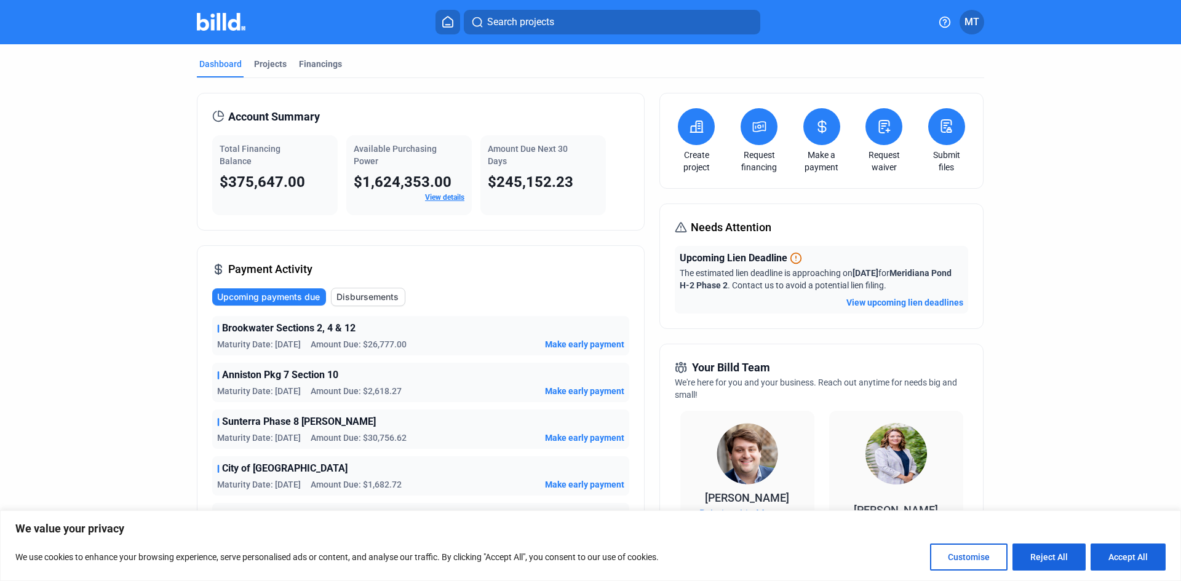
click at [826, 135] on button at bounding box center [821, 126] width 37 height 37
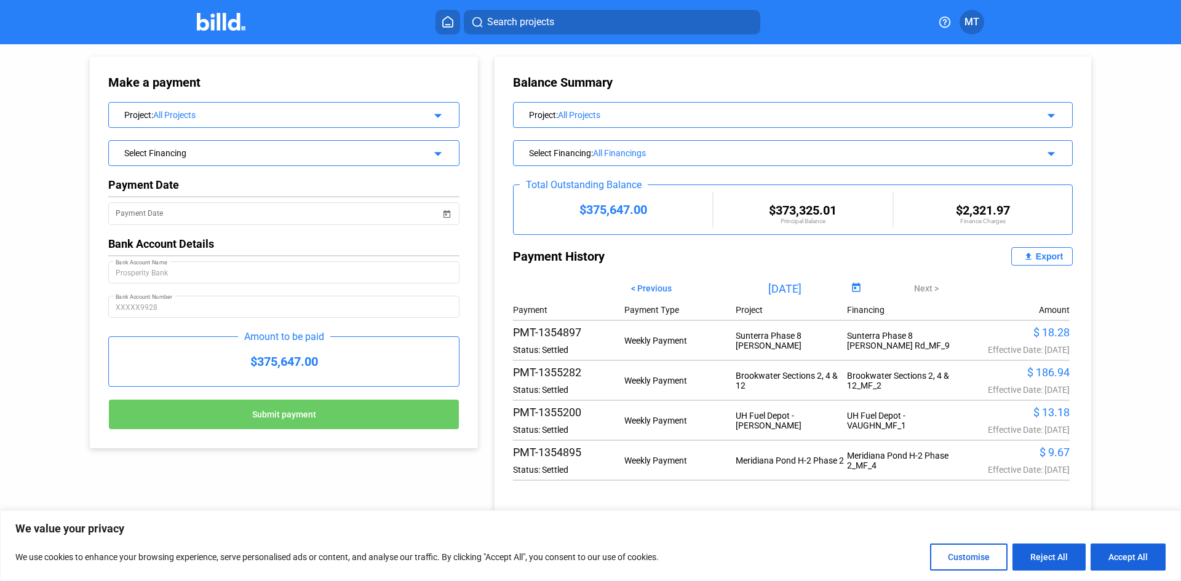
click at [436, 121] on div "Project : All Projects arrow_drop_down" at bounding box center [284, 114] width 350 height 22
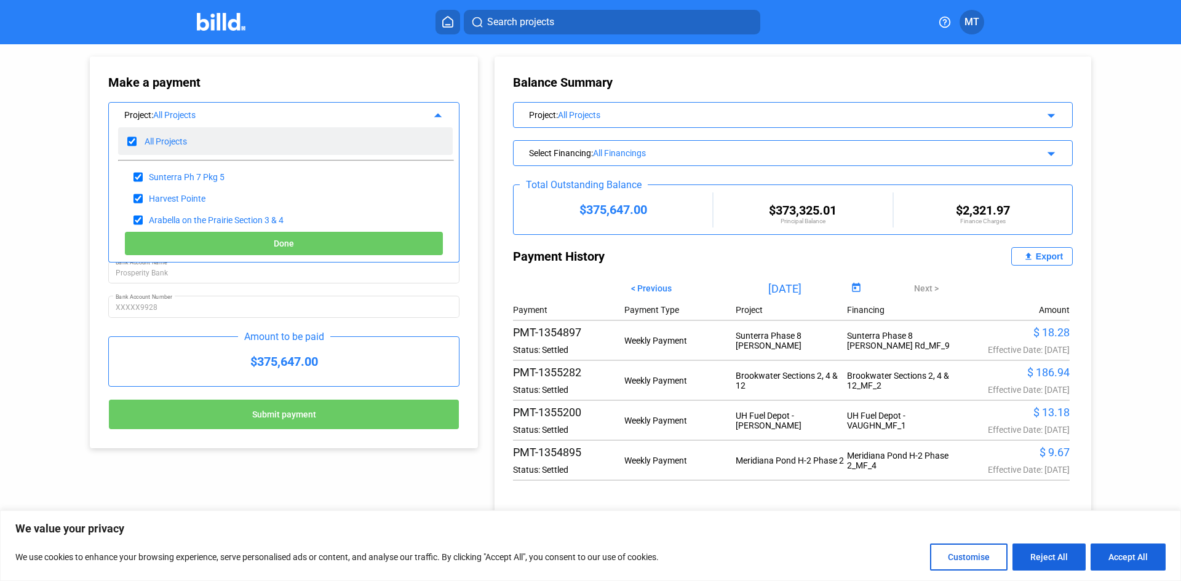
click at [133, 139] on input "checkbox" at bounding box center [131, 141] width 9 height 18
checkbox input "false"
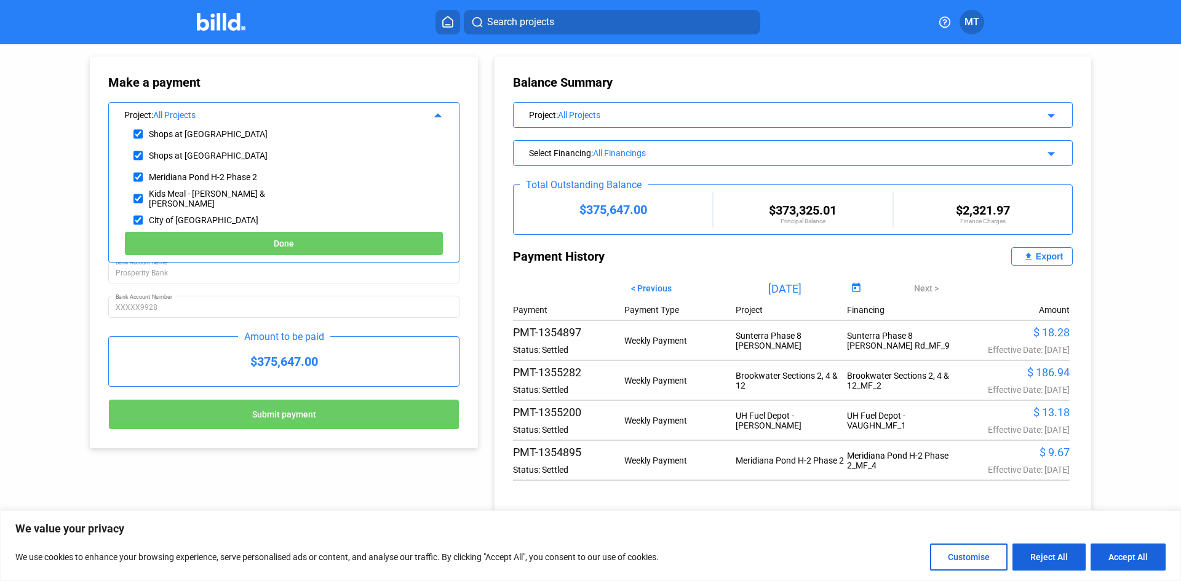
scroll to position [492, 0]
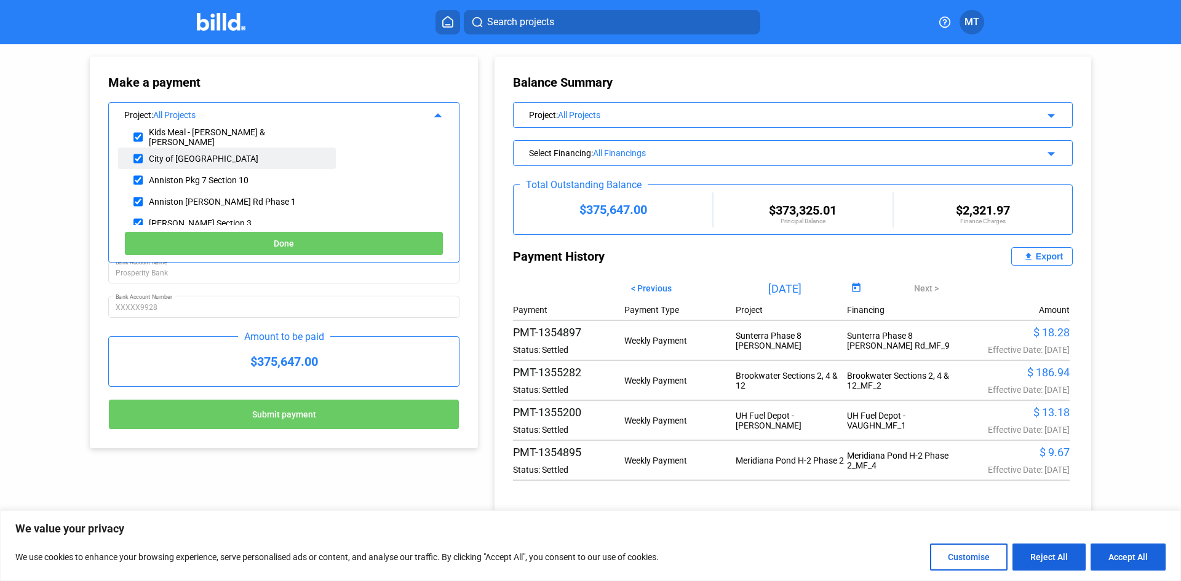
click at [138, 160] on input "checkbox" at bounding box center [137, 158] width 9 height 18
checkbox input "true"
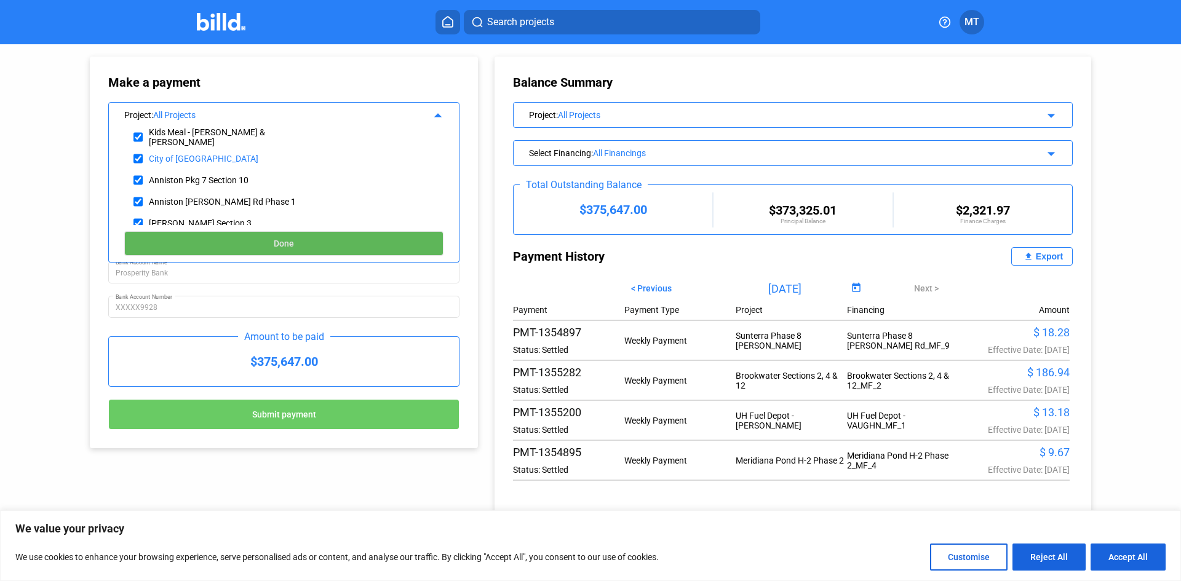
click at [188, 240] on button "Done" at bounding box center [283, 243] width 319 height 25
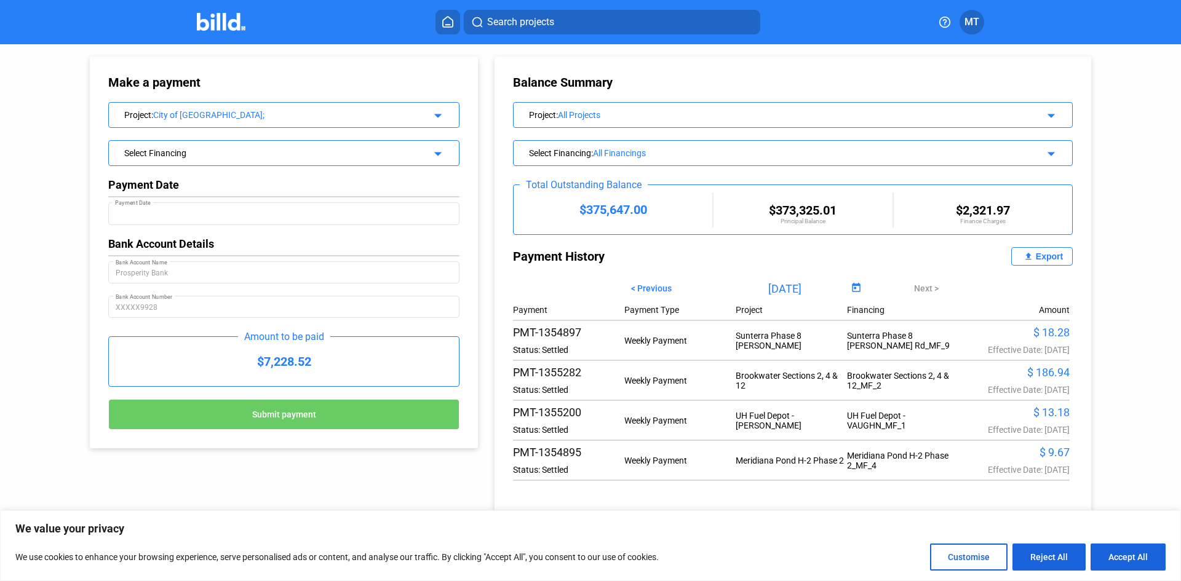
click at [432, 153] on mat-icon "arrow_drop_down" at bounding box center [436, 151] width 15 height 15
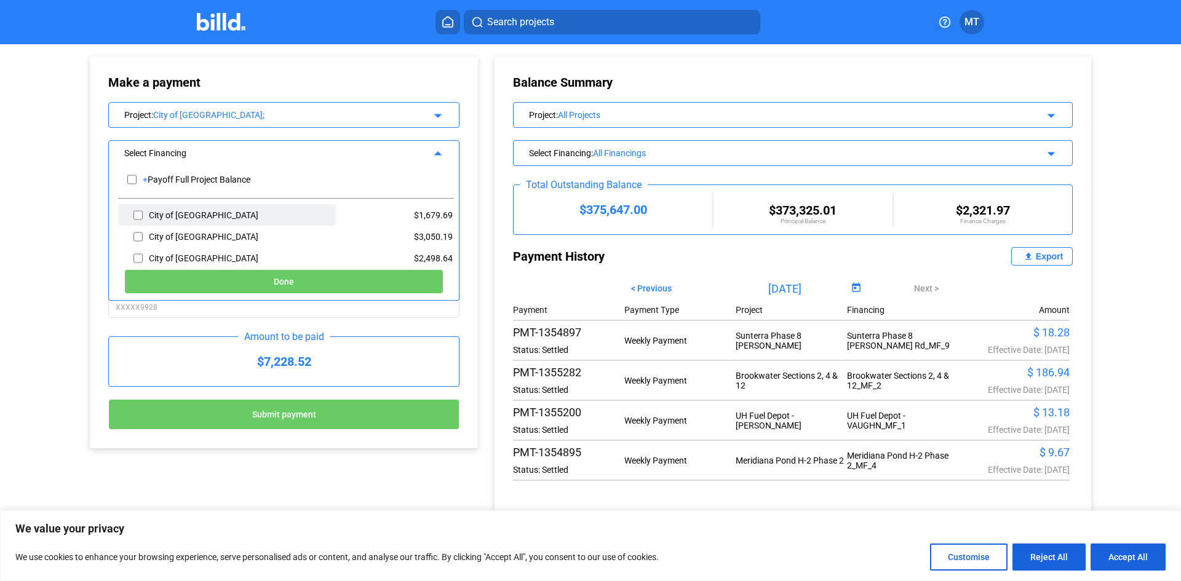
click at [133, 213] on div "City of [GEOGRAPHIC_DATA]" at bounding box center [227, 215] width 218 height 22
click at [136, 214] on input "checkbox" at bounding box center [137, 215] width 9 height 18
checkbox input "true"
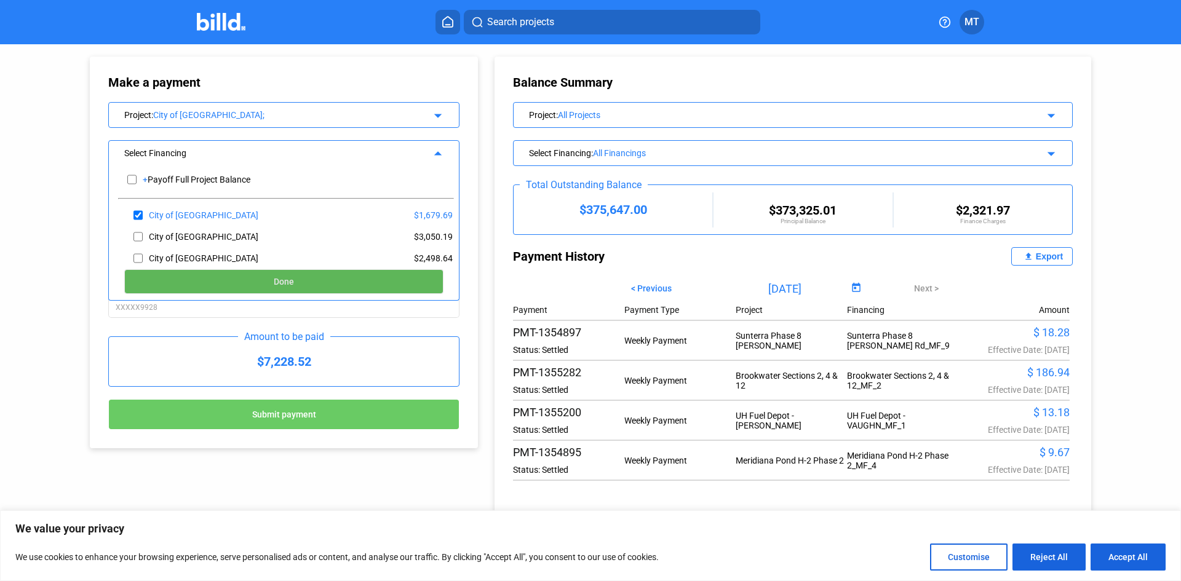
click at [183, 279] on button "Done" at bounding box center [283, 281] width 319 height 25
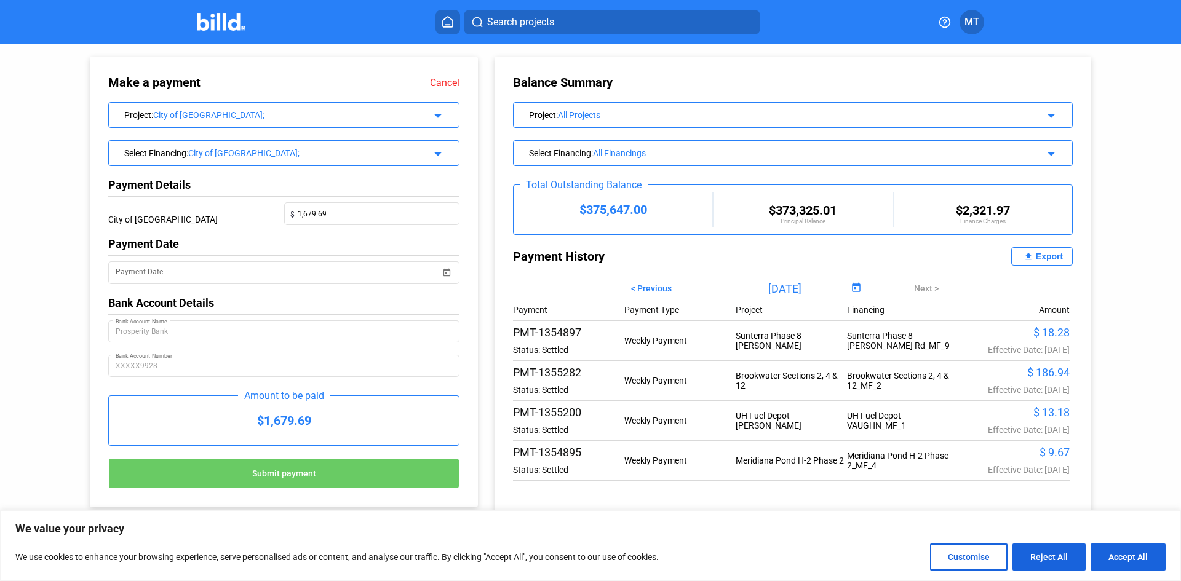
click at [222, 14] on img at bounding box center [221, 22] width 49 height 18
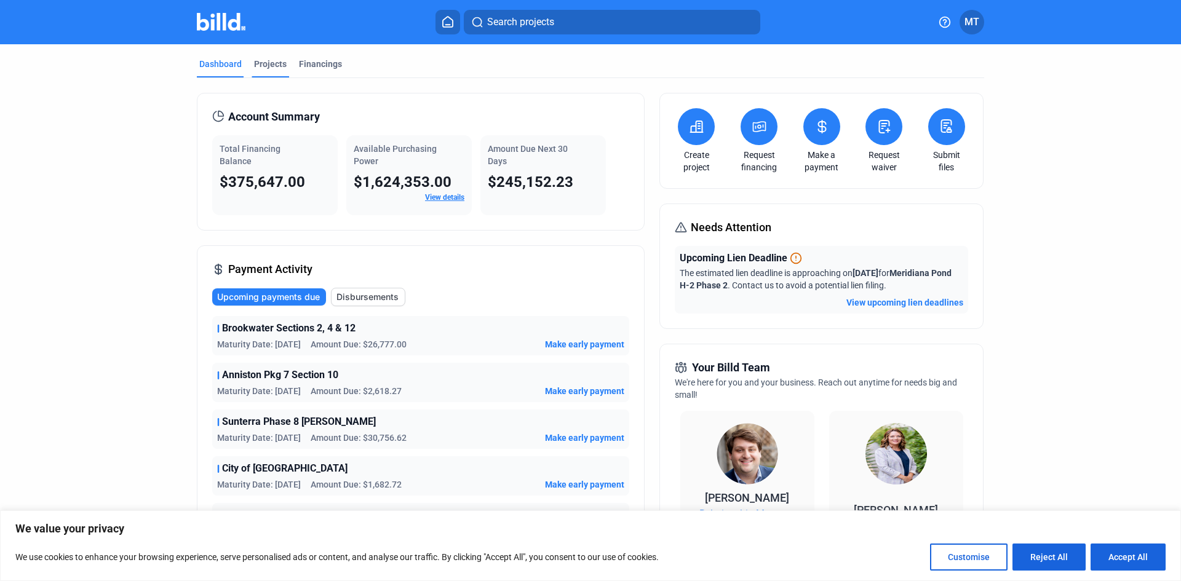
click at [272, 68] on div "Projects" at bounding box center [270, 64] width 33 height 12
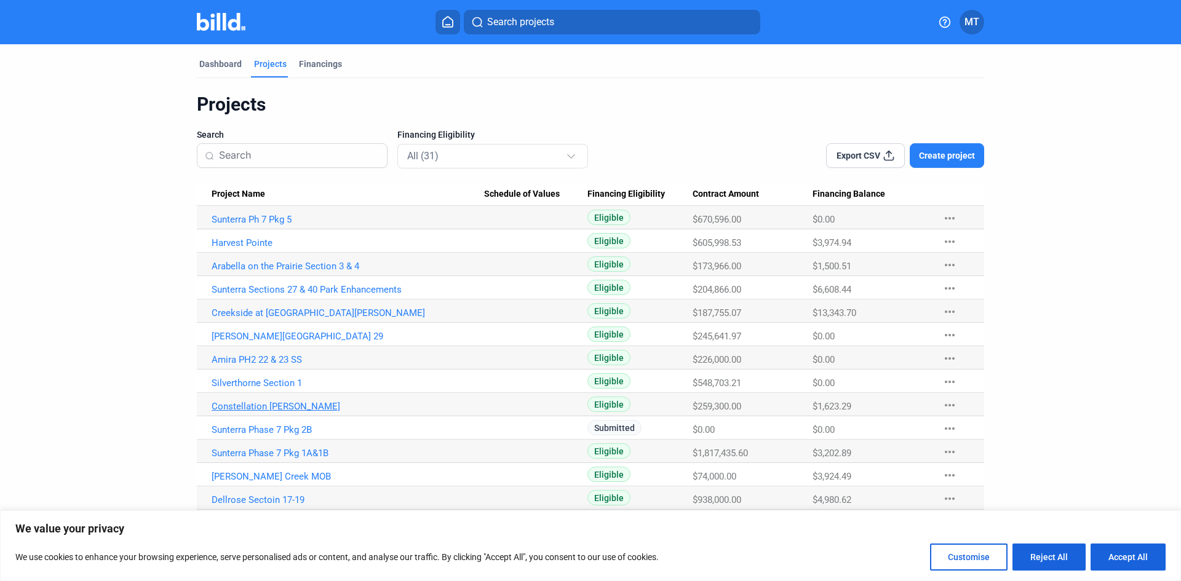
click at [266, 225] on link "Constellation [PERSON_NAME]" at bounding box center [348, 219] width 272 height 11
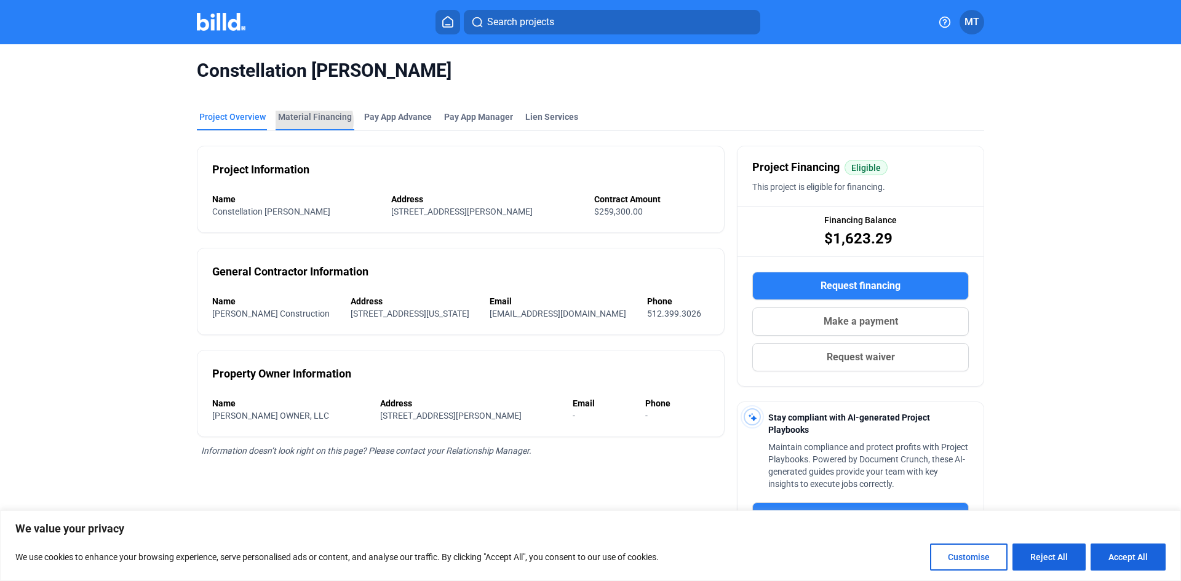
click at [306, 121] on div "Material Financing" at bounding box center [315, 117] width 74 height 12
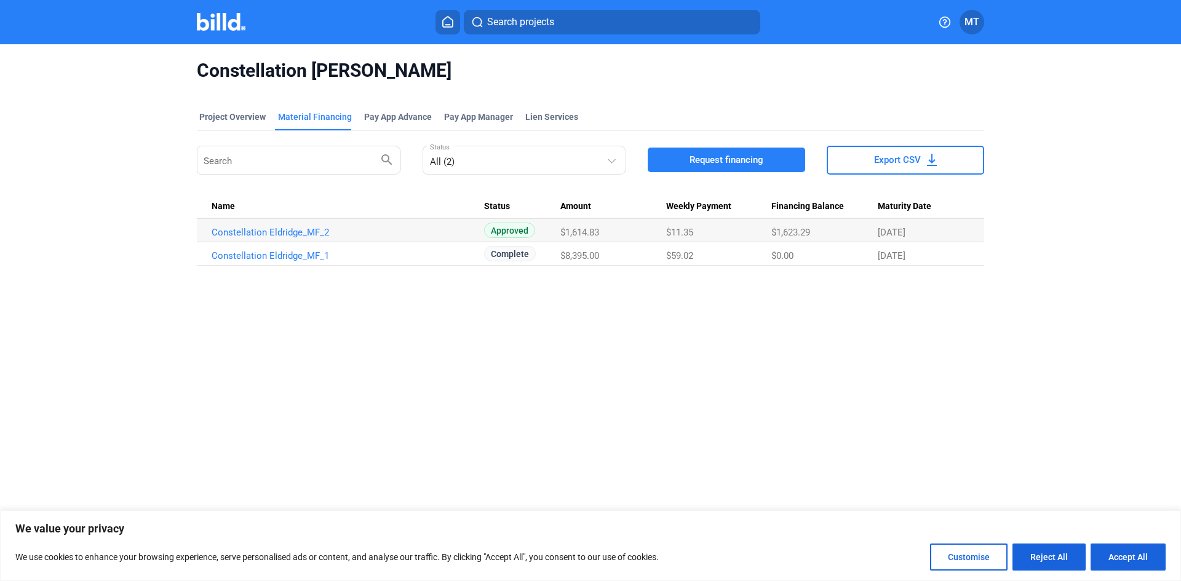
click at [221, 23] on img at bounding box center [221, 22] width 49 height 18
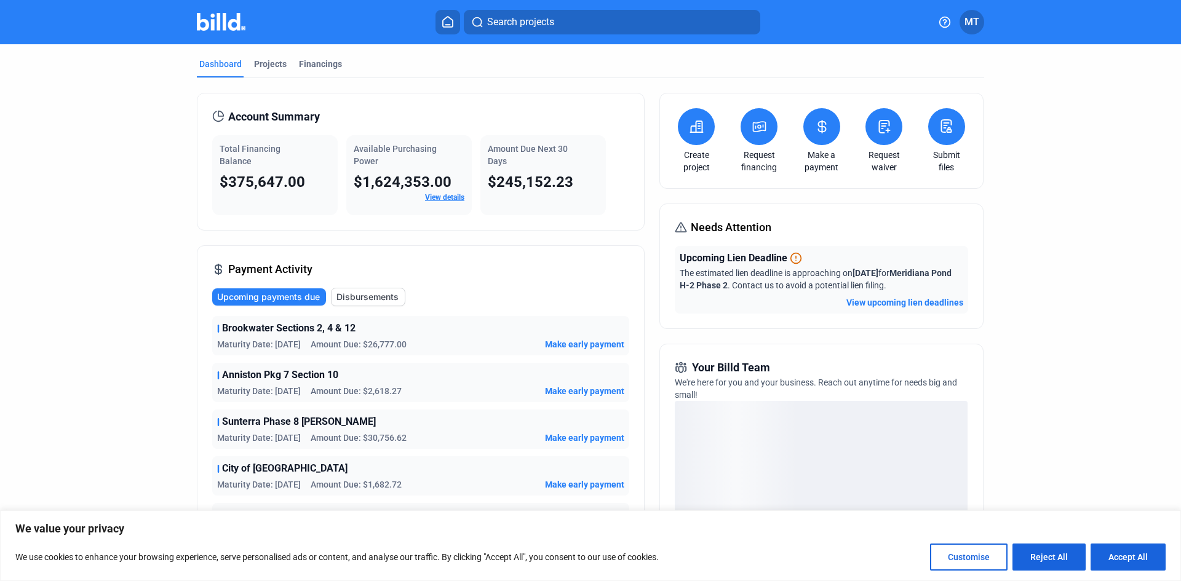
click at [821, 131] on icon at bounding box center [821, 127] width 7 height 12
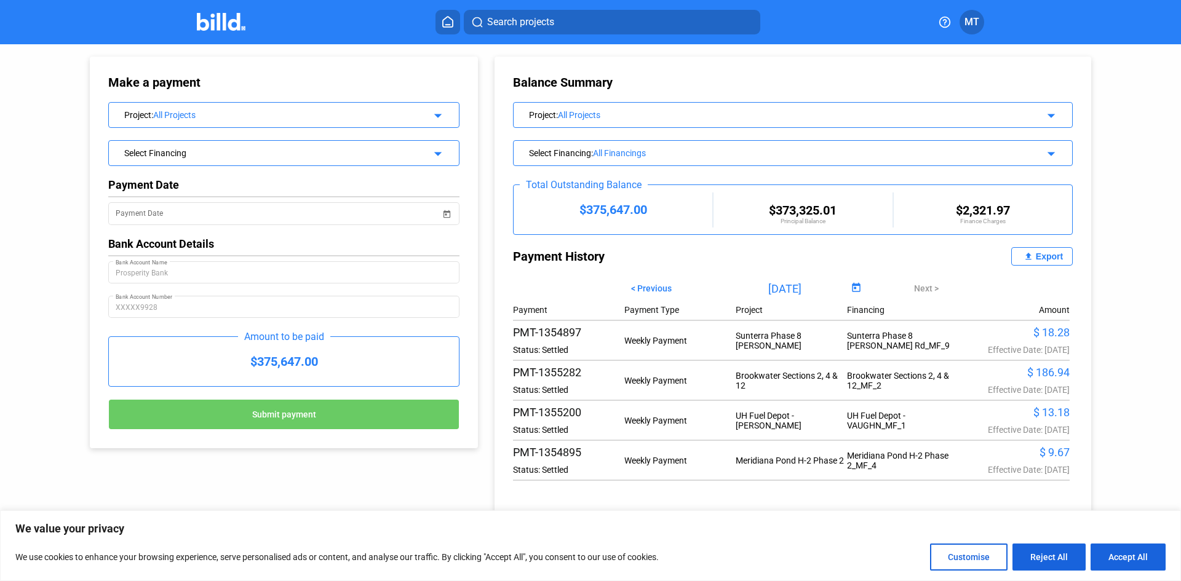
click at [445, 115] on div "Project : All Projects arrow_drop_down" at bounding box center [284, 114] width 350 height 22
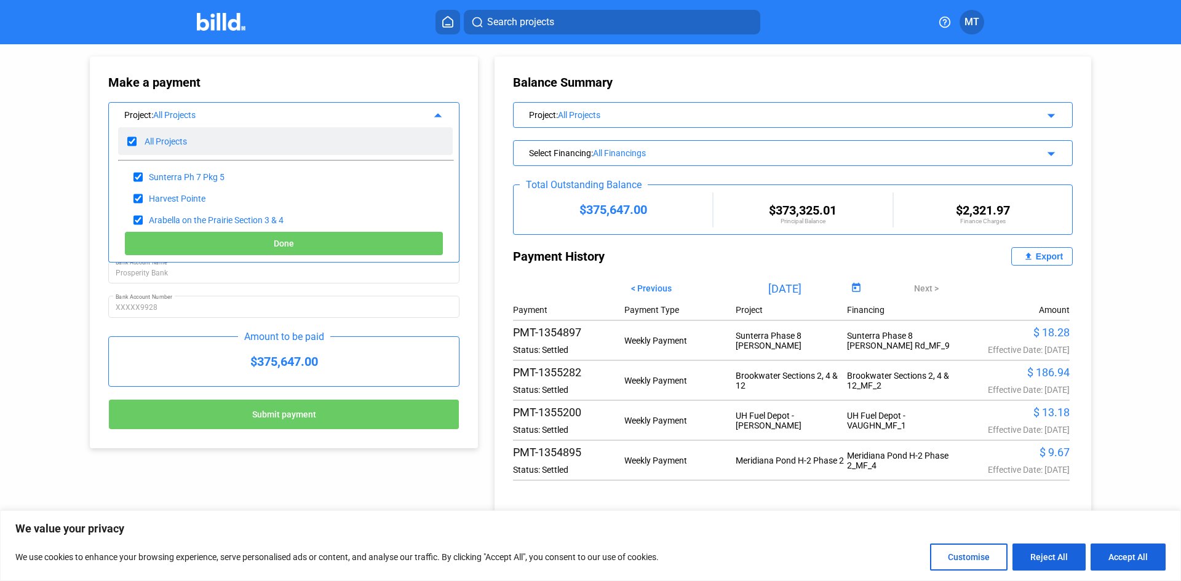
click at [133, 142] on input "checkbox" at bounding box center [131, 141] width 9 height 18
checkbox input "false"
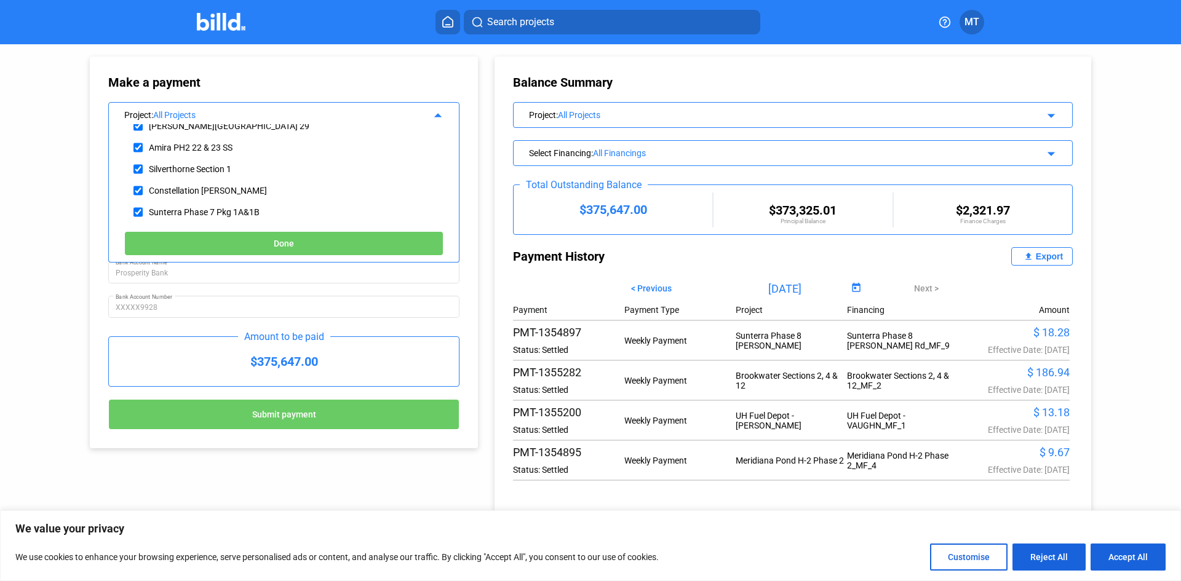
scroll to position [184, 0]
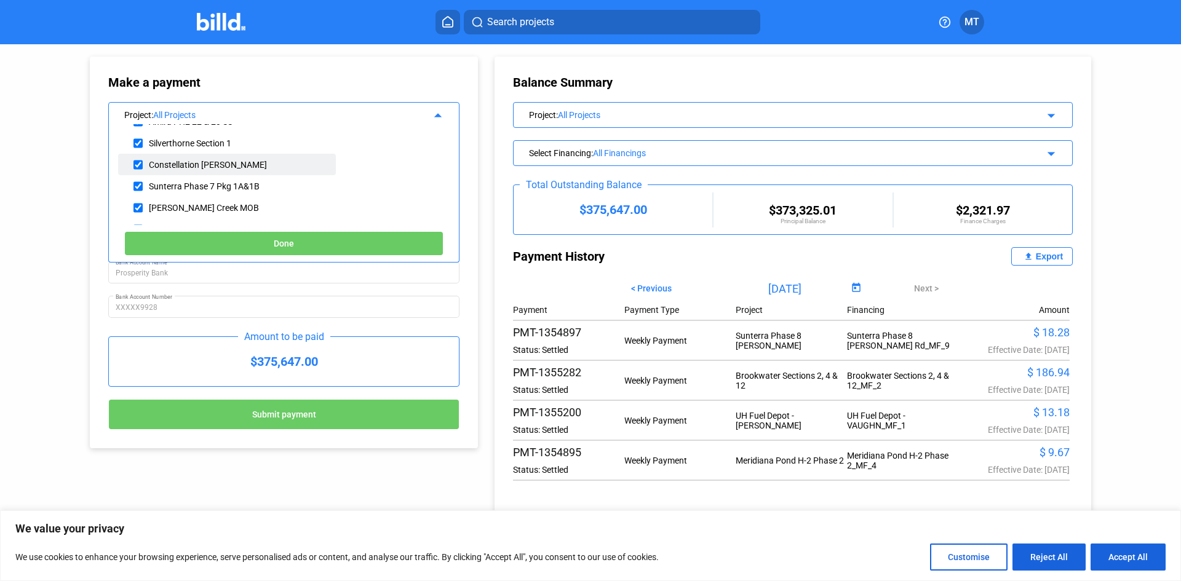
click at [141, 162] on input "checkbox" at bounding box center [137, 165] width 9 height 18
checkbox input "true"
click at [208, 236] on button "Done" at bounding box center [283, 243] width 319 height 25
